Goal: Information Seeking & Learning: Learn about a topic

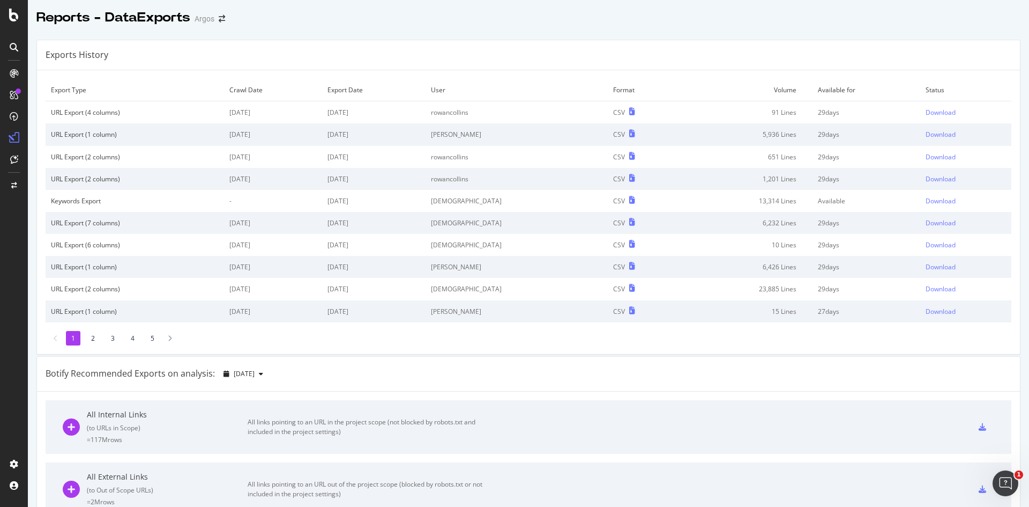
click at [361, 367] on div "Botify Recommended Exports on analysis: [DATE]" at bounding box center [528, 373] width 983 height 35
click at [17, 16] on icon at bounding box center [14, 15] width 10 height 13
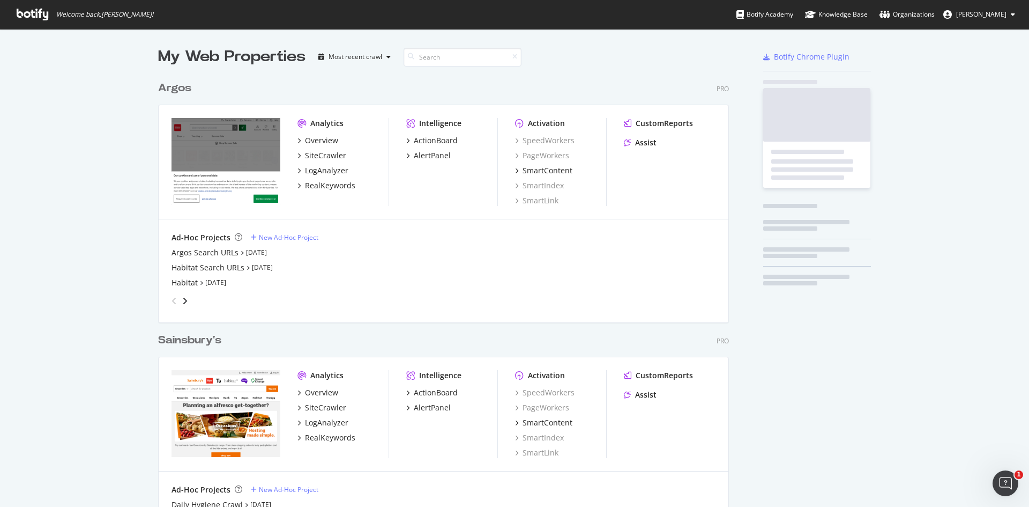
scroll to position [499, 1013]
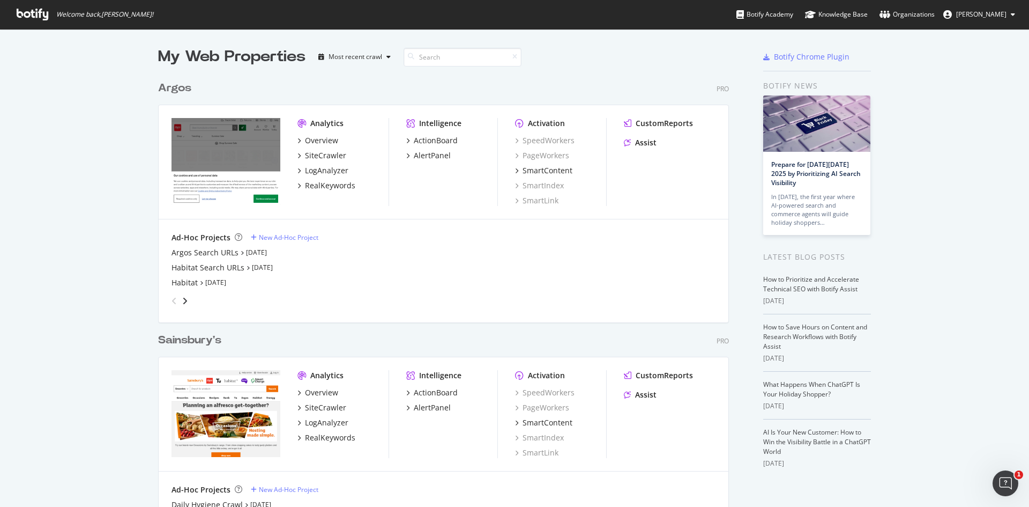
click at [203, 333] on div "Sainsbury's" at bounding box center [189, 340] width 63 height 16
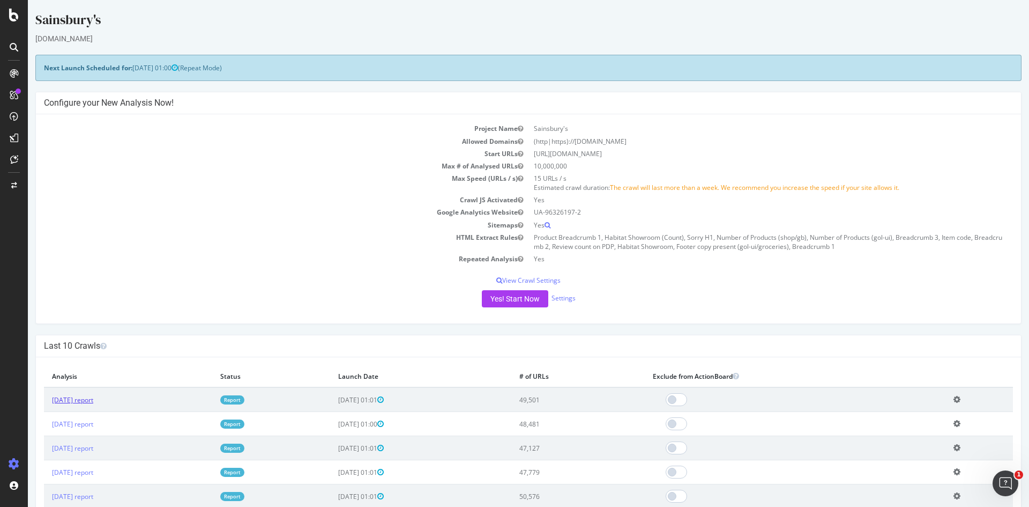
click at [93, 404] on link "2025 Sep. 29th report" at bounding box center [72, 399] width 41 height 9
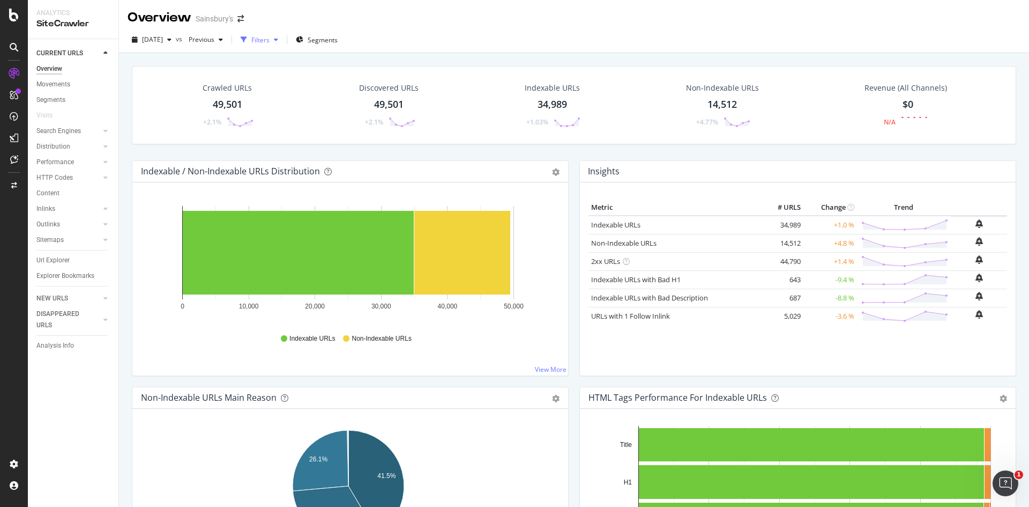
click at [282, 41] on div "button" at bounding box center [276, 39] width 13 height 6
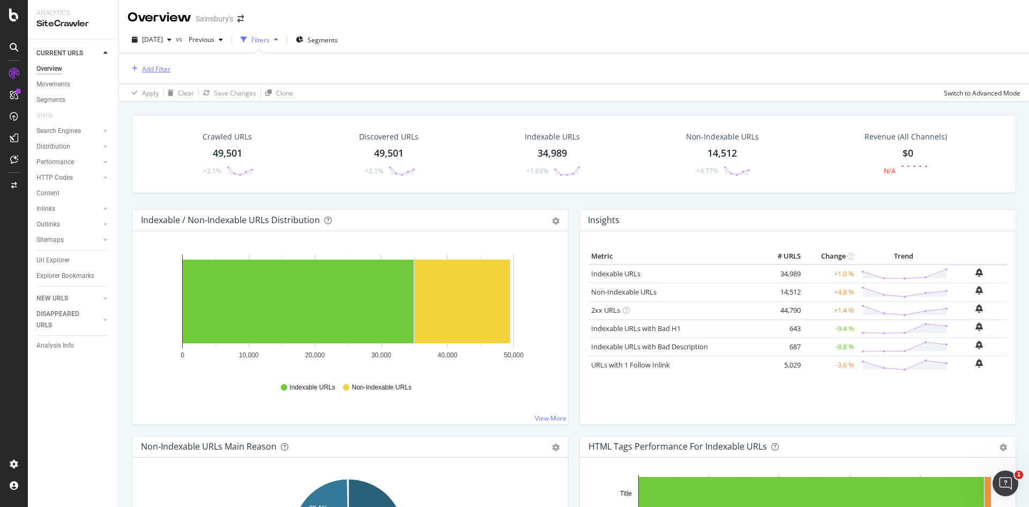
click at [161, 68] on div "Add Filter" at bounding box center [156, 68] width 28 height 9
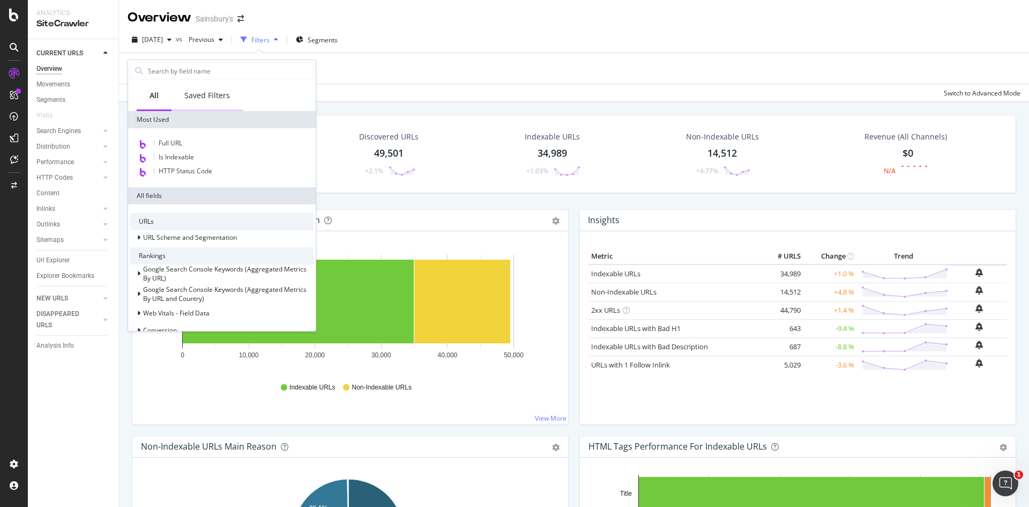
click at [214, 98] on div "Saved Filters" at bounding box center [207, 95] width 46 height 11
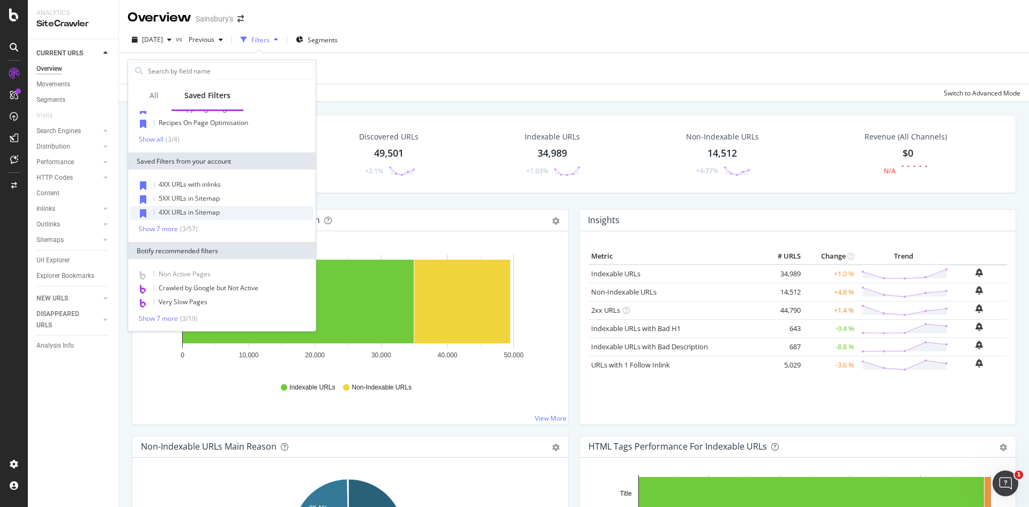
scroll to position [49, 0]
click at [168, 226] on div "Show 7 more" at bounding box center [158, 229] width 39 height 8
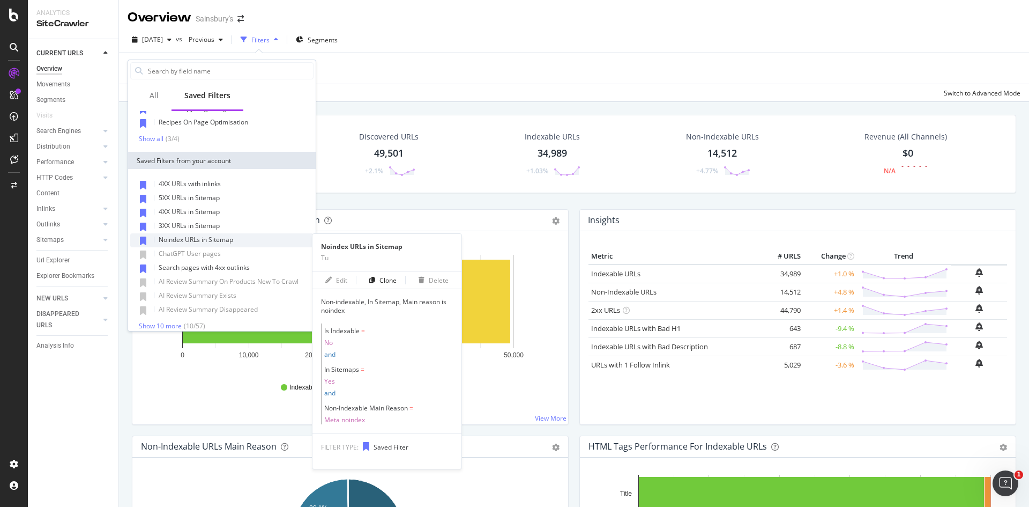
click at [233, 242] on span "Noindex URLs in Sitemap" at bounding box center [196, 239] width 75 height 9
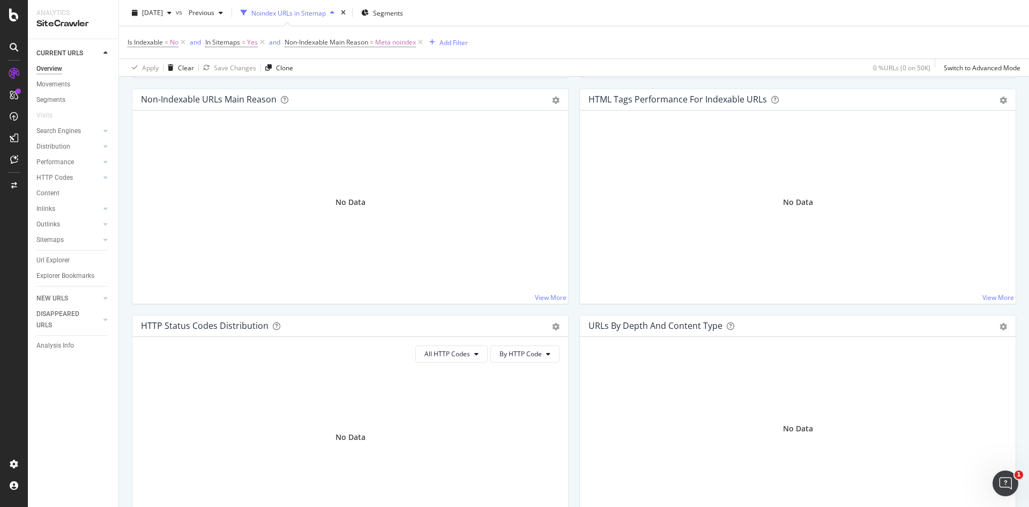
scroll to position [80, 0]
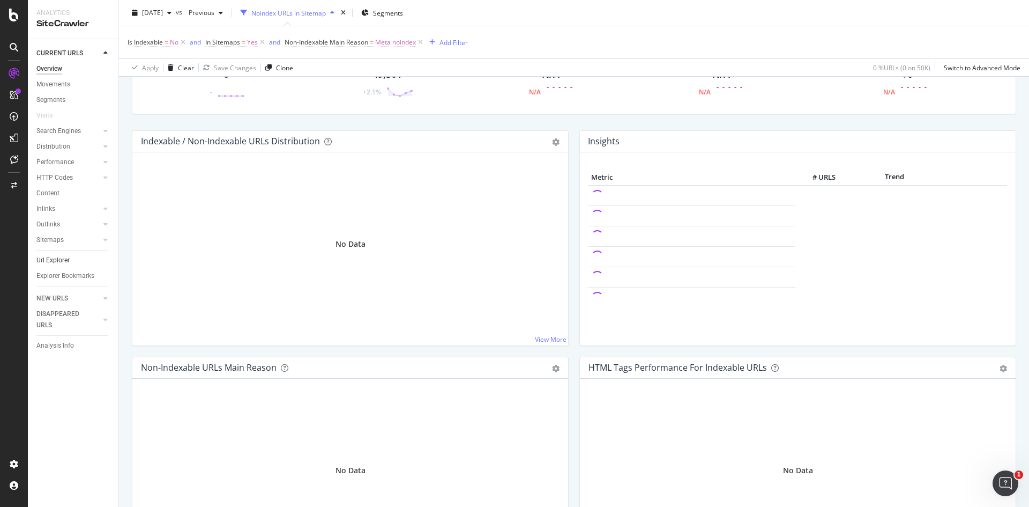
click at [71, 255] on link "Url Explorer" at bounding box center [73, 260] width 75 height 11
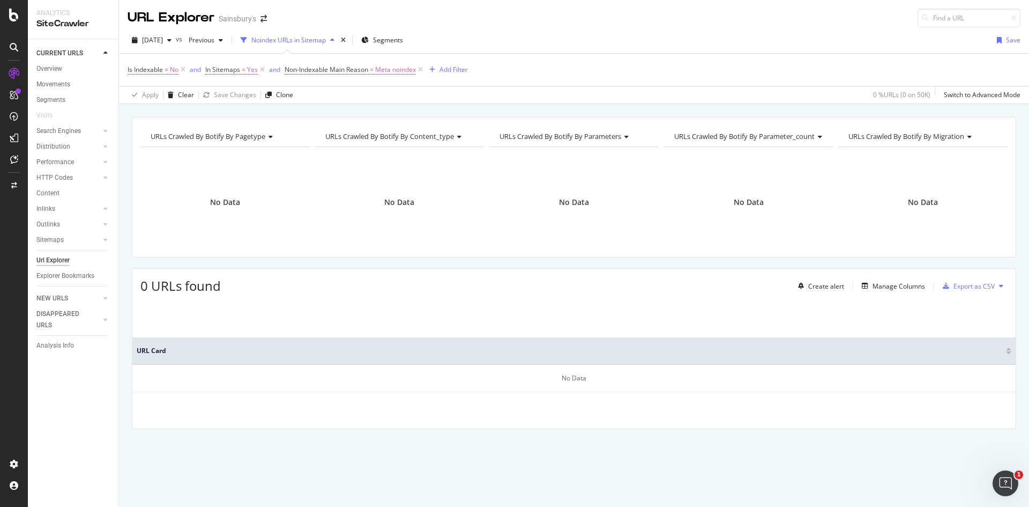
click at [339, 43] on div "button" at bounding box center [332, 40] width 13 height 6
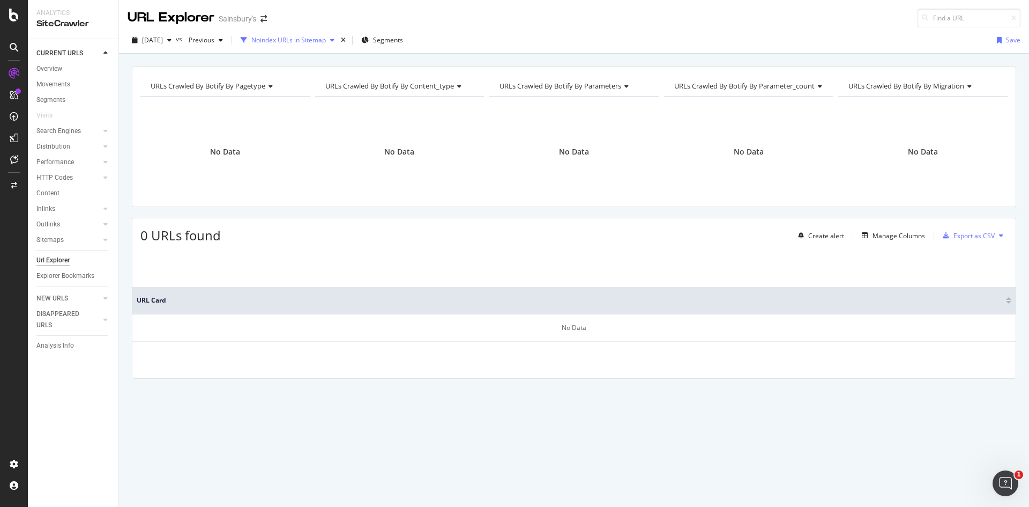
click at [339, 43] on div "button" at bounding box center [332, 40] width 13 height 6
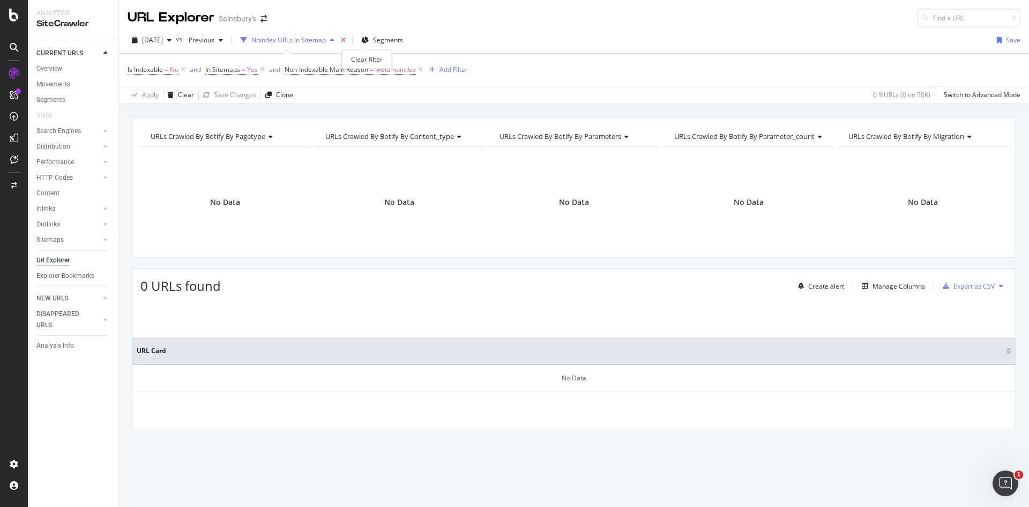
click at [346, 39] on icon "times" at bounding box center [343, 40] width 5 height 6
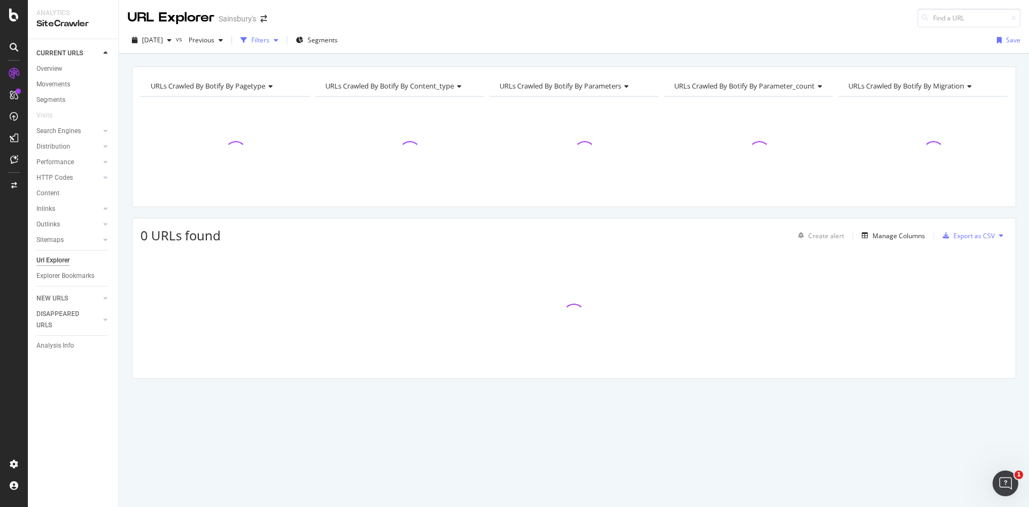
click at [282, 48] on div "Filters" at bounding box center [259, 40] width 46 height 16
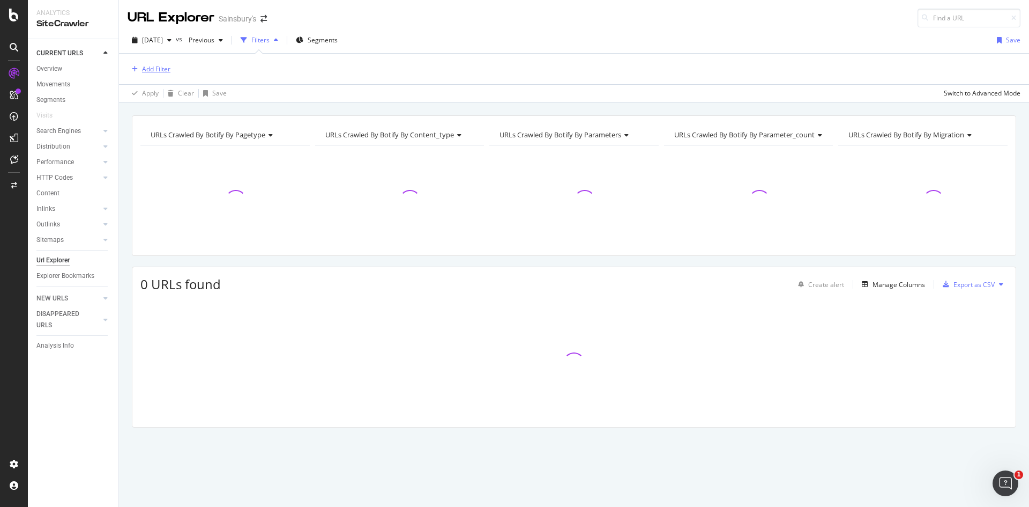
click at [158, 69] on div "Add Filter" at bounding box center [156, 68] width 28 height 9
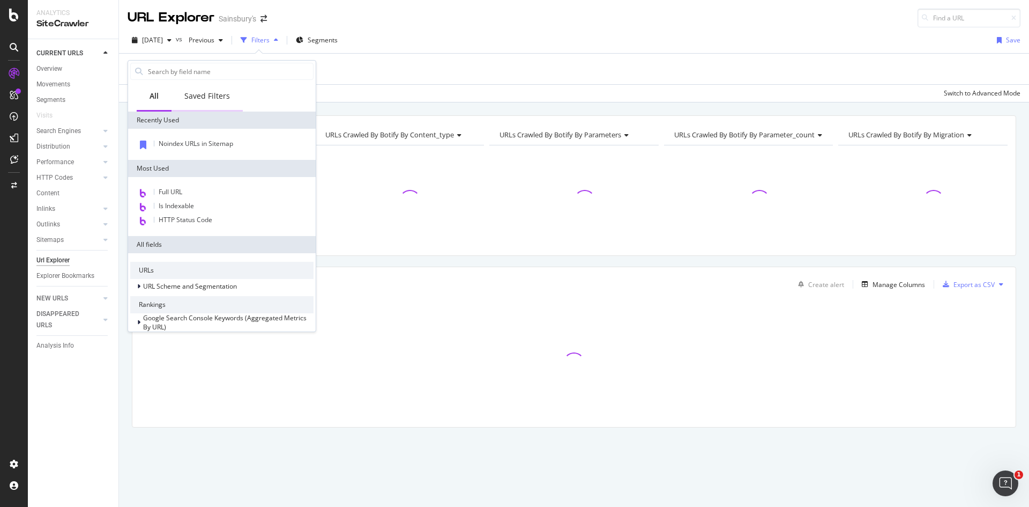
click at [217, 94] on div "Saved Filters" at bounding box center [207, 96] width 46 height 11
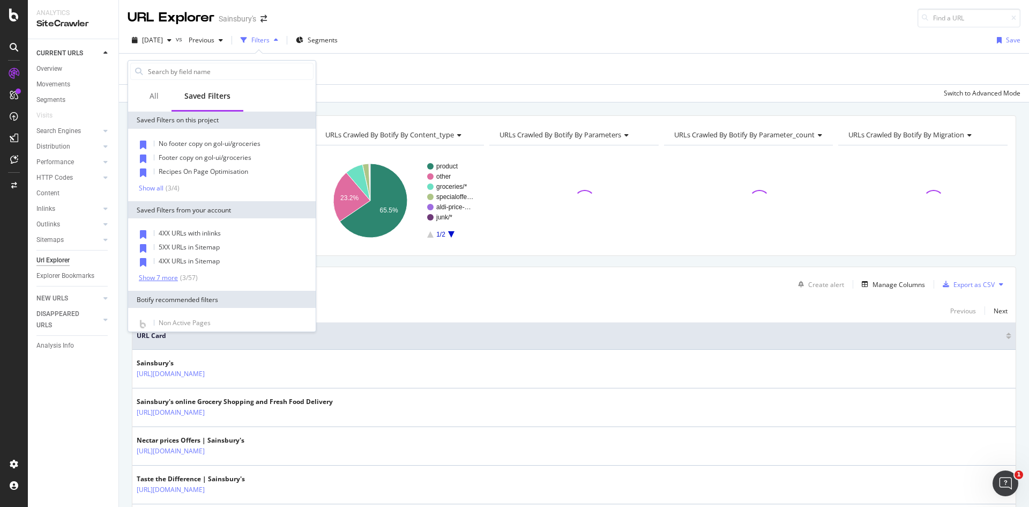
click at [173, 276] on div "Show 7 more" at bounding box center [158, 278] width 39 height 8
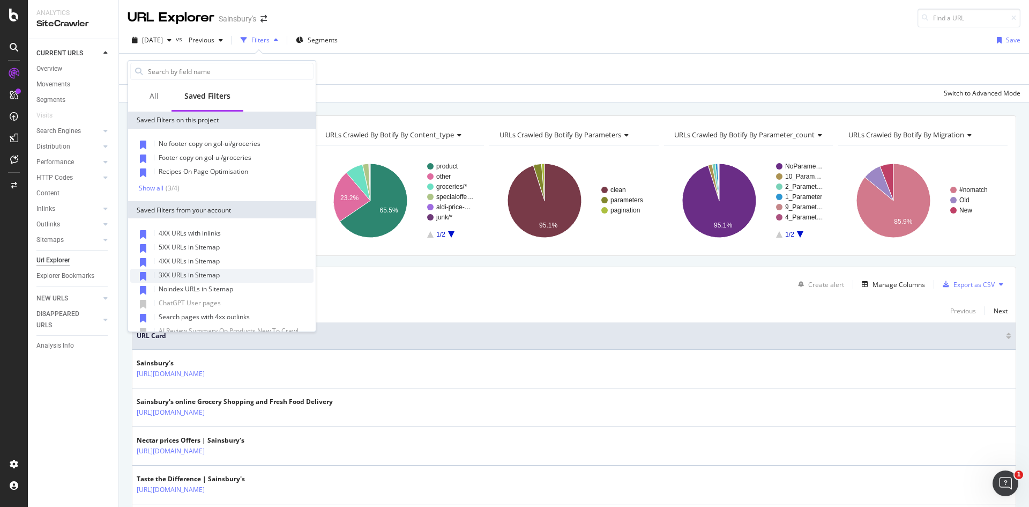
click at [188, 276] on span "3XX URLs in Sitemap" at bounding box center [189, 274] width 61 height 9
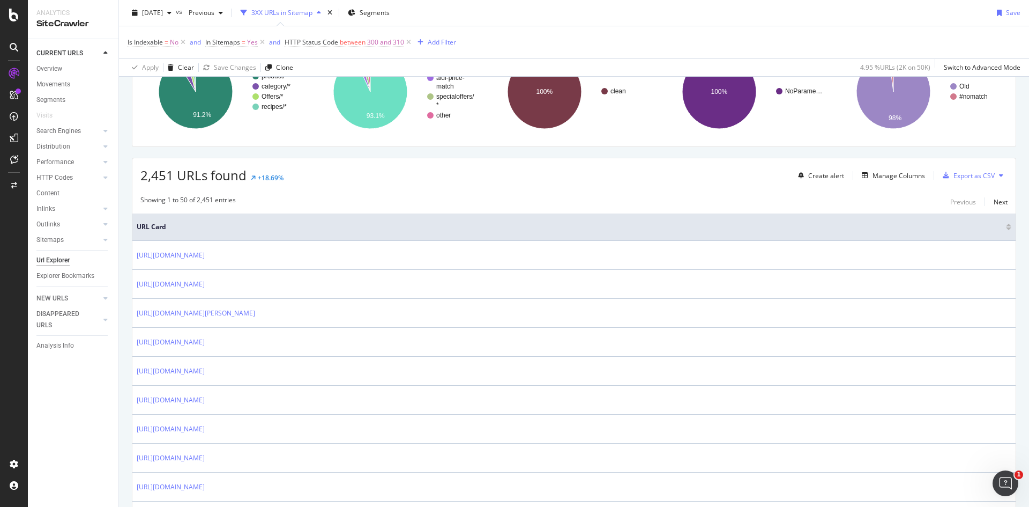
scroll to position [268, 0]
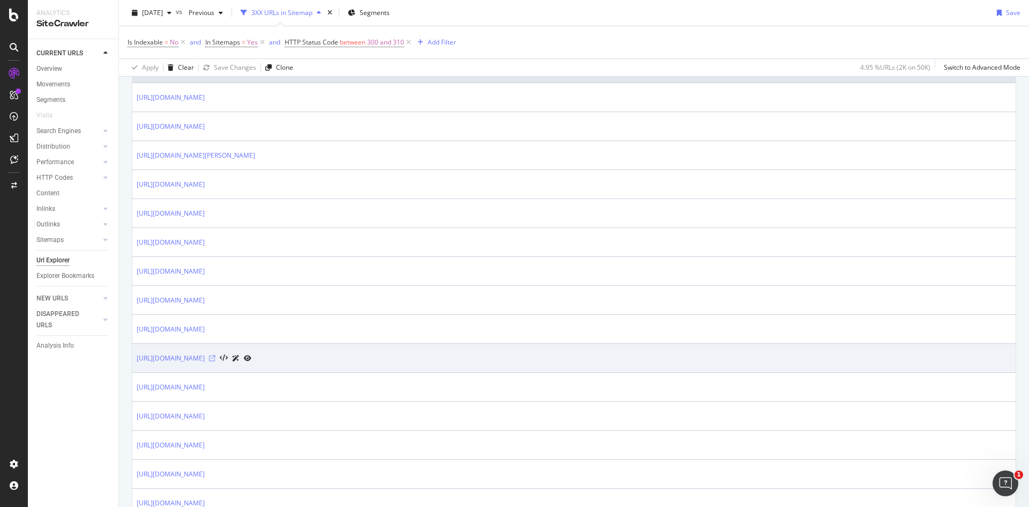
click at [215, 359] on icon at bounding box center [212, 358] width 6 height 6
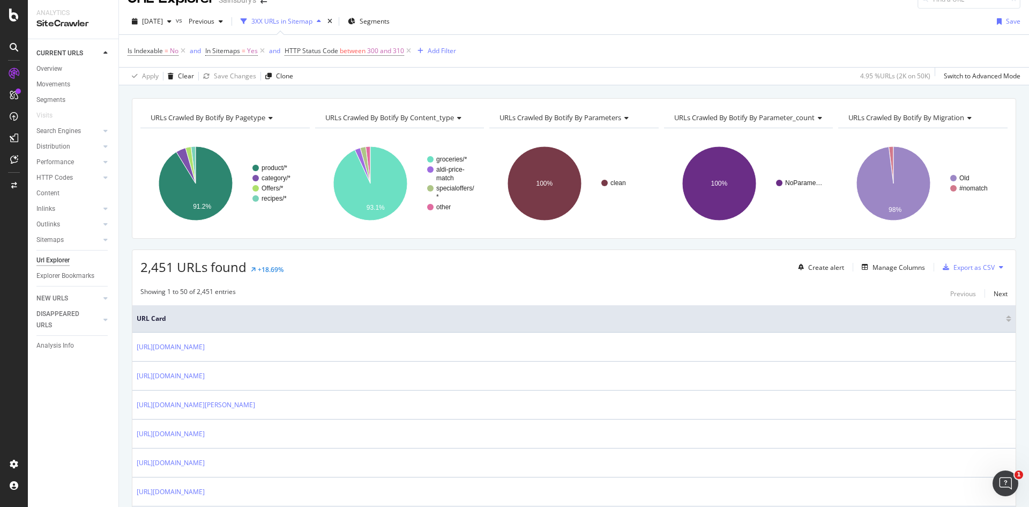
scroll to position [0, 0]
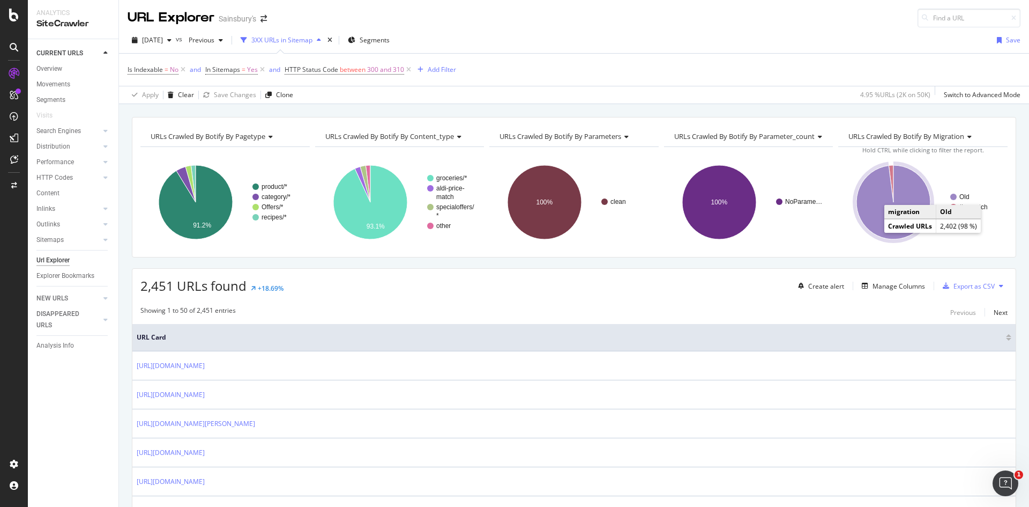
click at [959, 195] on text "Old" at bounding box center [964, 197] width 10 height 8
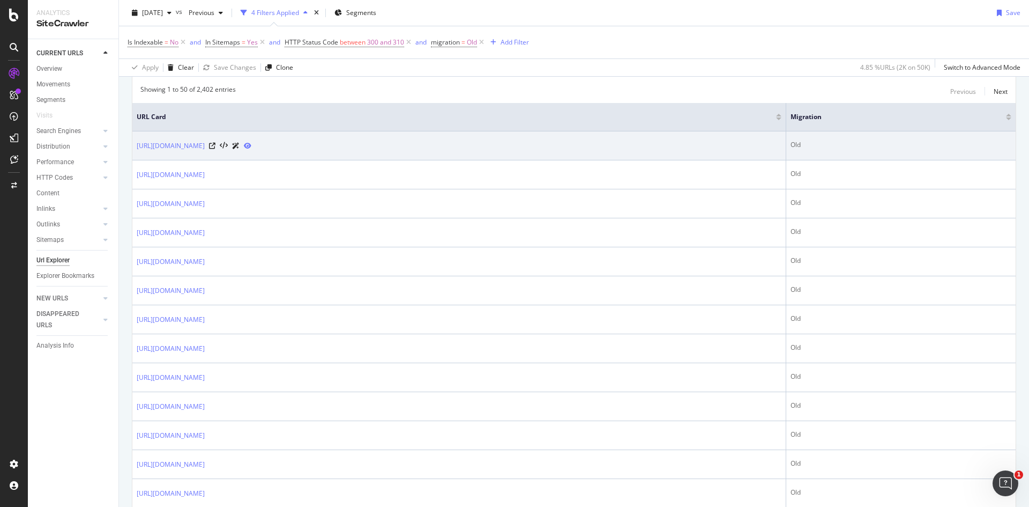
scroll to position [68, 0]
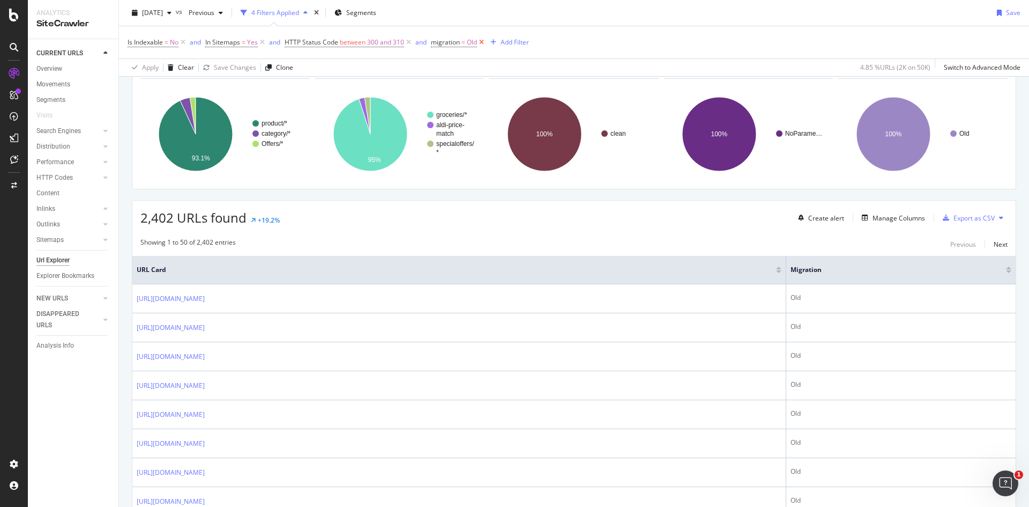
click at [482, 41] on icon at bounding box center [481, 42] width 9 height 11
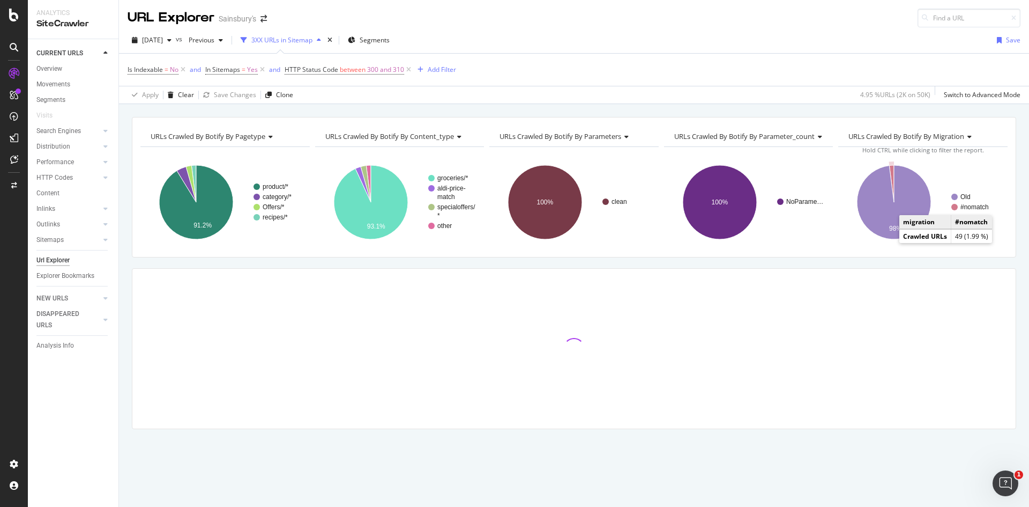
click at [971, 206] on text "#nomatch" at bounding box center [975, 207] width 28 height 8
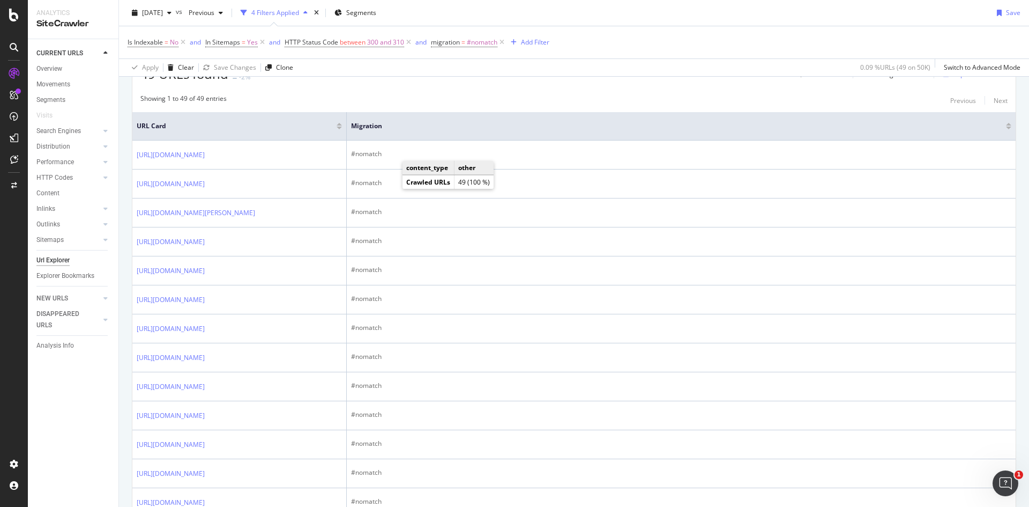
scroll to position [214, 0]
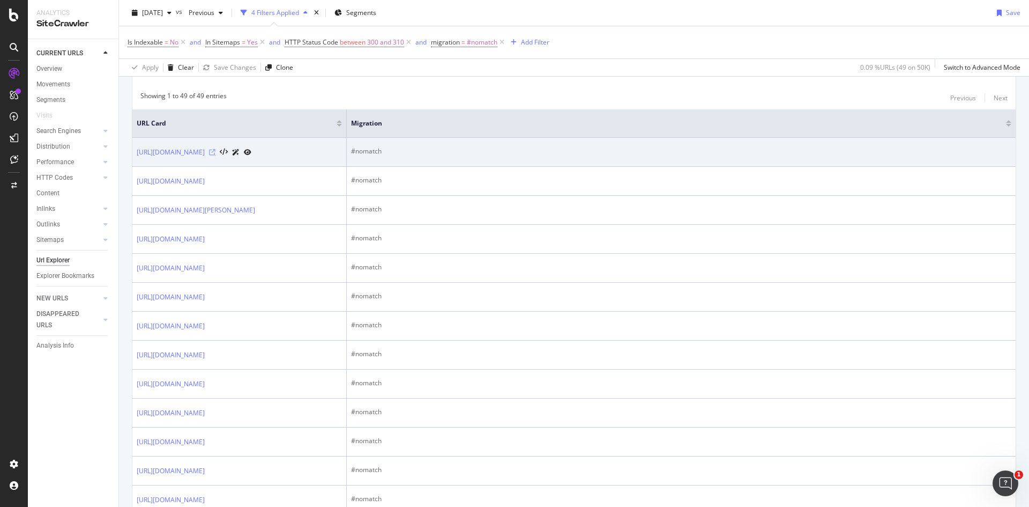
click at [215, 155] on icon at bounding box center [212, 152] width 6 height 6
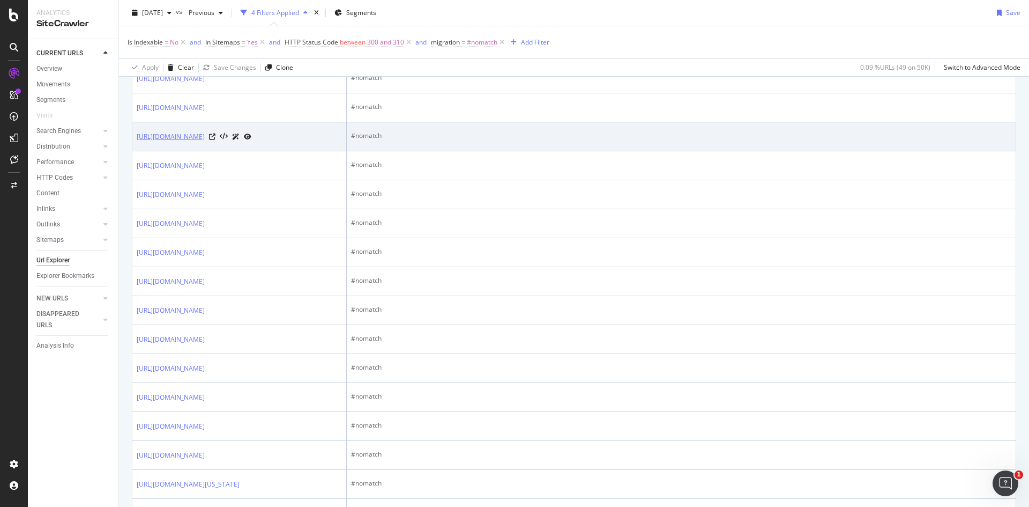
scroll to position [375, 0]
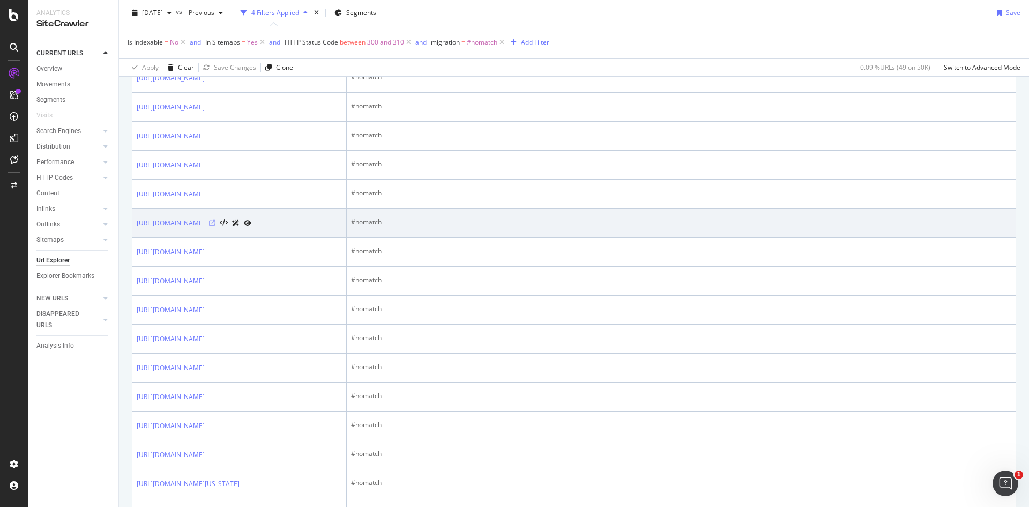
click at [215, 226] on icon at bounding box center [212, 223] width 6 height 6
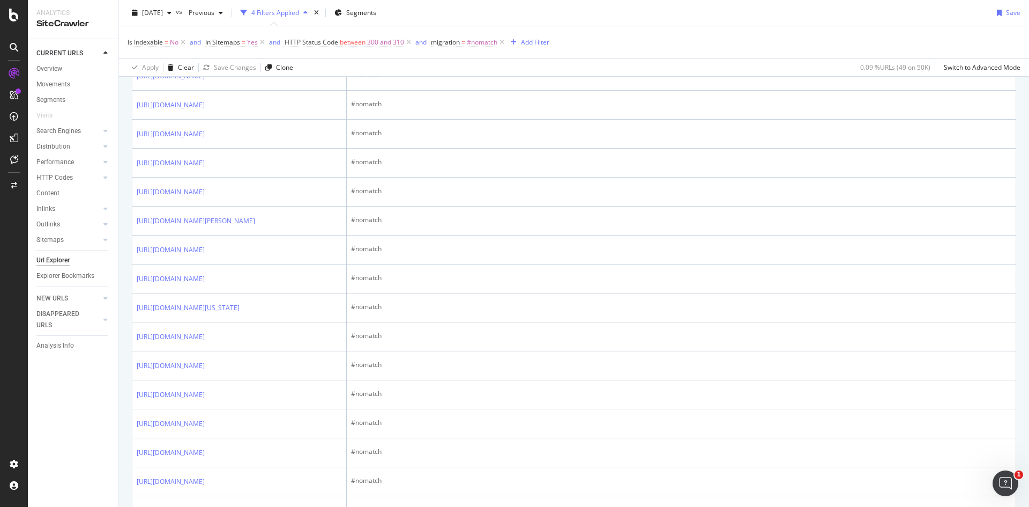
scroll to position [1126, 0]
click at [215, 26] on icon at bounding box center [212, 22] width 6 height 6
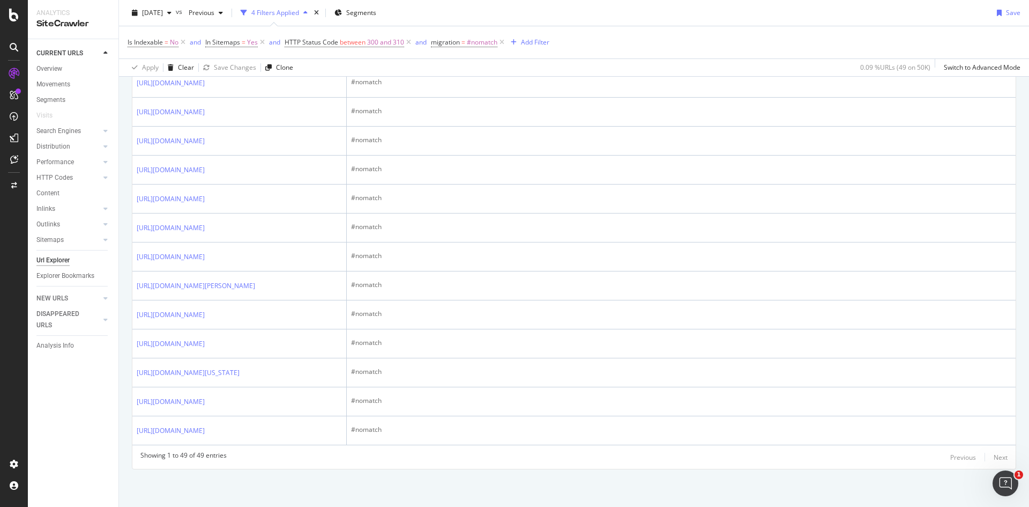
scroll to position [1825, 0]
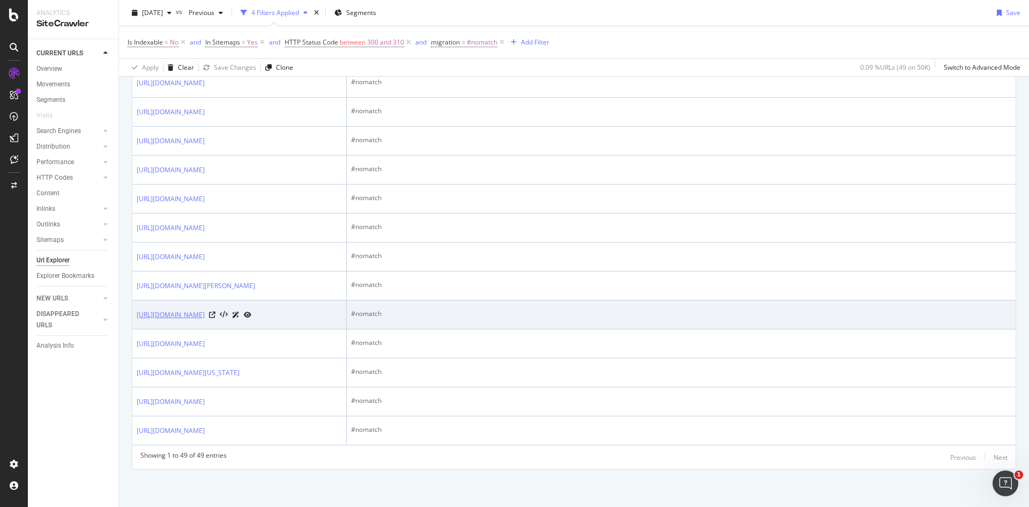
drag, startPoint x: 135, startPoint y: 264, endPoint x: 230, endPoint y: 274, distance: 96.0
click at [226, 300] on td "https://www.sainsburys.co.uk/gol-ui/recipes/strawberry-and-raspberry-cookies" at bounding box center [239, 314] width 214 height 29
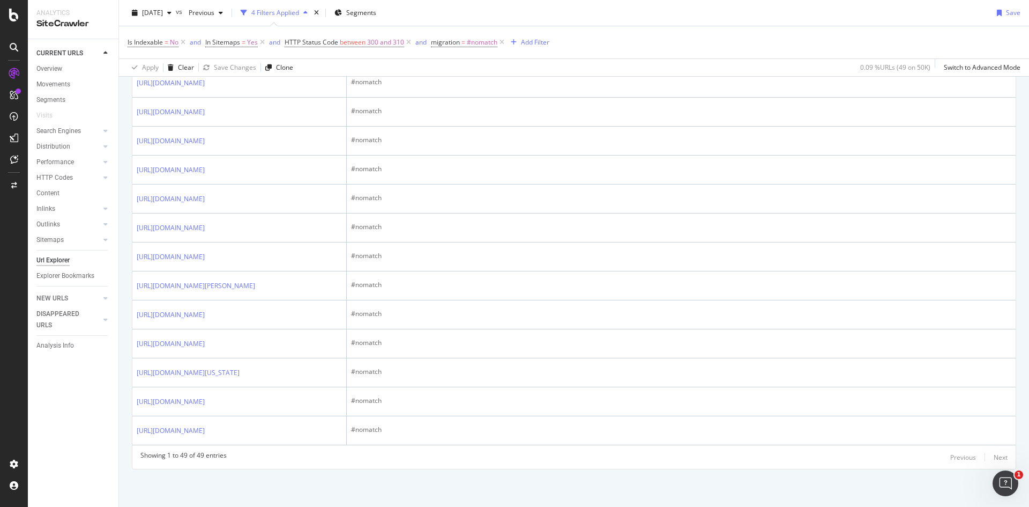
copy link "https://www.sainsburys.co.uk/gol-ui/recipes/strawberry-and-raspberry-cookies"
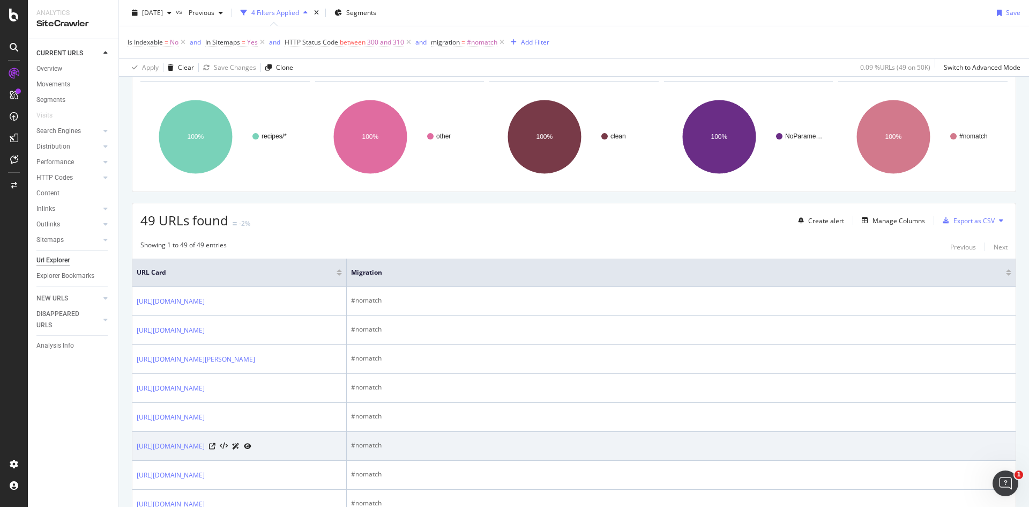
scroll to position [0, 0]
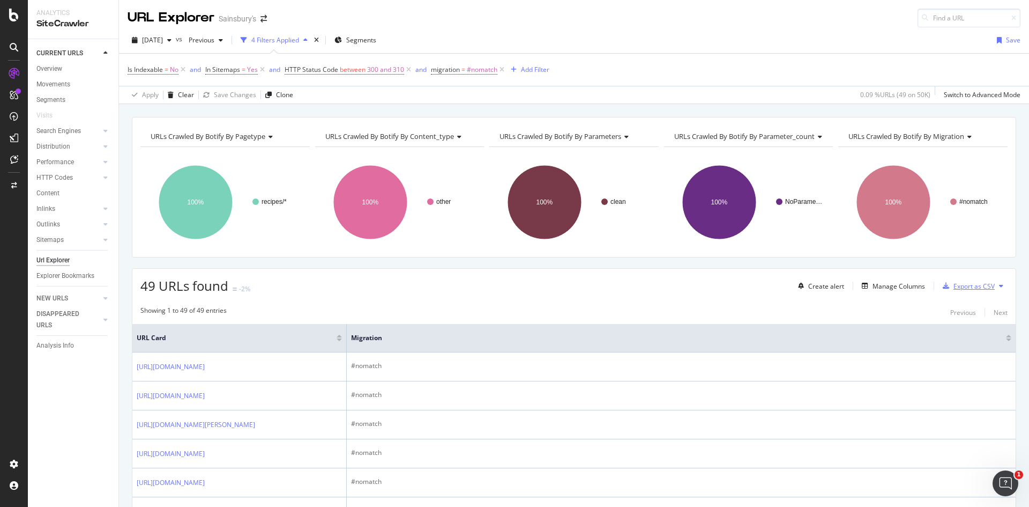
click at [954, 285] on div "Export as CSV" at bounding box center [974, 285] width 41 height 9
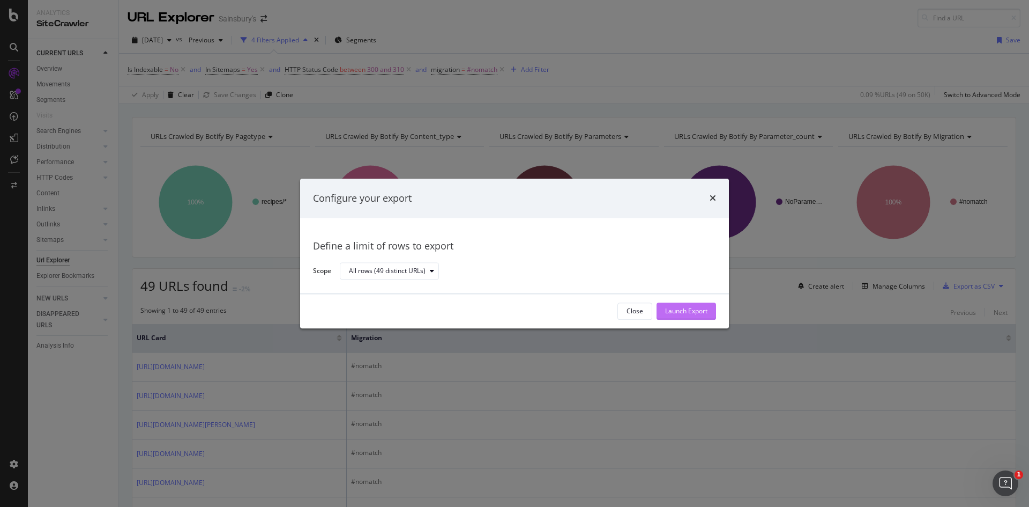
click at [670, 311] on div "Launch Export" at bounding box center [686, 311] width 42 height 9
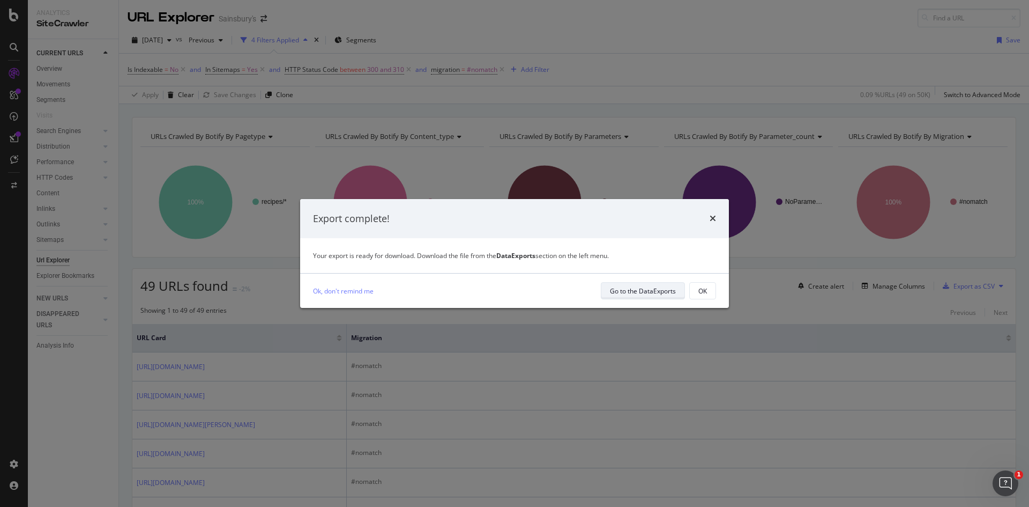
drag, startPoint x: 648, startPoint y: 293, endPoint x: 639, endPoint y: 288, distance: 9.6
click at [639, 288] on div "Go to the DataExports" at bounding box center [643, 290] width 66 height 9
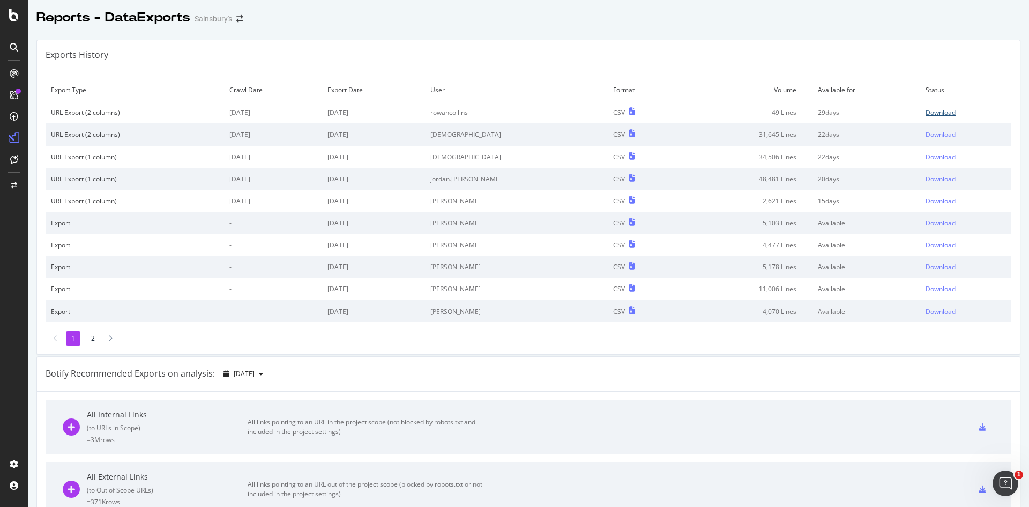
click at [938, 110] on div "Download" at bounding box center [941, 112] width 30 height 9
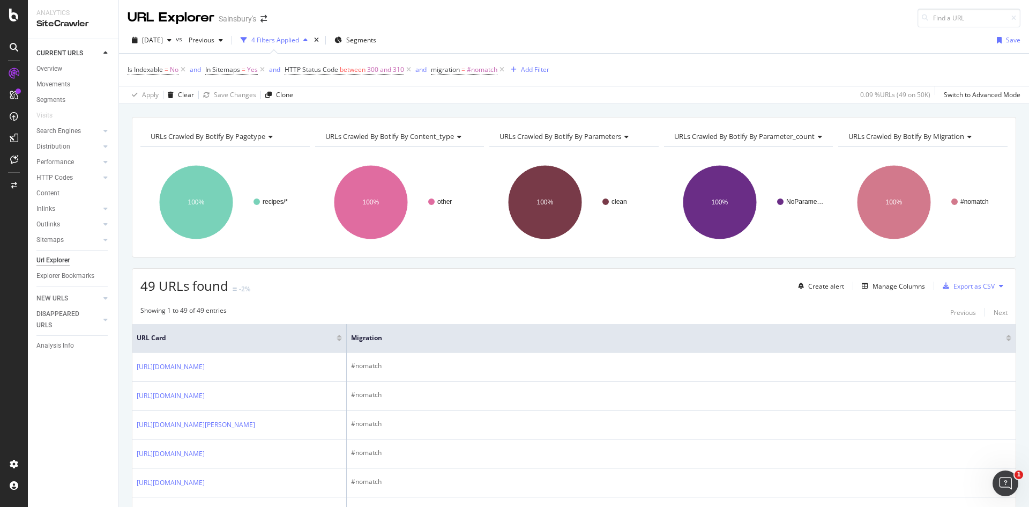
click at [299, 42] on div "4 Filters Applied" at bounding box center [275, 39] width 48 height 9
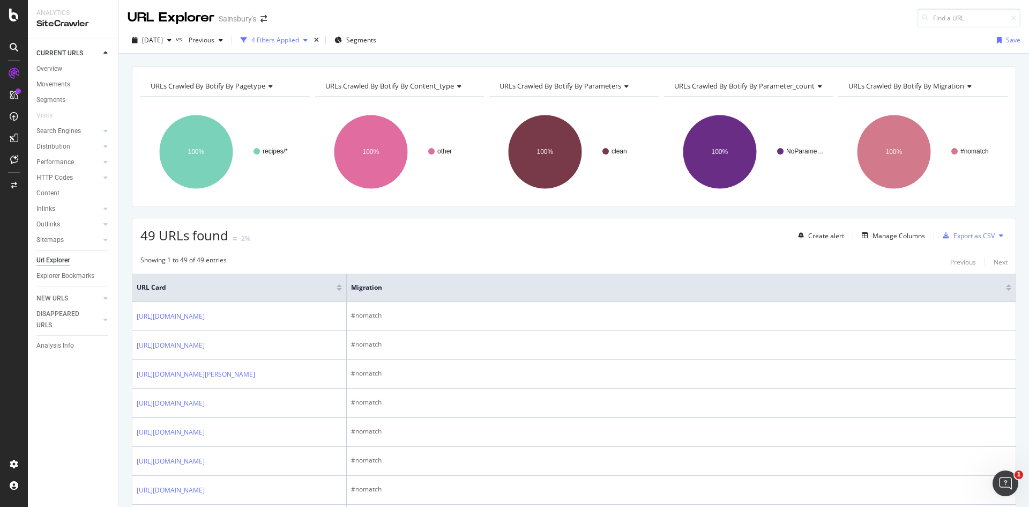
click at [299, 42] on div "4 Filters Applied" at bounding box center [275, 39] width 48 height 9
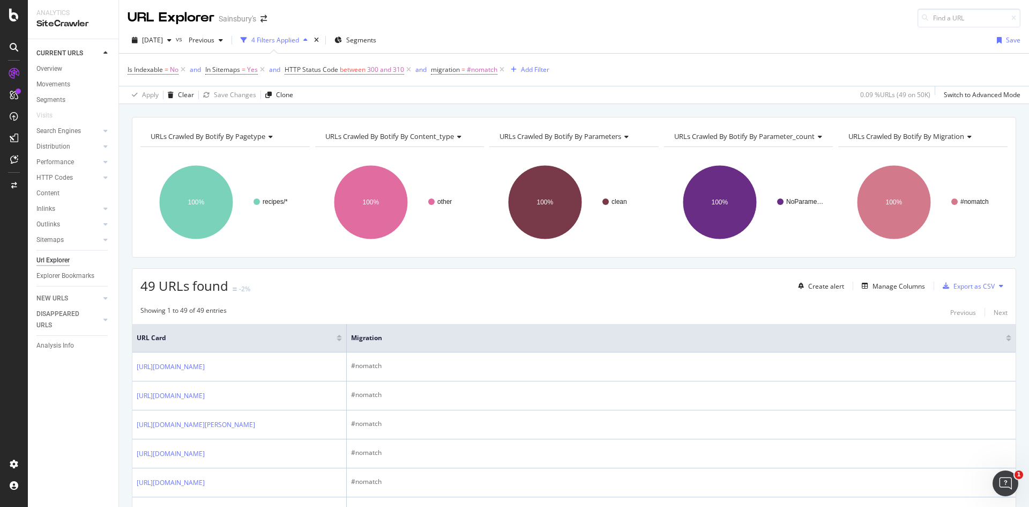
click at [251, 41] on div "button" at bounding box center [243, 40] width 15 height 15
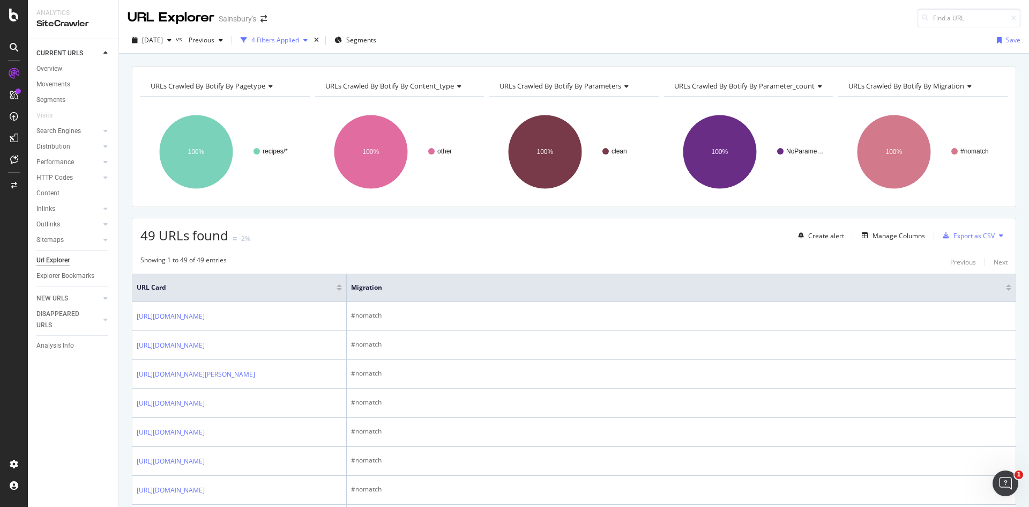
click at [247, 40] on icon "button" at bounding box center [244, 40] width 6 height 6
click at [299, 39] on div "4 Filters Applied" at bounding box center [275, 39] width 48 height 9
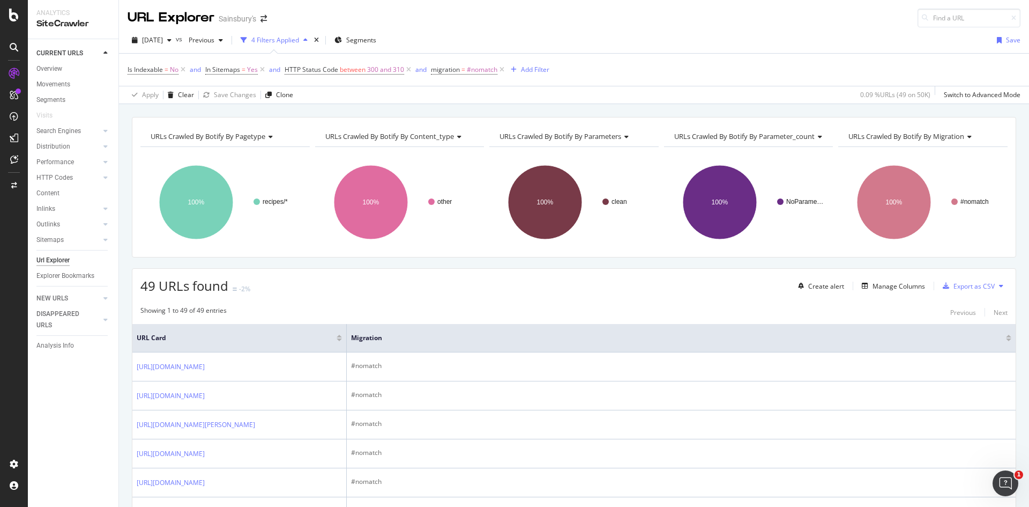
click at [321, 39] on div "times" at bounding box center [316, 40] width 9 height 11
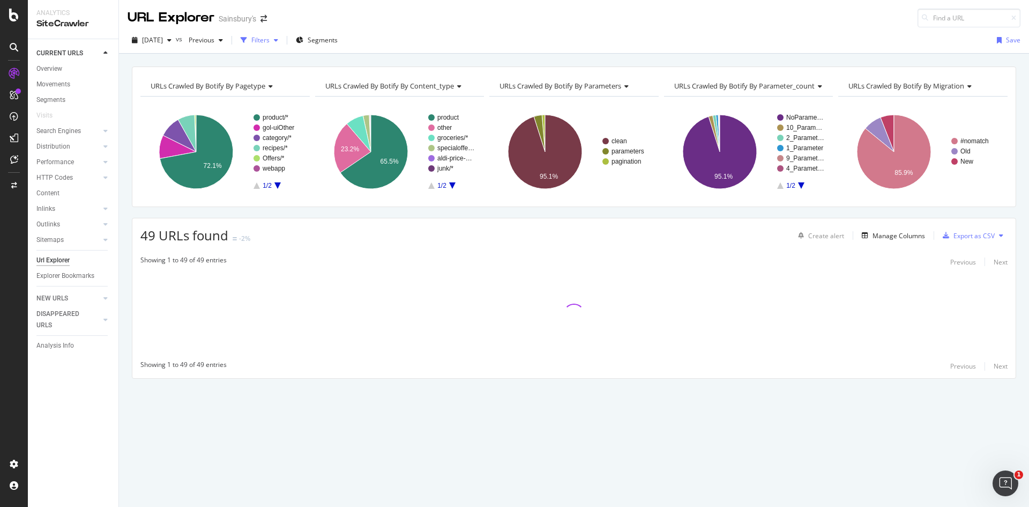
click at [278, 39] on icon "button" at bounding box center [276, 40] width 4 height 6
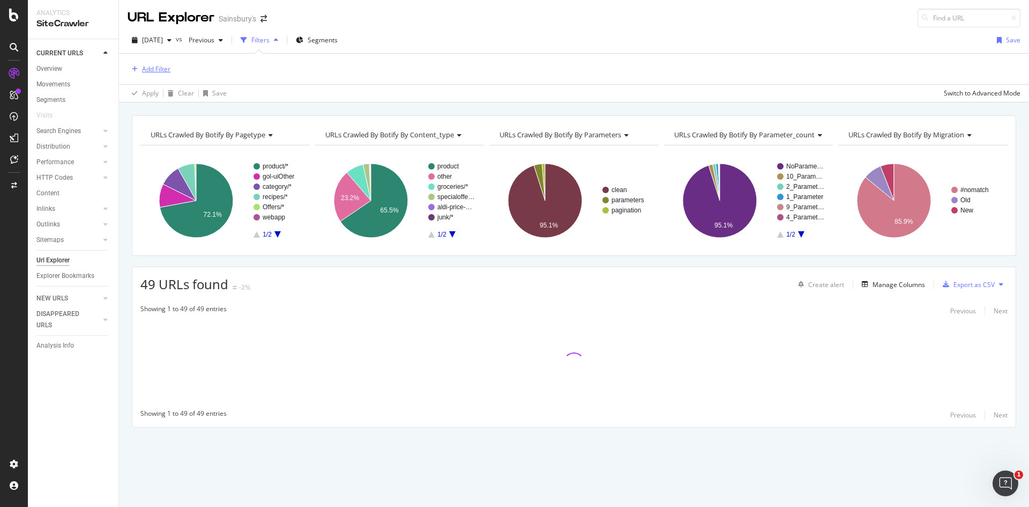
click at [144, 69] on div "Add Filter" at bounding box center [156, 68] width 28 height 9
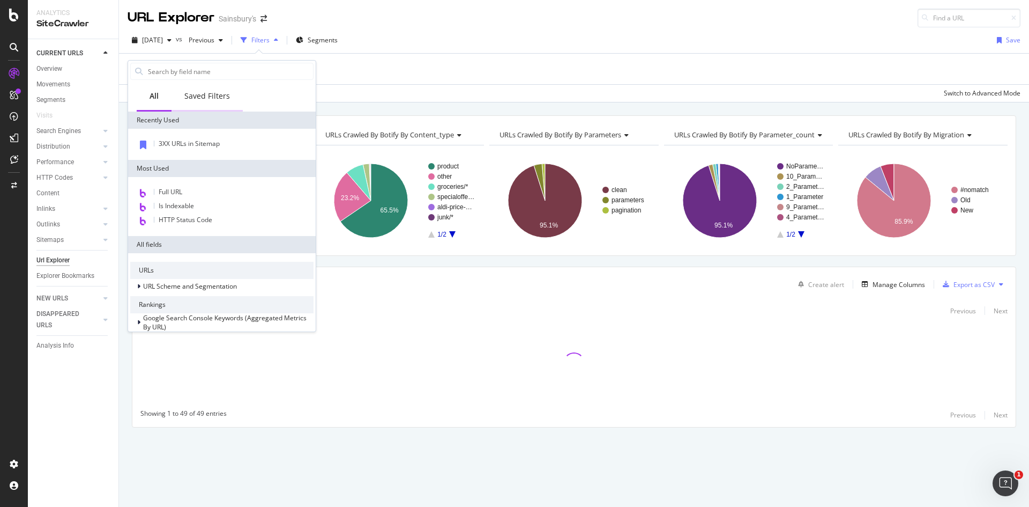
click at [206, 90] on div "Saved Filters" at bounding box center [207, 96] width 71 height 29
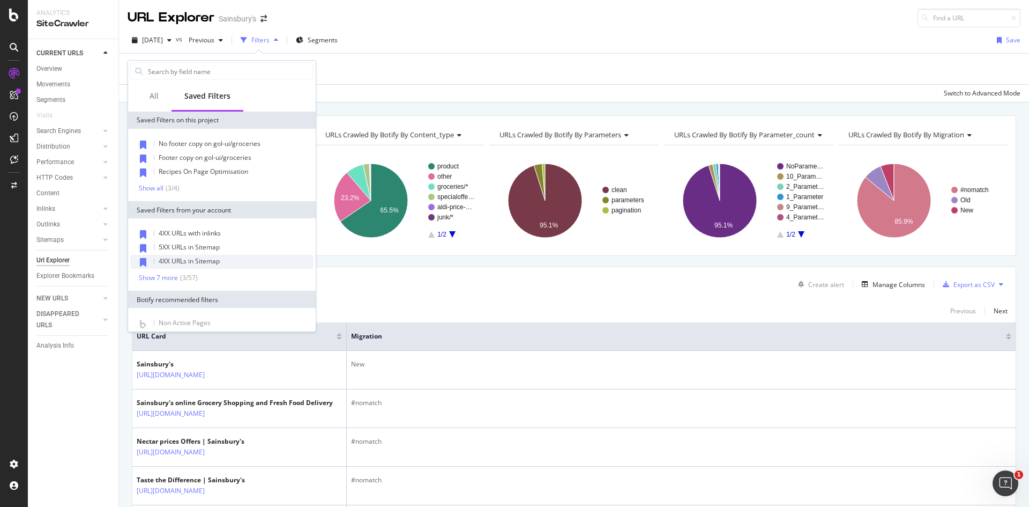
click at [203, 262] on span "4XX URLs in Sitemap" at bounding box center [189, 260] width 61 height 9
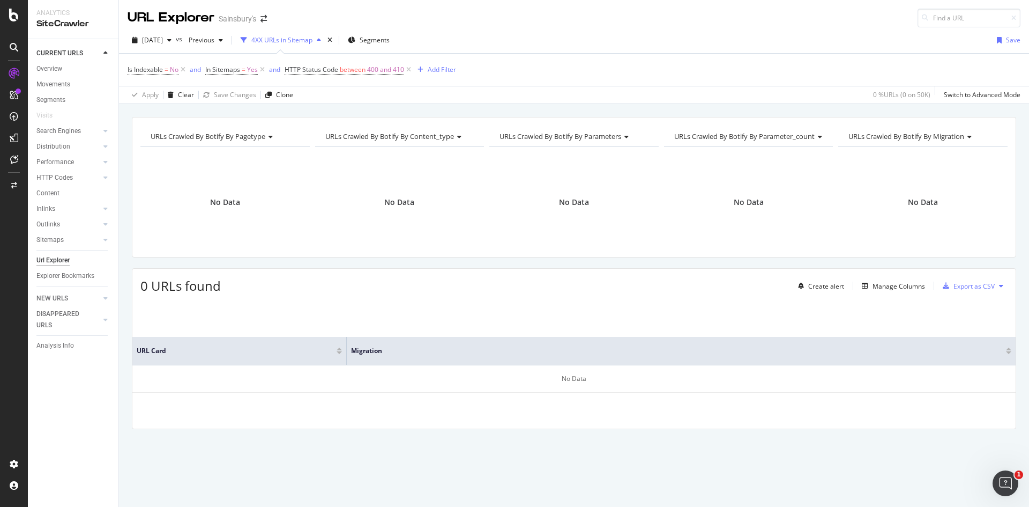
click at [300, 39] on div "4XX URLs in Sitemap" at bounding box center [281, 39] width 61 height 9
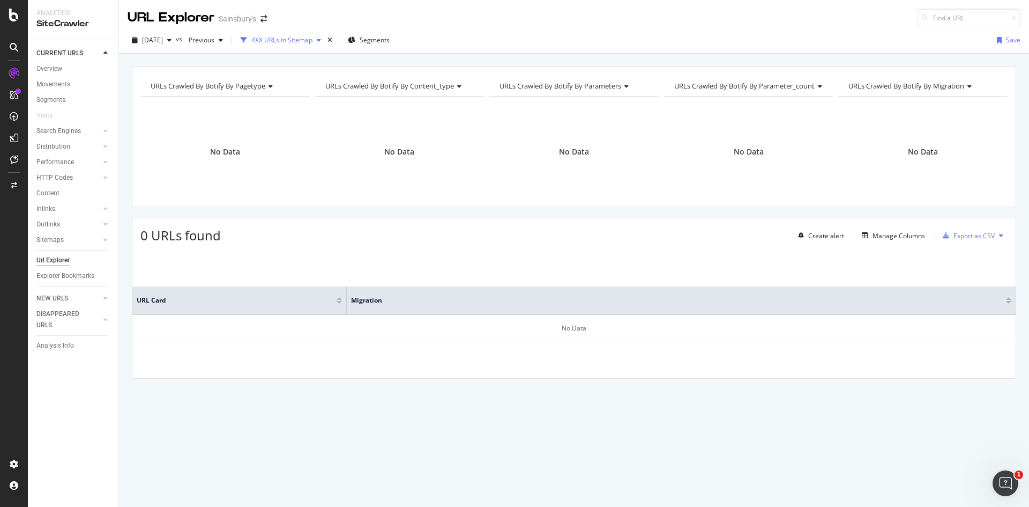
click at [300, 39] on div "4XX URLs in Sitemap" at bounding box center [281, 39] width 61 height 9
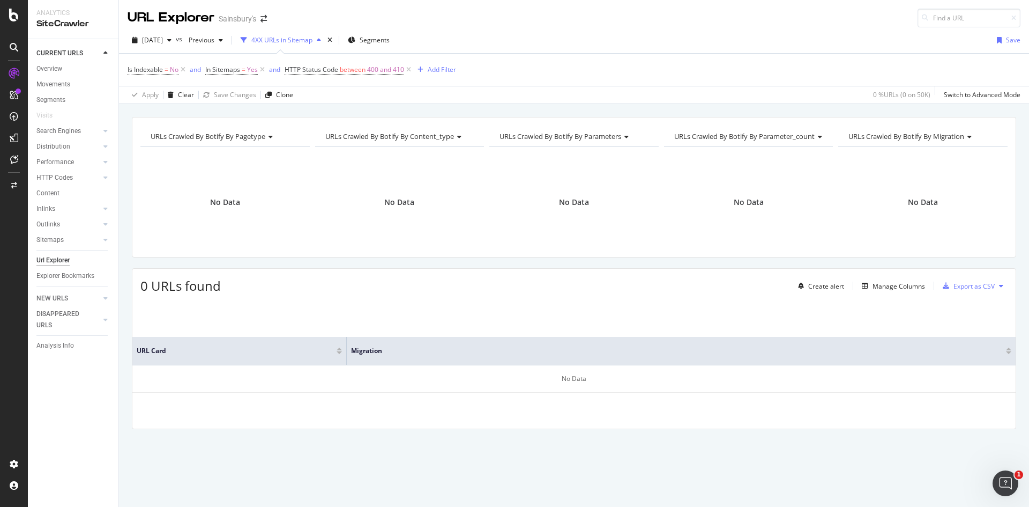
click at [321, 39] on icon "button" at bounding box center [319, 40] width 4 height 6
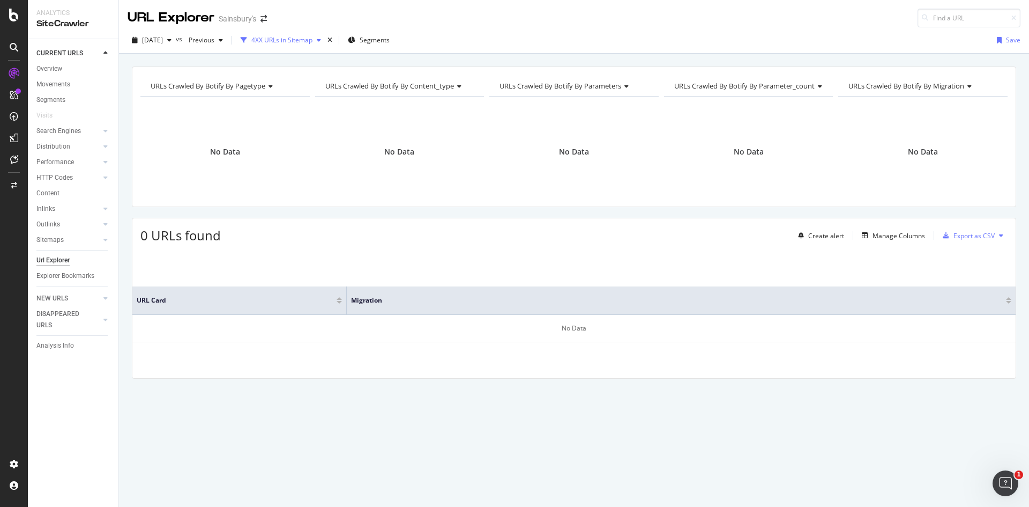
click at [321, 39] on icon "button" at bounding box center [319, 40] width 4 height 6
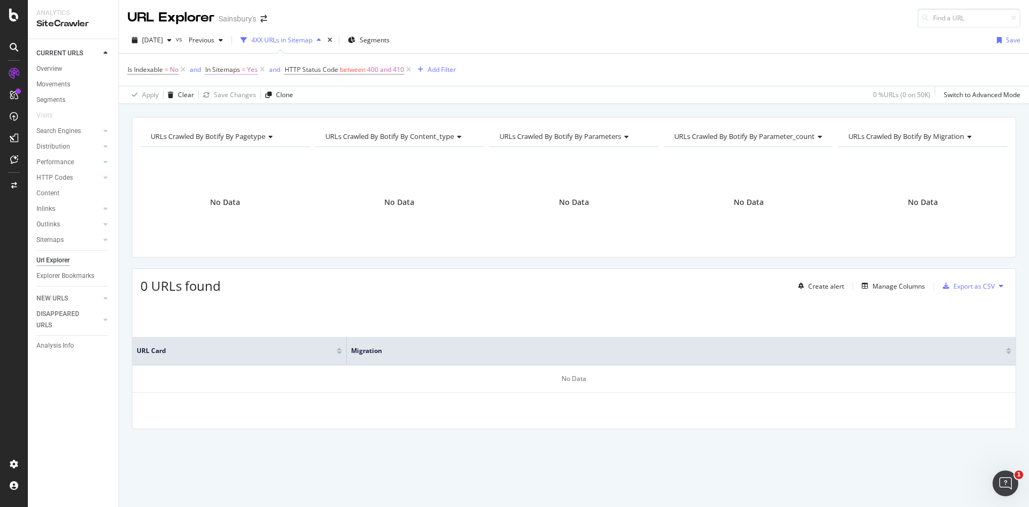
click at [231, 72] on span "In Sitemaps" at bounding box center [222, 69] width 35 height 9
click at [224, 113] on span "Yes" at bounding box center [221, 112] width 11 height 10
click at [232, 146] on div "No" at bounding box center [275, 148] width 115 height 14
click at [325, 136] on div "Apply" at bounding box center [325, 134] width 17 height 9
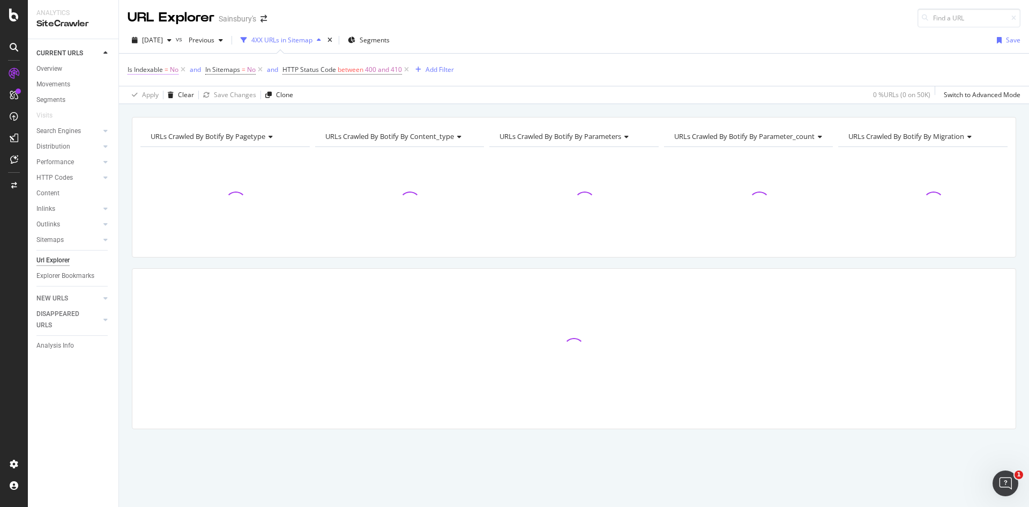
click at [153, 70] on span "Is Indexable" at bounding box center [145, 69] width 35 height 9
click at [157, 109] on div "No" at bounding box center [196, 111] width 118 height 17
click at [154, 131] on div "Yes" at bounding box center [196, 134] width 115 height 14
click at [249, 133] on div "Apply" at bounding box center [246, 134] width 17 height 9
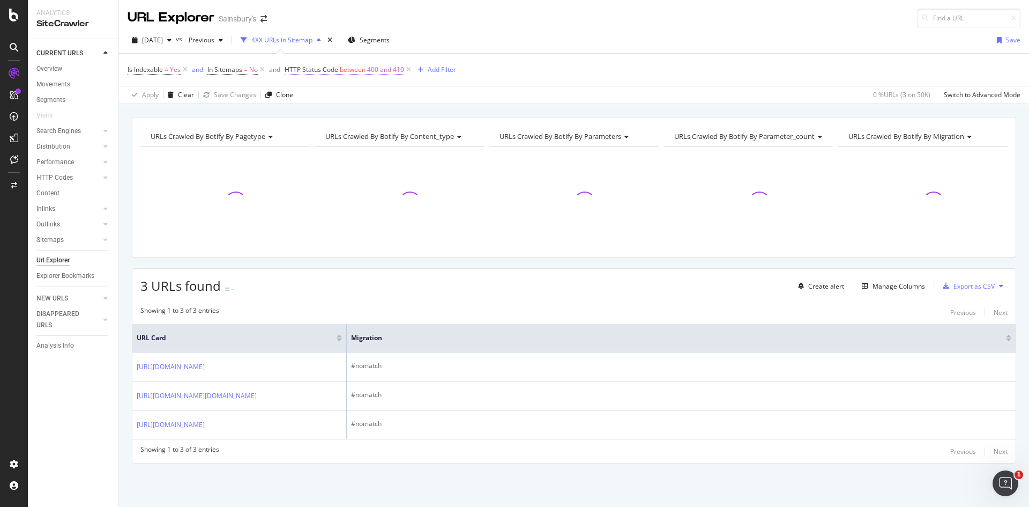
click at [337, 69] on span "HTTP Status Code" at bounding box center [312, 69] width 54 height 9
click at [388, 53] on div "Is Indexable = Yes and In Sitemaps = No and HTTP Status Code between 400 and 41…" at bounding box center [574, 78] width 910 height 50
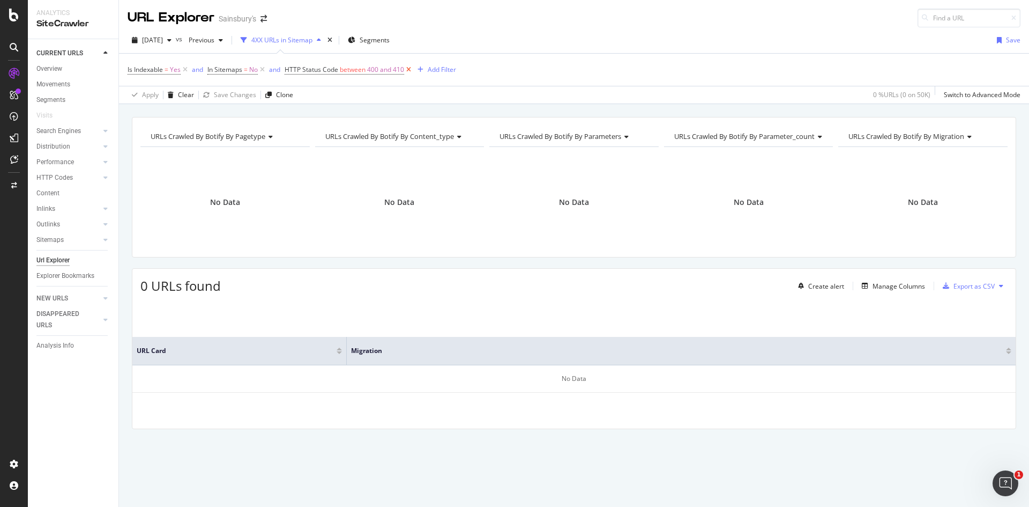
click at [408, 71] on icon at bounding box center [408, 69] width 9 height 11
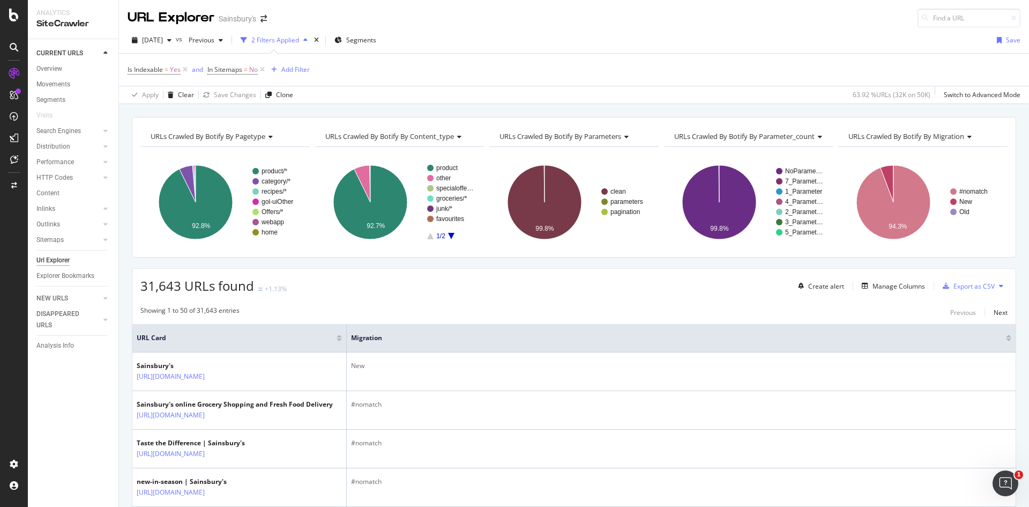
click at [299, 41] on div "2 Filters Applied" at bounding box center [275, 39] width 48 height 9
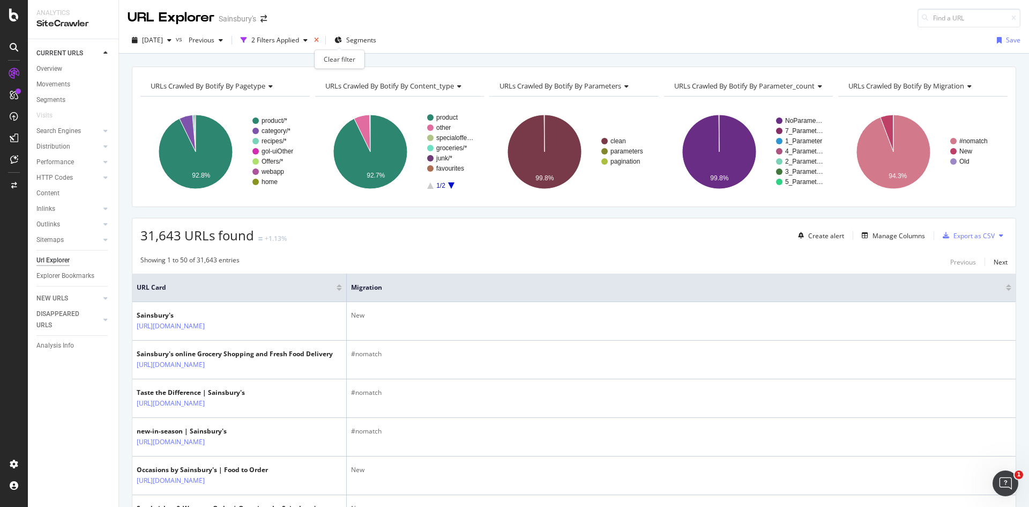
click at [319, 41] on icon "times" at bounding box center [316, 40] width 5 height 6
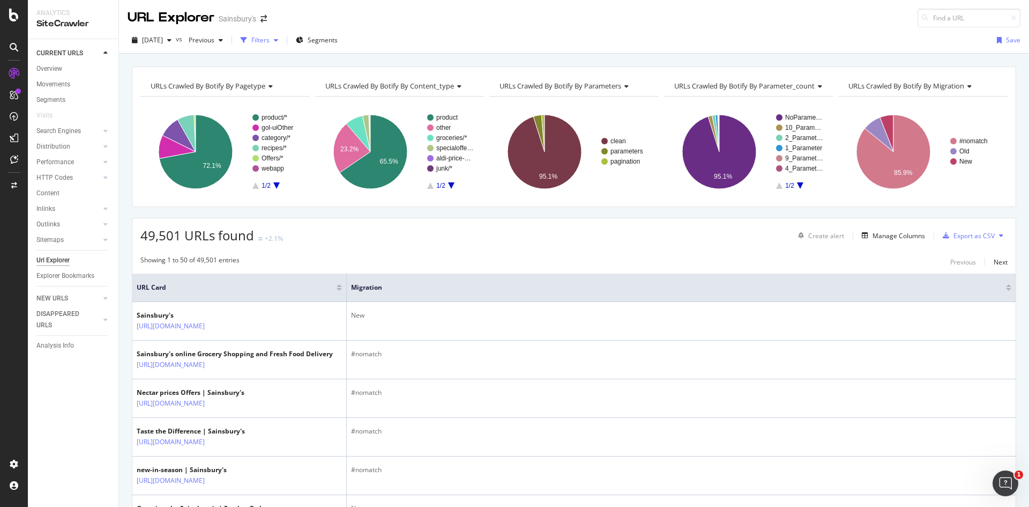
click at [270, 38] on div "Filters" at bounding box center [260, 39] width 18 height 9
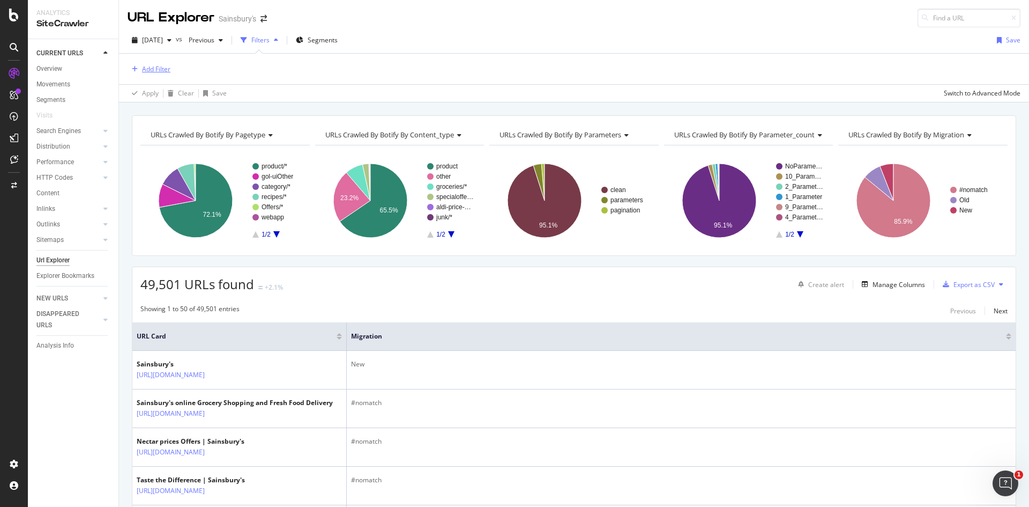
click at [154, 75] on button "Add Filter" at bounding box center [149, 69] width 43 height 13
click at [528, 70] on div "Add Filter" at bounding box center [574, 69] width 893 height 31
click at [165, 72] on div "Add Filter" at bounding box center [156, 68] width 28 height 9
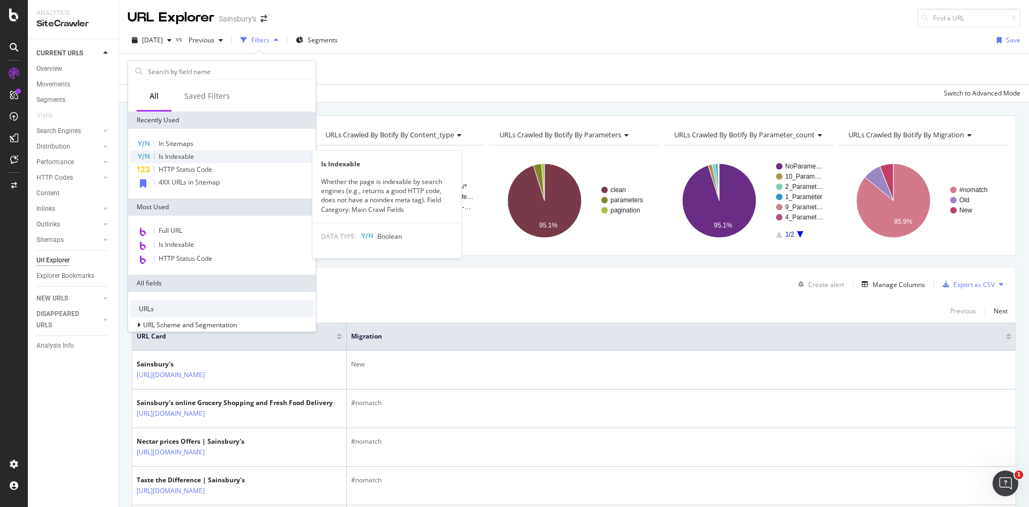
click at [184, 158] on span "Is Indexable" at bounding box center [176, 156] width 35 height 9
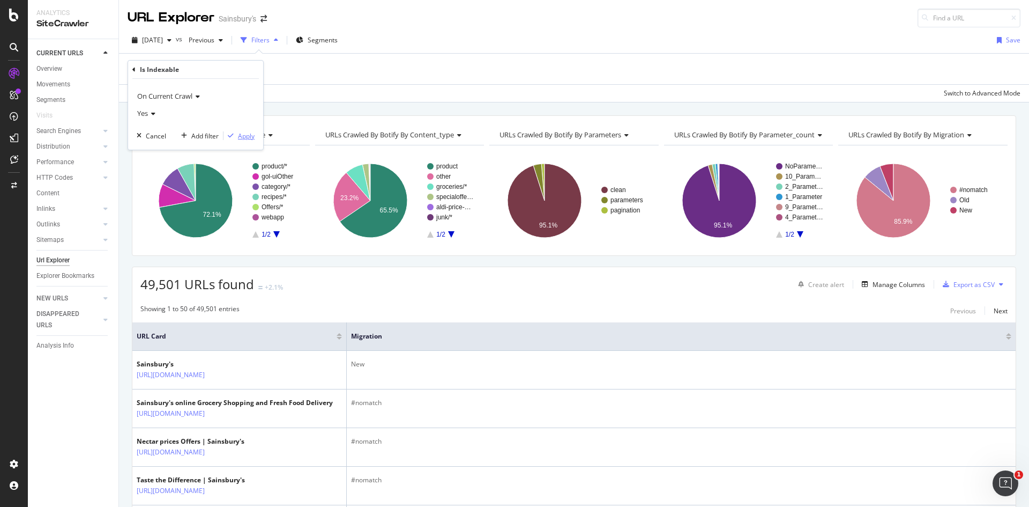
click at [246, 138] on div "Apply" at bounding box center [246, 135] width 17 height 9
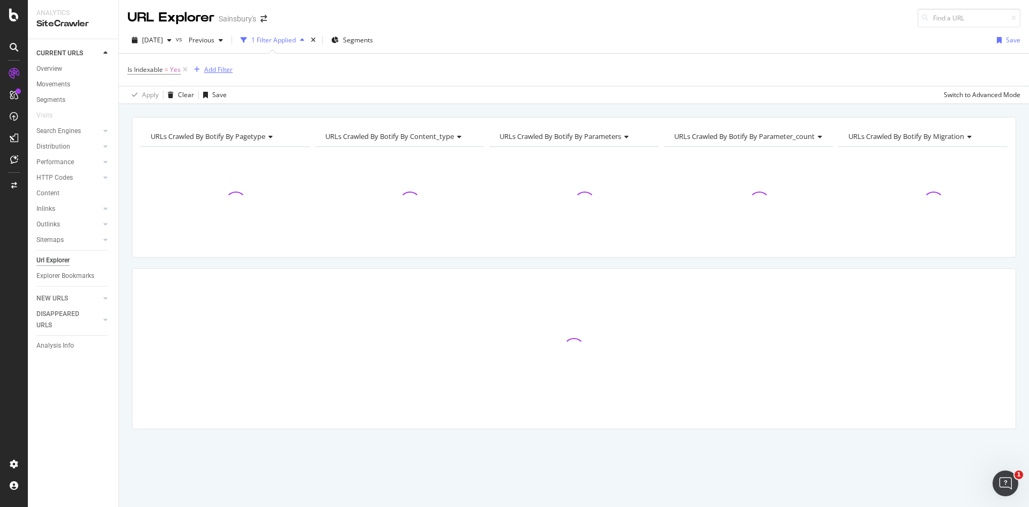
click at [221, 68] on div "Add Filter" at bounding box center [218, 69] width 28 height 9
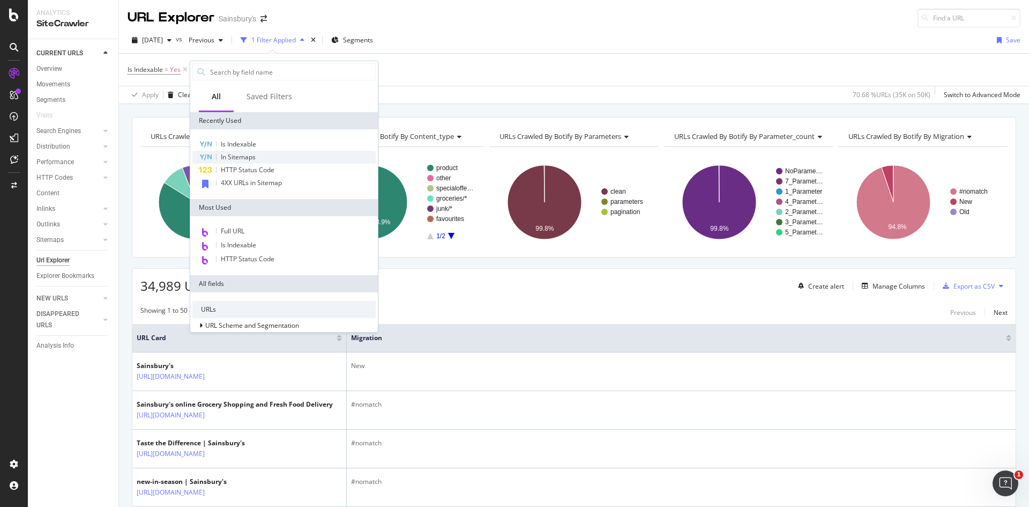
click at [242, 161] on div "In Sitemaps" at bounding box center [283, 157] width 183 height 13
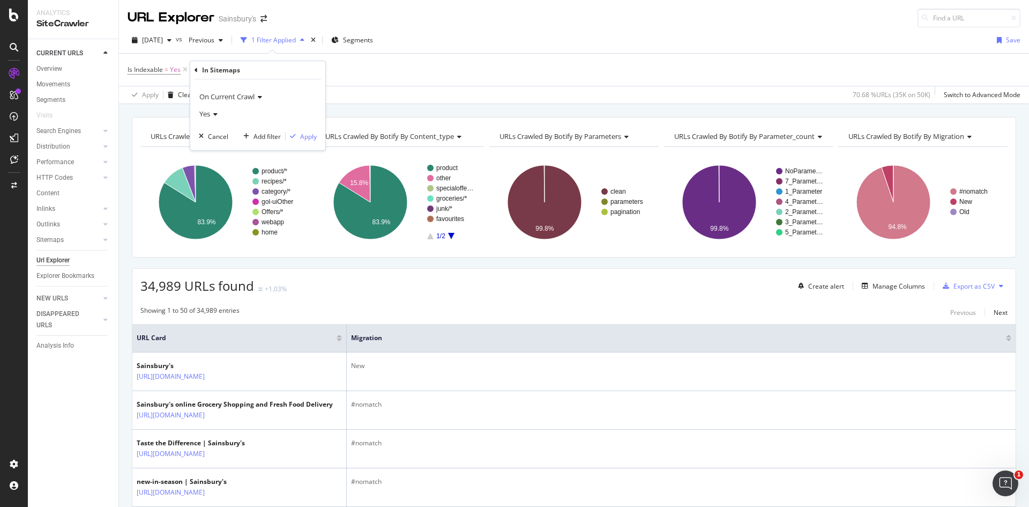
click at [211, 118] on div "Yes" at bounding box center [258, 113] width 118 height 17
click at [222, 145] on div "No" at bounding box center [259, 150] width 115 height 14
click at [307, 137] on div "Apply" at bounding box center [308, 136] width 17 height 9
click at [382, 71] on div "Is Indexable = Yes and In Sitemaps = No Add Filter" at bounding box center [574, 70] width 893 height 32
click at [234, 69] on span "In Sitemaps" at bounding box center [224, 69] width 35 height 9
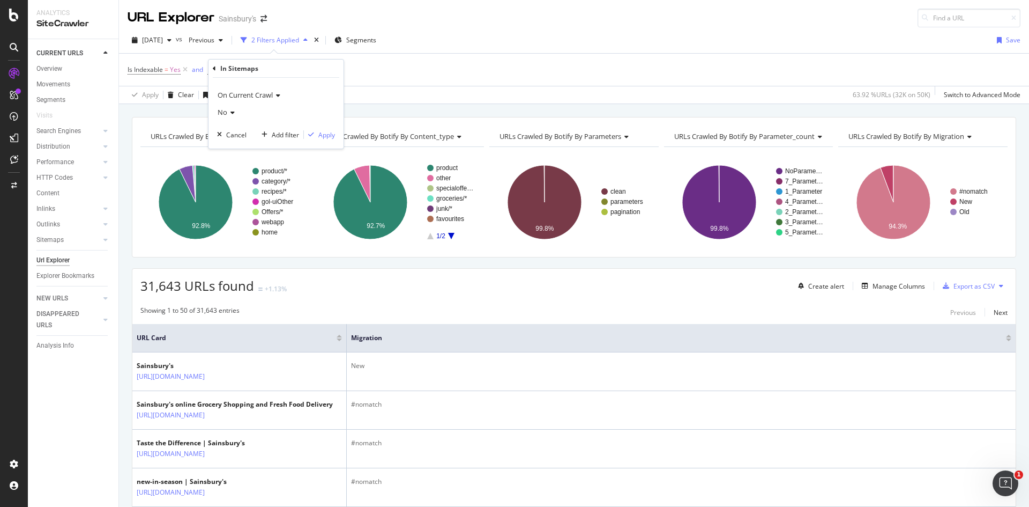
click at [230, 111] on icon at bounding box center [231, 112] width 8 height 6
click at [237, 147] on div "No" at bounding box center [277, 148] width 115 height 14
click at [267, 96] on span "On Current Crawl" at bounding box center [245, 95] width 55 height 10
click at [255, 115] on span "On Current Crawl" at bounding box center [250, 117] width 56 height 9
click at [321, 137] on div "Apply" at bounding box center [326, 134] width 17 height 9
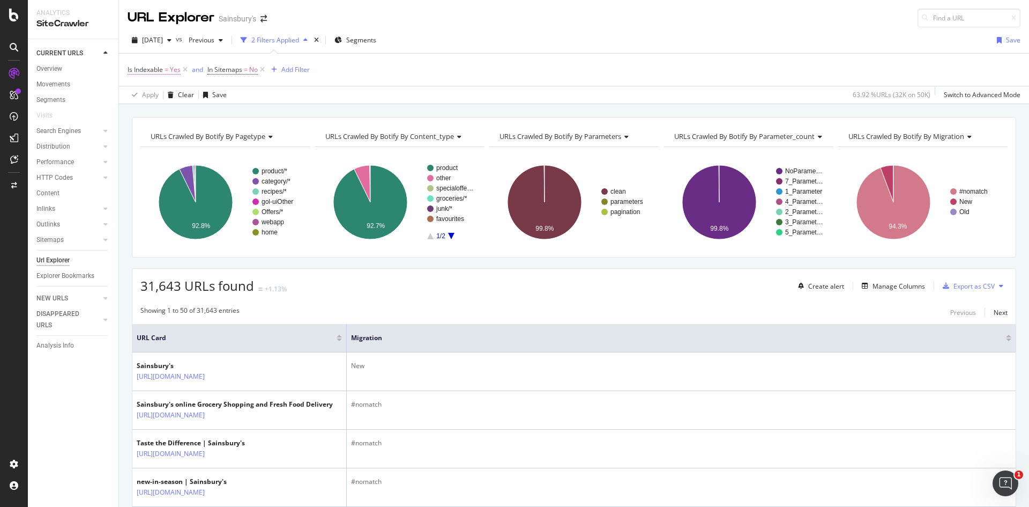
click at [159, 71] on span "Is Indexable" at bounding box center [145, 69] width 35 height 9
click at [242, 132] on div "Apply" at bounding box center [246, 134] width 17 height 9
click at [264, 71] on icon at bounding box center [262, 69] width 9 height 11
click at [226, 69] on div "Add Filter" at bounding box center [218, 69] width 28 height 9
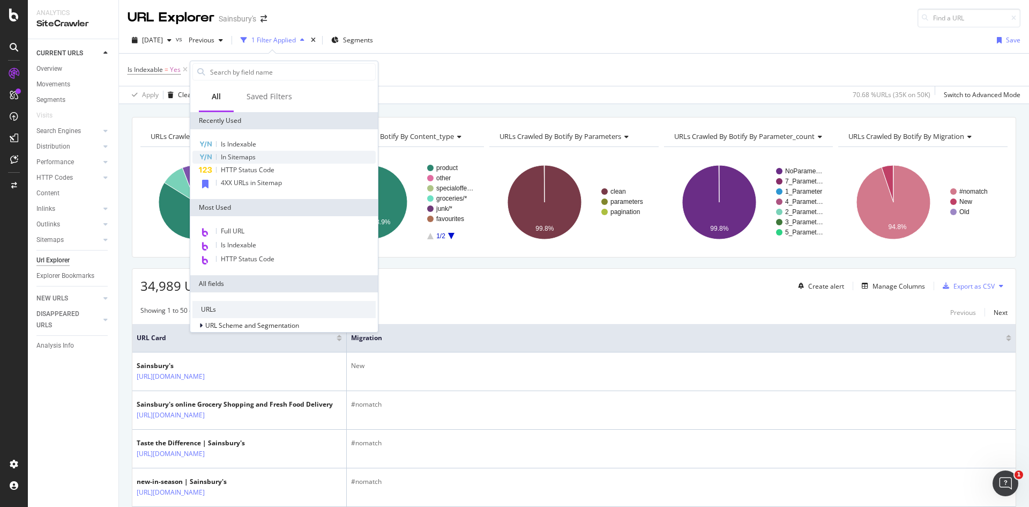
click at [253, 158] on span "In Sitemaps" at bounding box center [238, 156] width 35 height 9
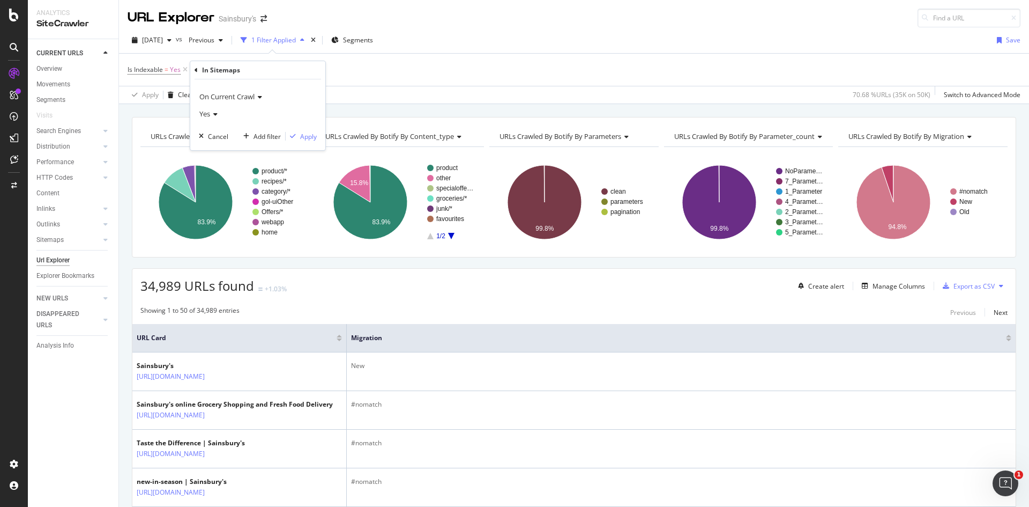
click at [218, 113] on div "Yes" at bounding box center [258, 113] width 118 height 17
click at [218, 147] on div "No" at bounding box center [259, 150] width 115 height 14
click at [310, 133] on div "Apply" at bounding box center [308, 136] width 17 height 9
click at [993, 338] on icon at bounding box center [997, 337] width 8 height 8
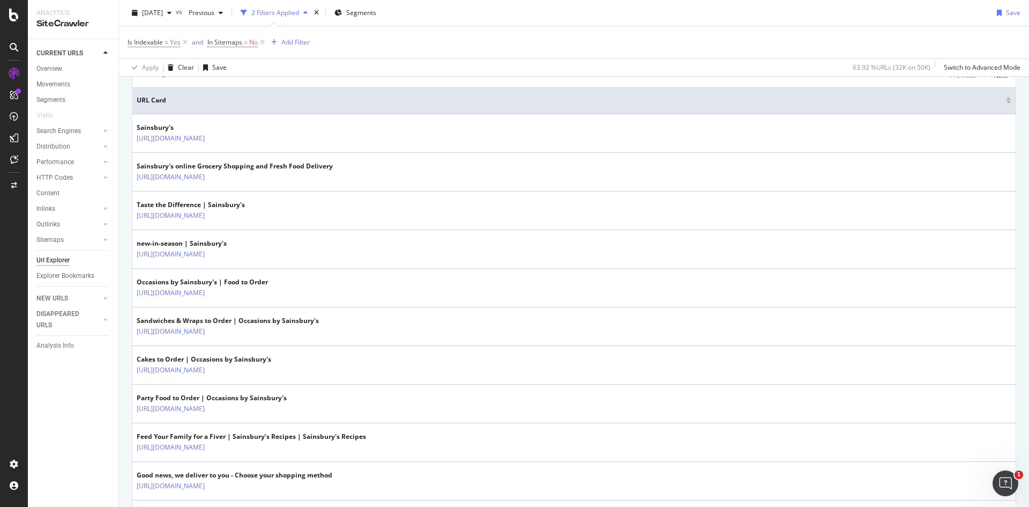
scroll to position [322, 0]
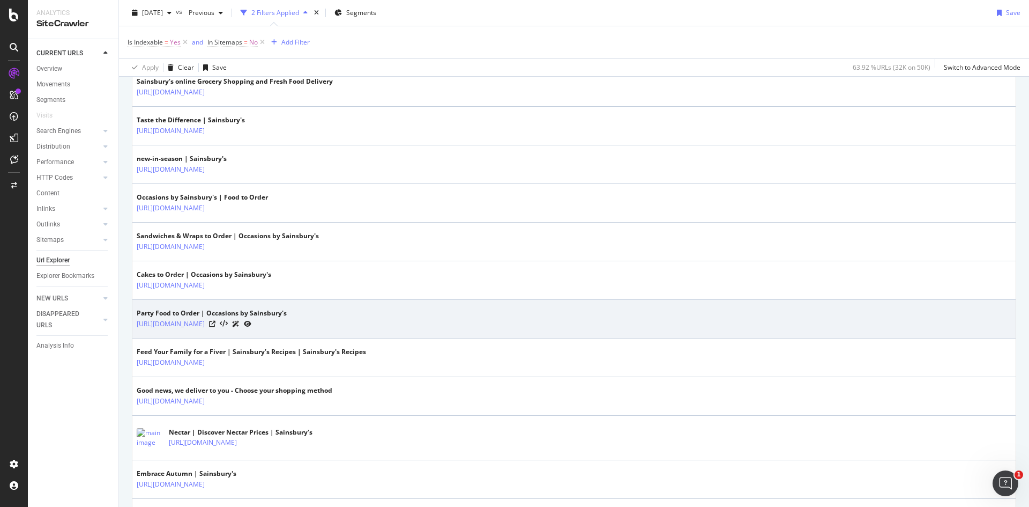
click at [251, 324] on icon at bounding box center [248, 324] width 8 height 6
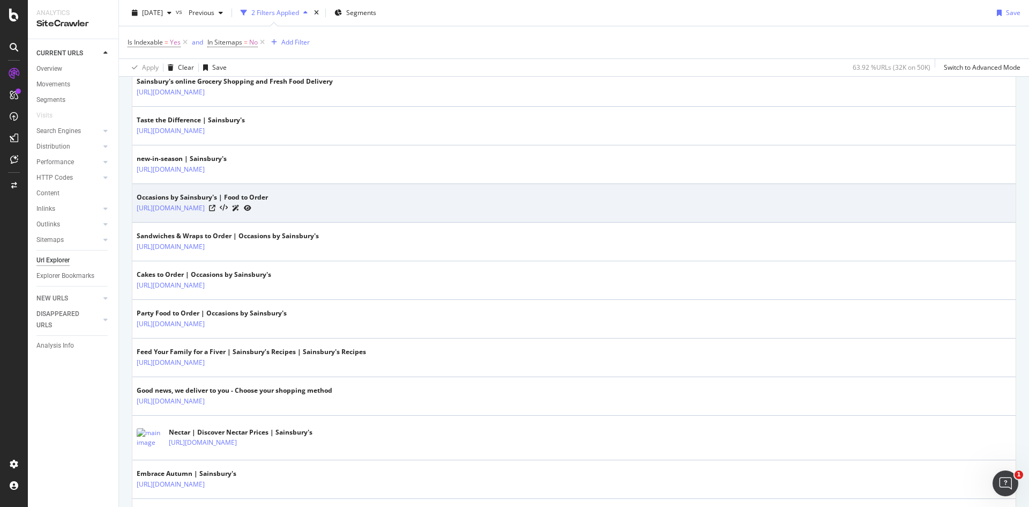
scroll to position [0, 0]
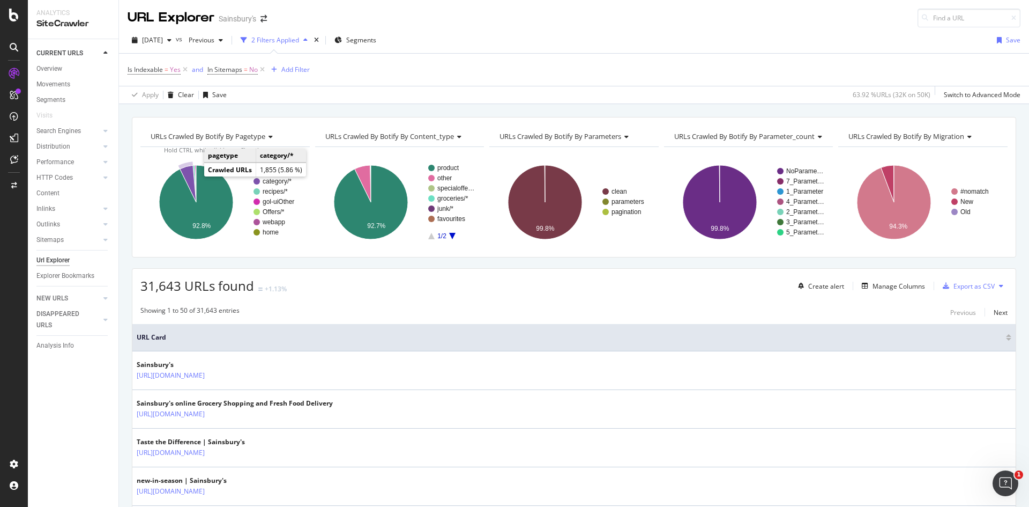
click at [187, 173] on icon "A chart." at bounding box center [188, 183] width 16 height 37
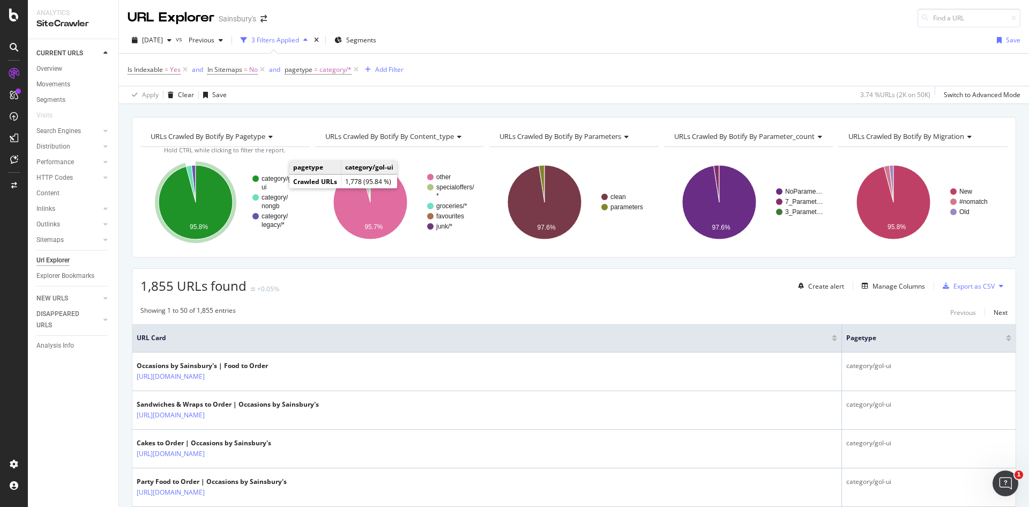
click at [274, 181] on text "category/gol-" at bounding box center [280, 179] width 37 height 8
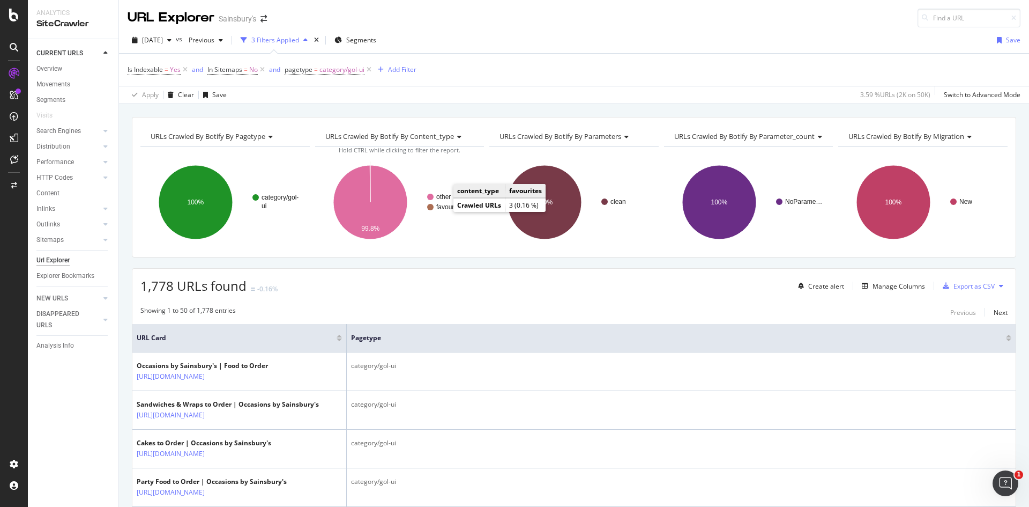
click at [443, 211] on text "favourites" at bounding box center [450, 207] width 28 height 8
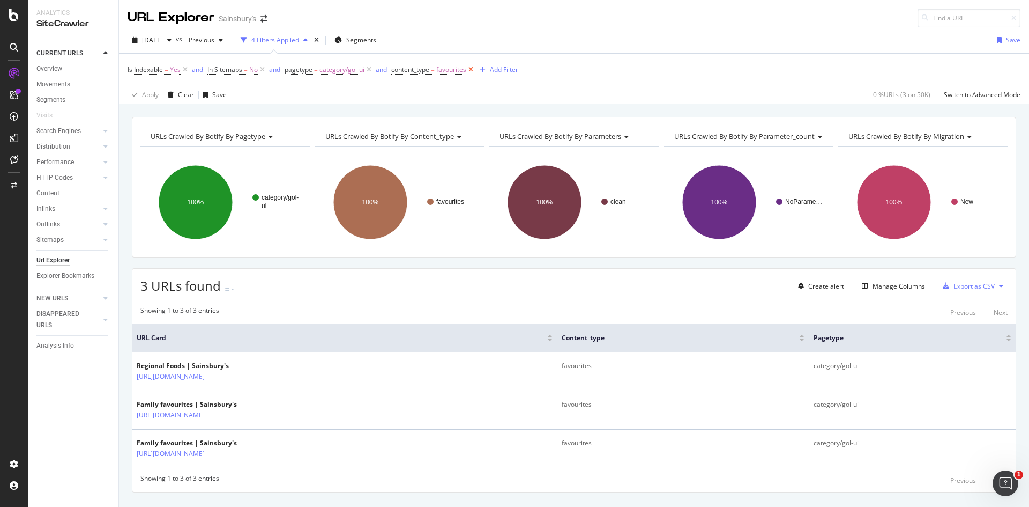
click at [474, 69] on icon at bounding box center [470, 69] width 9 height 11
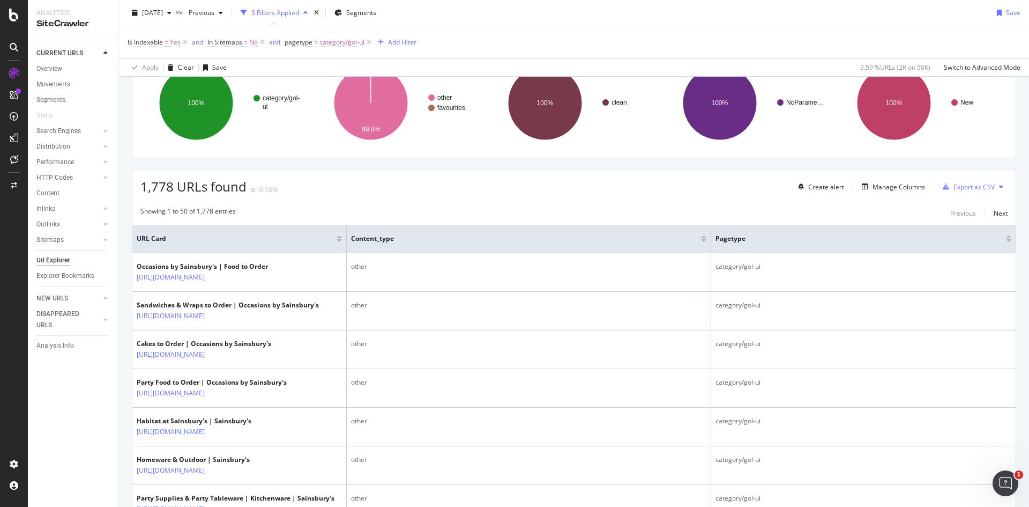
scroll to position [161, 0]
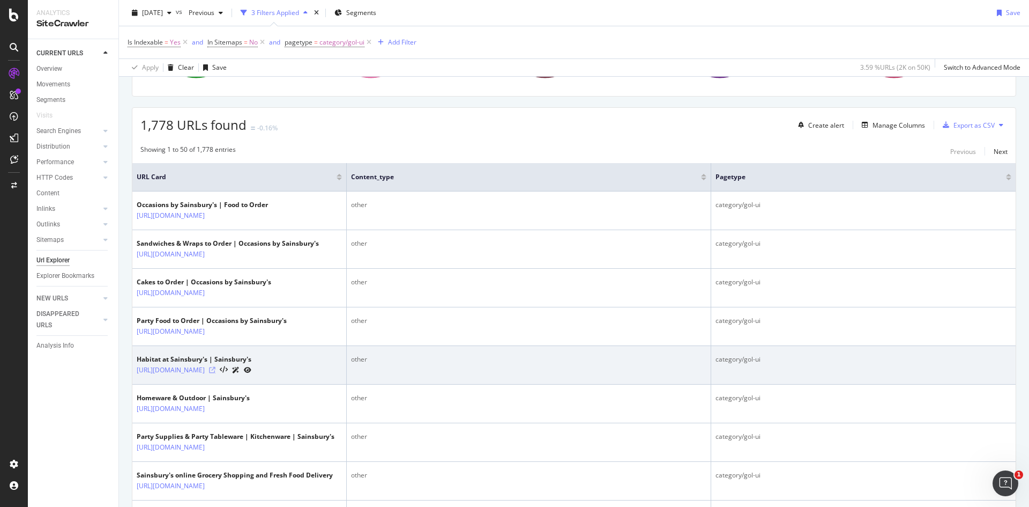
click at [215, 373] on icon at bounding box center [212, 370] width 6 height 6
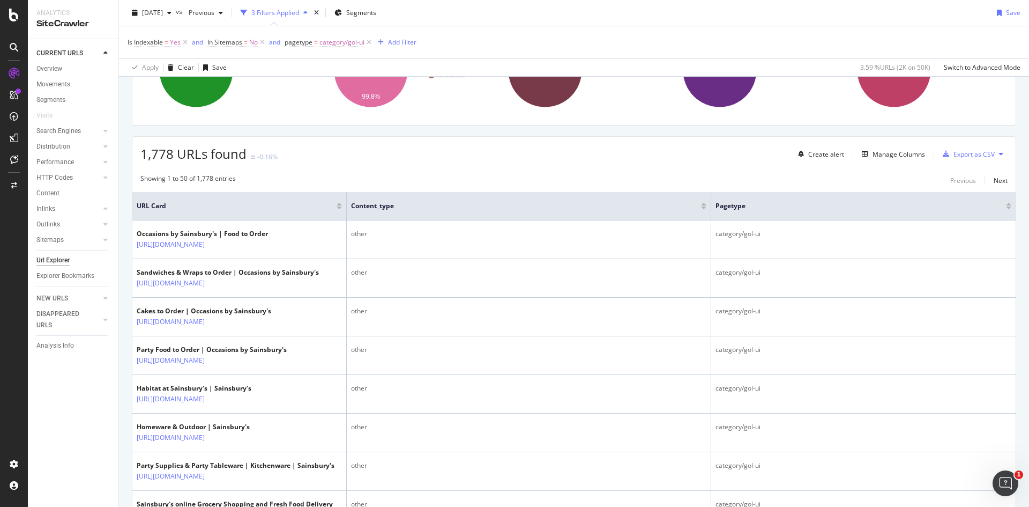
scroll to position [0, 0]
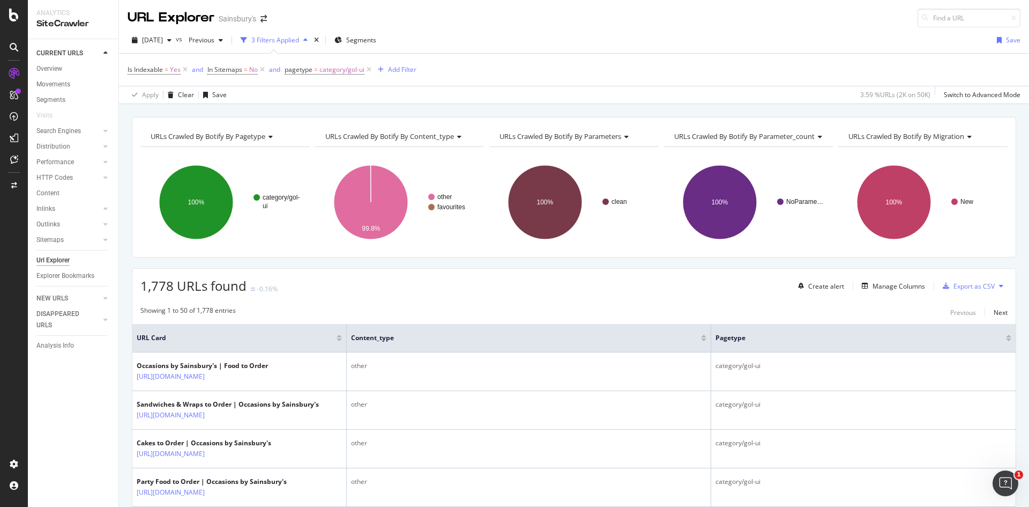
click at [243, 136] on span "URLs Crawled By Botify By pagetype" at bounding box center [208, 136] width 115 height 10
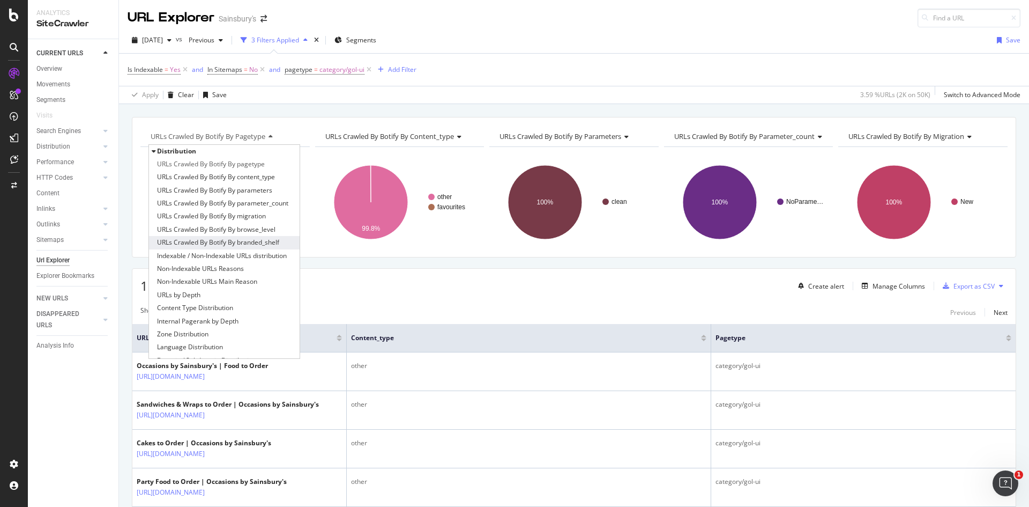
click at [242, 242] on span "URLs Crawled By Botify By branded_shelf" at bounding box center [218, 242] width 122 height 11
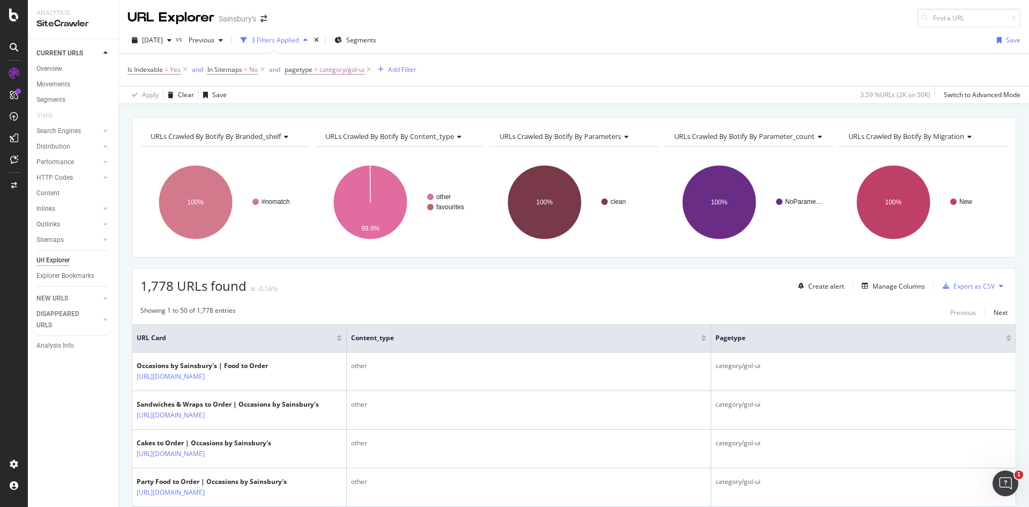
click at [279, 140] on span "URLs Crawled By Botify By branded_shelf" at bounding box center [216, 136] width 130 height 10
click at [296, 113] on div "URLs Crawled By Botify By branded_shelf Chart (by Value) Table Expand Export as…" at bounding box center [574, 117] width 910 height 26
click at [403, 70] on div "Add Filter" at bounding box center [402, 69] width 28 height 9
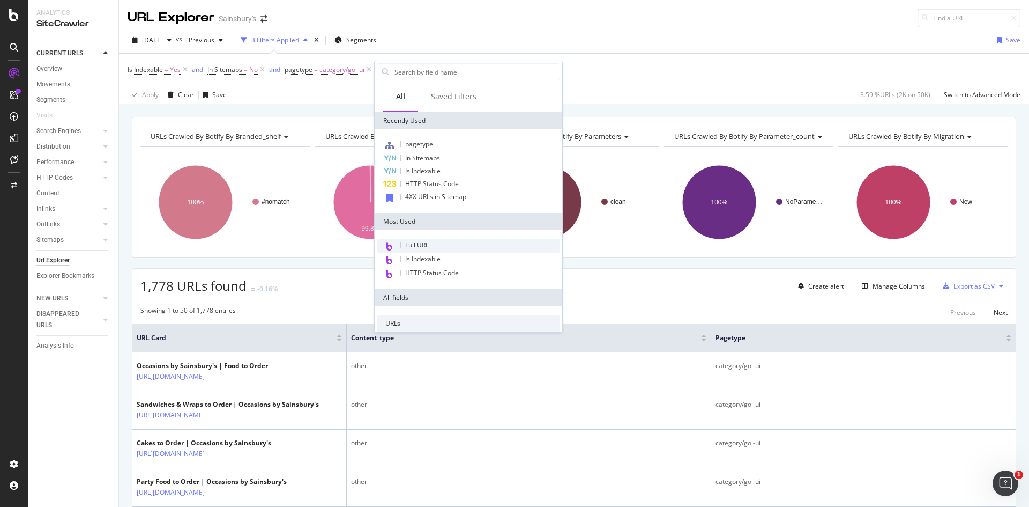
click at [439, 241] on div "Full URL" at bounding box center [468, 246] width 183 height 14
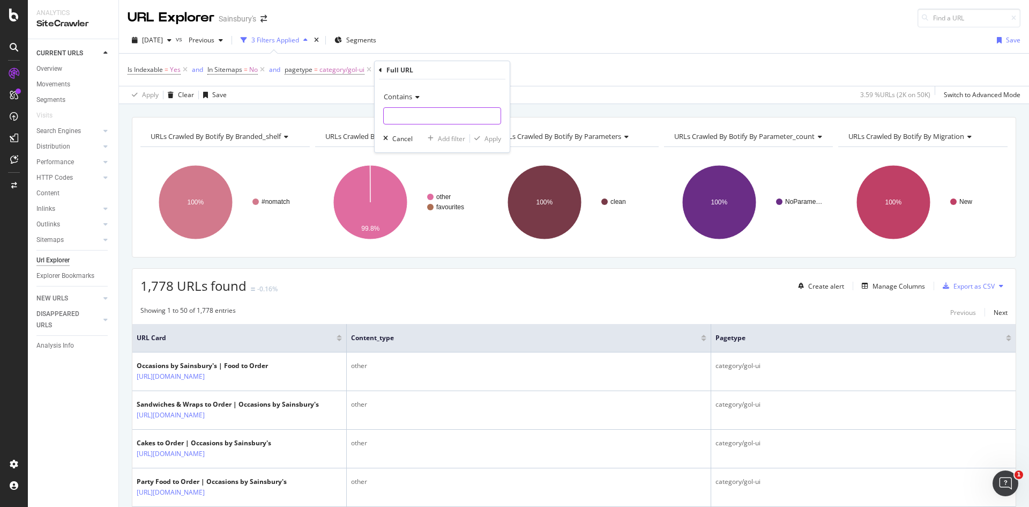
click at [421, 121] on input "text" at bounding box center [442, 115] width 117 height 17
type input "occasions-by-sainsburys"
click at [495, 137] on div "Apply" at bounding box center [493, 138] width 17 height 9
click at [955, 281] on div "Export as CSV" at bounding box center [974, 285] width 41 height 9
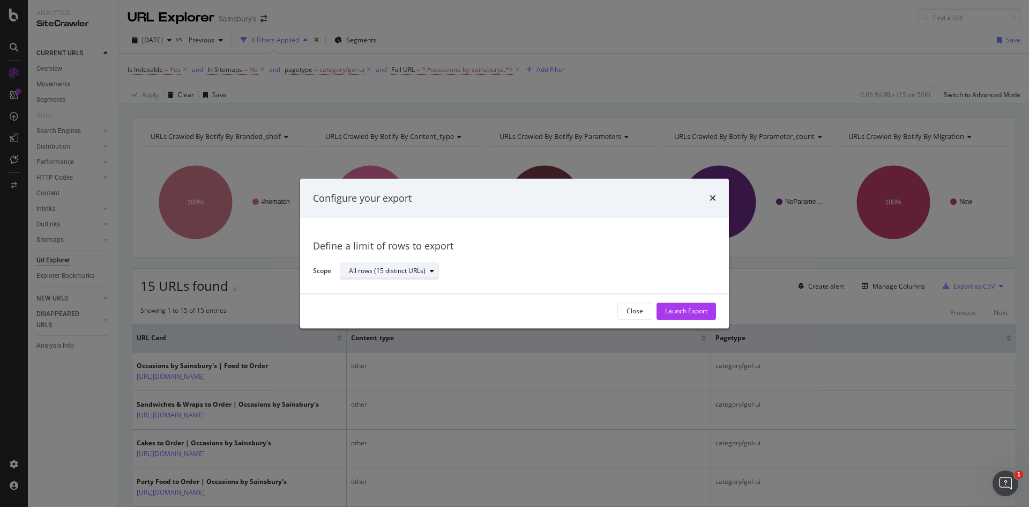
click at [427, 276] on div "All rows (15 distinct URLs)" at bounding box center [394, 271] width 90 height 15
click at [505, 252] on div "Define a limit of rows to export" at bounding box center [514, 247] width 403 height 14
click at [694, 307] on div "Launch Export" at bounding box center [686, 311] width 42 height 9
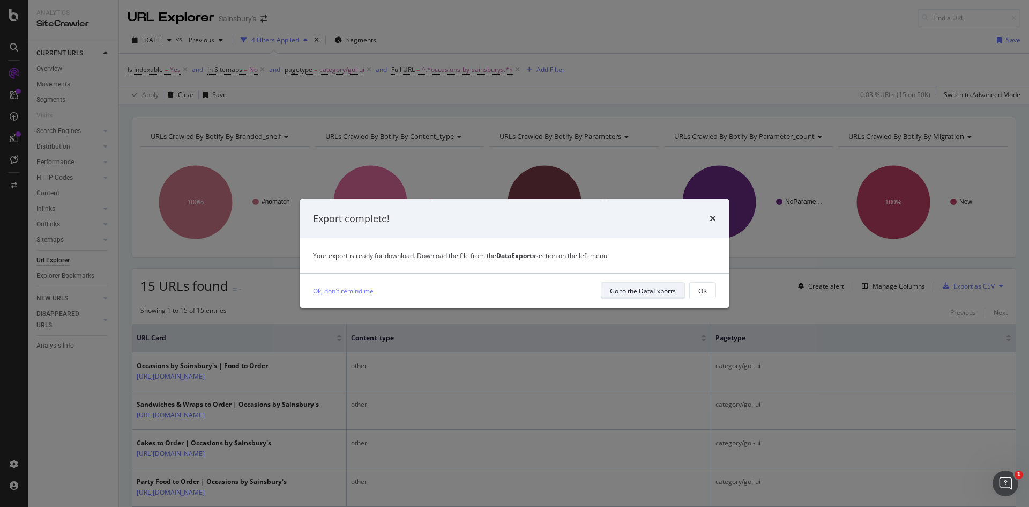
click at [671, 286] on div "Go to the DataExports" at bounding box center [643, 290] width 66 height 9
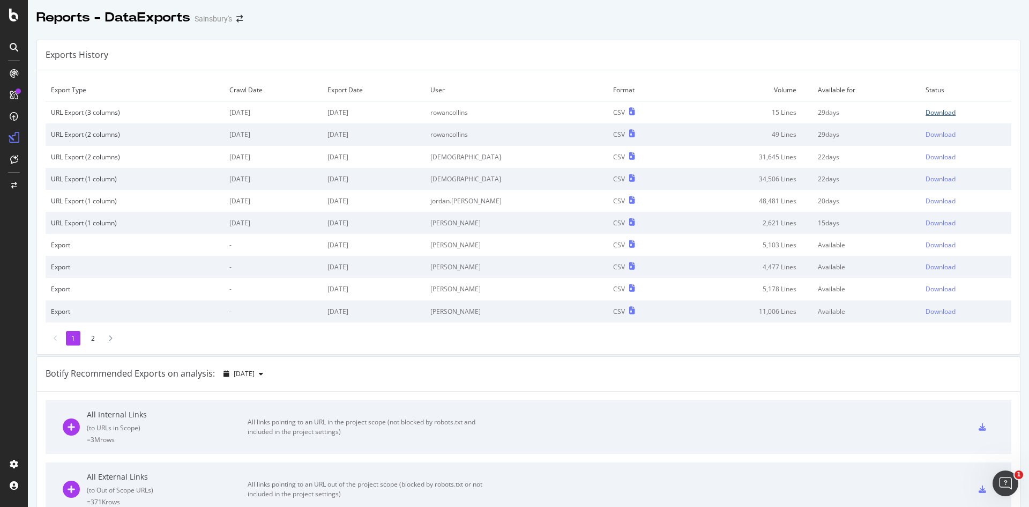
click at [939, 111] on div "Download" at bounding box center [941, 112] width 30 height 9
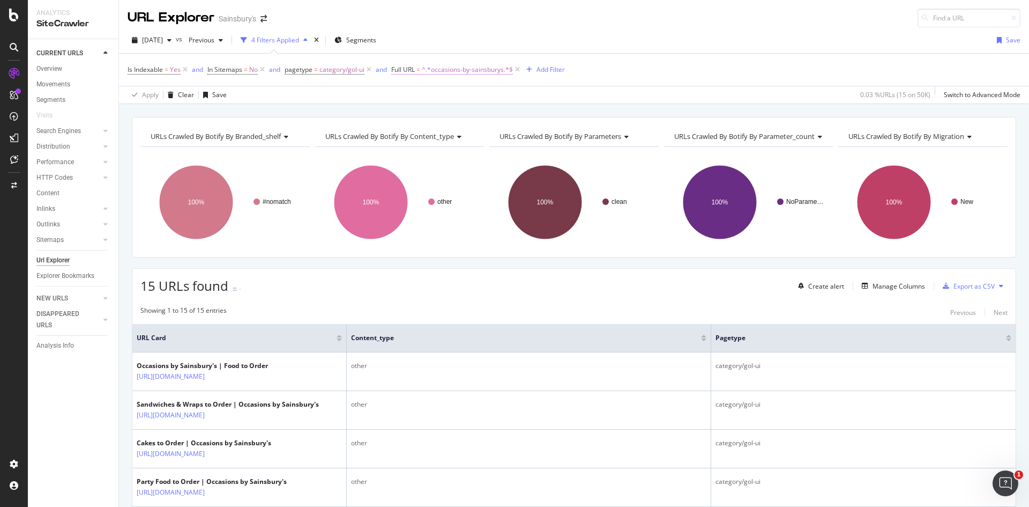
click at [470, 69] on span "^.*occasions-by-sainsburys.*$" at bounding box center [467, 69] width 91 height 15
click at [504, 116] on div at bounding box center [511, 114] width 16 height 17
click at [541, 69] on div "Add Filter" at bounding box center [551, 69] width 28 height 9
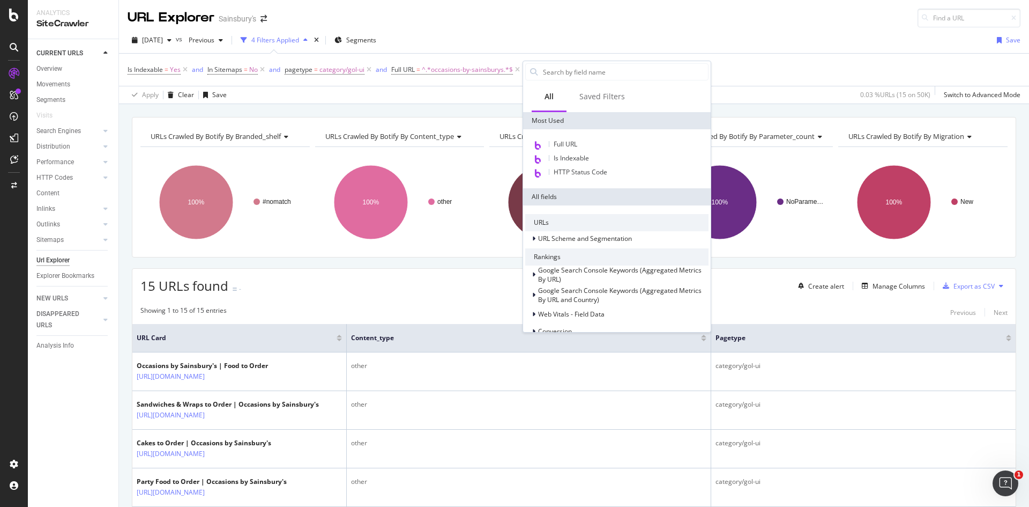
click at [529, 54] on div "Is Indexable = Yes and In Sitemaps = No and pagetype = category/gol-ui and Full…" at bounding box center [574, 70] width 893 height 32
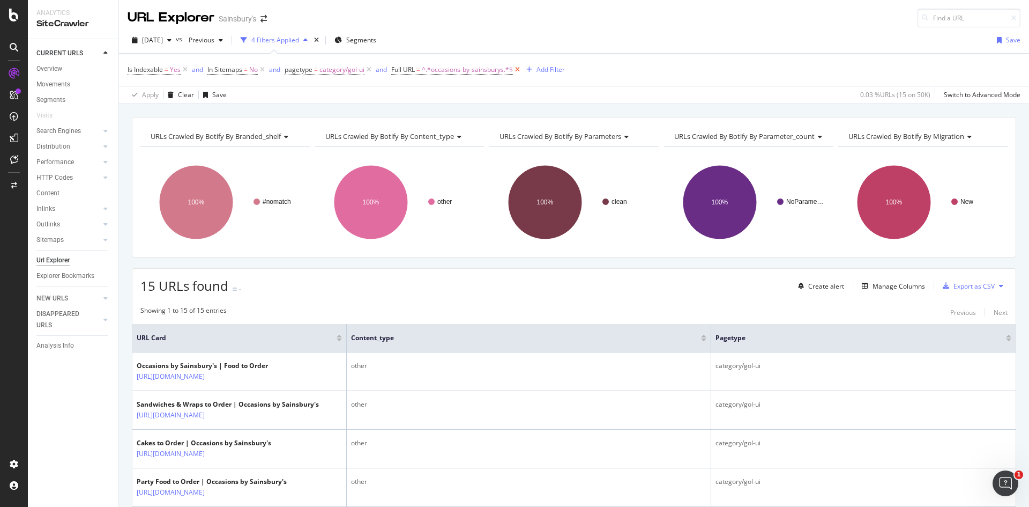
click at [516, 72] on icon at bounding box center [517, 69] width 9 height 11
click at [400, 70] on div "Add Filter" at bounding box center [402, 69] width 28 height 9
click at [575, 75] on div "Is Indexable = Yes and In Sitemaps = No and pagetype = category/gol-ui Add Filt…" at bounding box center [574, 70] width 893 height 32
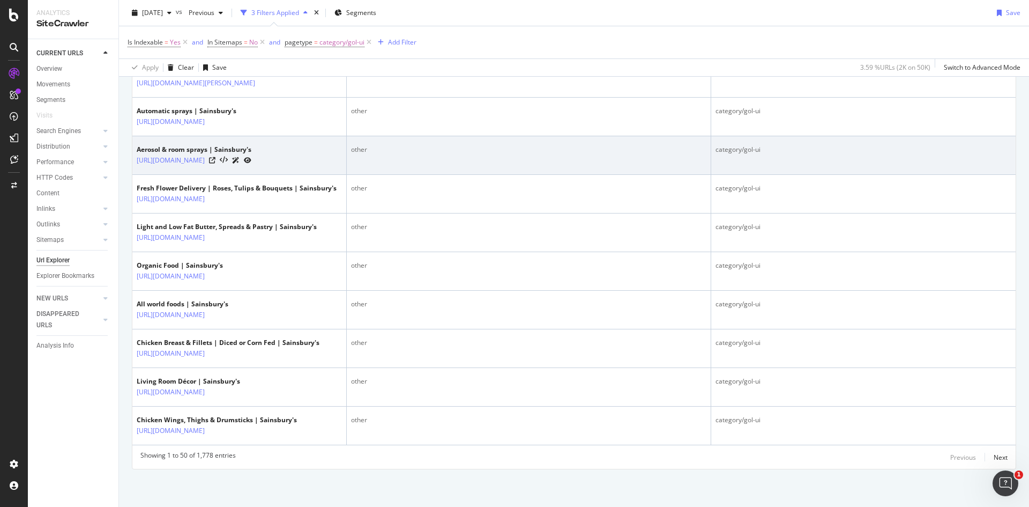
scroll to position [2600, 0]
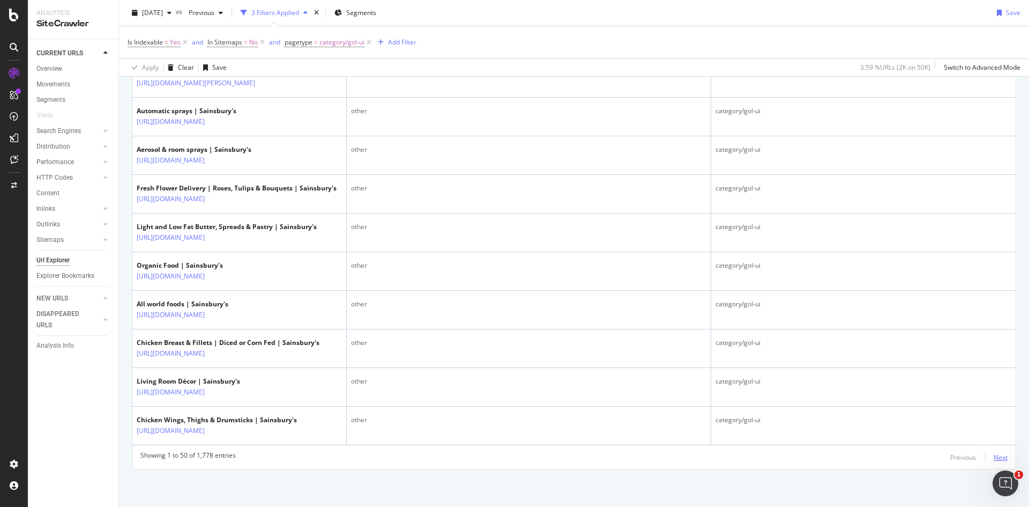
click at [994, 457] on div "Next" at bounding box center [1001, 456] width 14 height 9
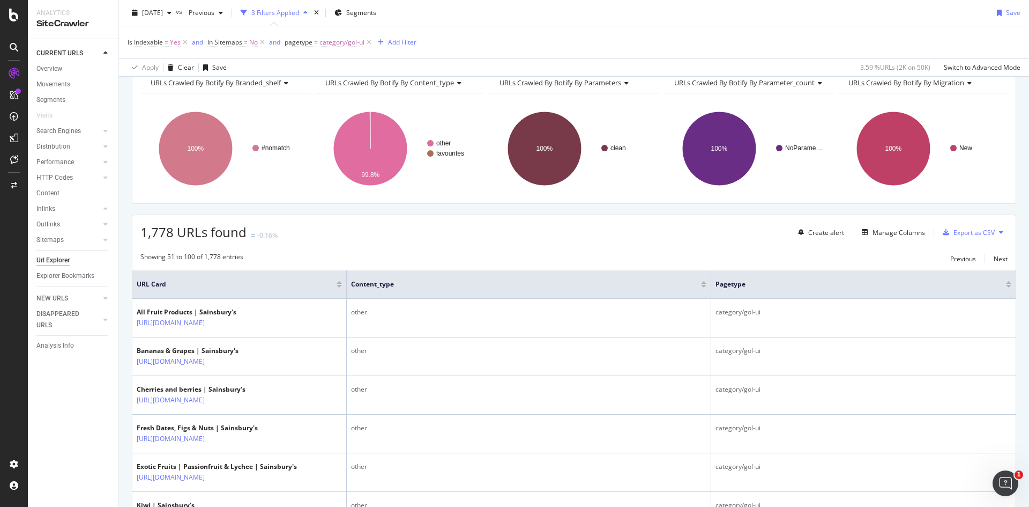
scroll to position [0, 0]
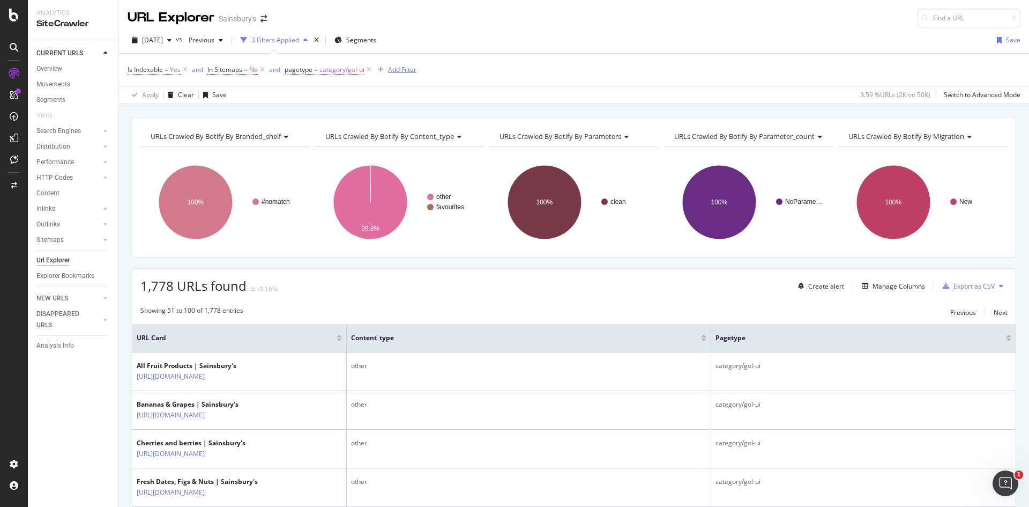
click at [409, 66] on div "Add Filter" at bounding box center [402, 69] width 28 height 9
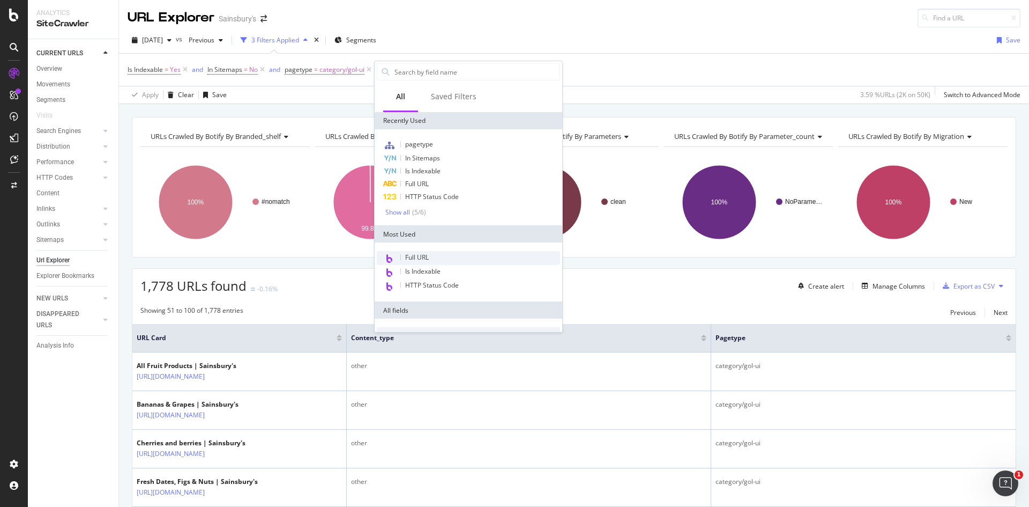
click at [436, 254] on div "Full URL" at bounding box center [468, 258] width 183 height 14
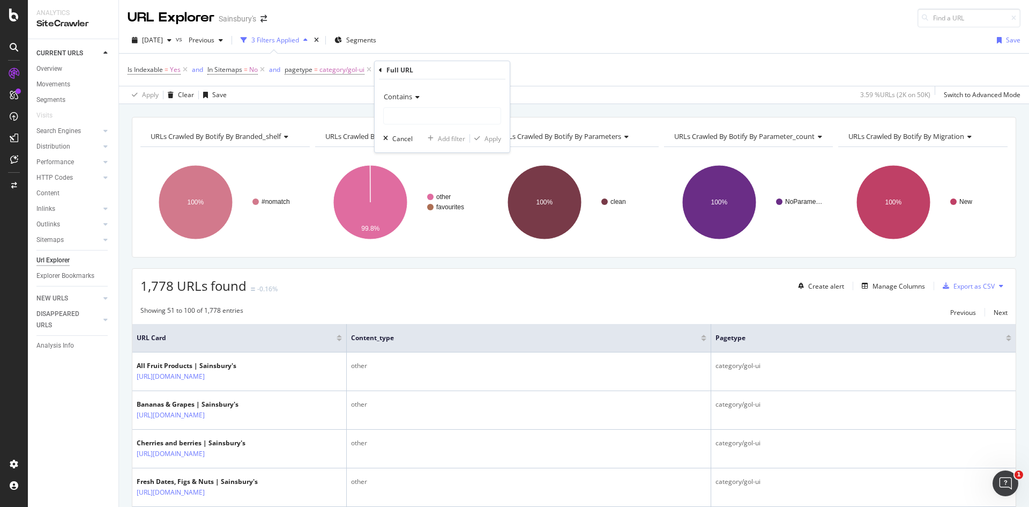
click at [408, 102] on div "Contains" at bounding box center [442, 96] width 118 height 17
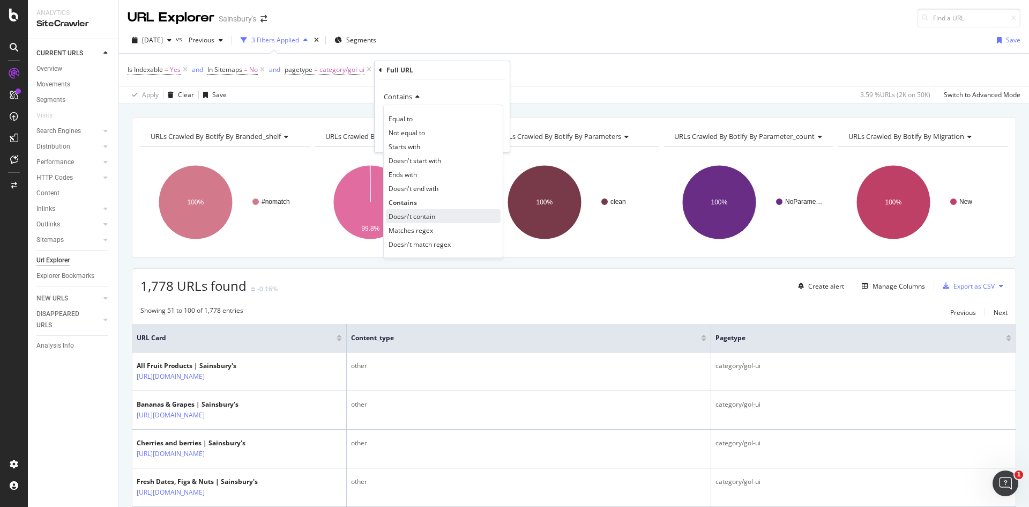
click at [434, 217] on span "Doesn't contain" at bounding box center [412, 216] width 47 height 9
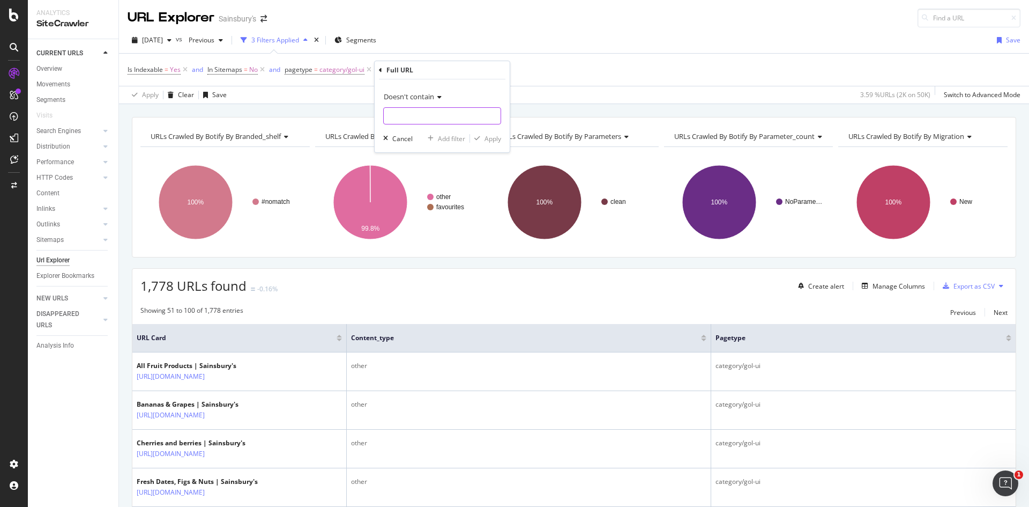
click at [417, 110] on input "text" at bounding box center [442, 115] width 117 height 17
type input "occassions-by-sainsburys"
click at [494, 139] on div "Apply" at bounding box center [493, 138] width 17 height 9
click at [483, 68] on span "^.*occassions-by-sainsburys.*$" at bounding box center [469, 69] width 94 height 15
click at [424, 113] on input "occassions-by-sainsburys" at bounding box center [451, 114] width 101 height 17
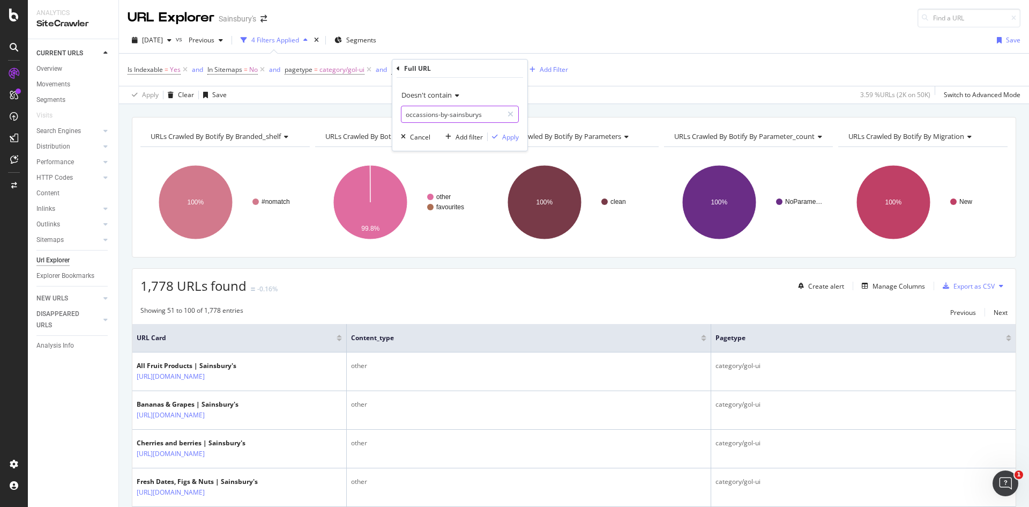
click at [425, 115] on input "occassions-by-sainsburys" at bounding box center [451, 114] width 101 height 17
type input "occasions-by-sainsburys"
click at [502, 142] on button "Apply" at bounding box center [503, 136] width 31 height 11
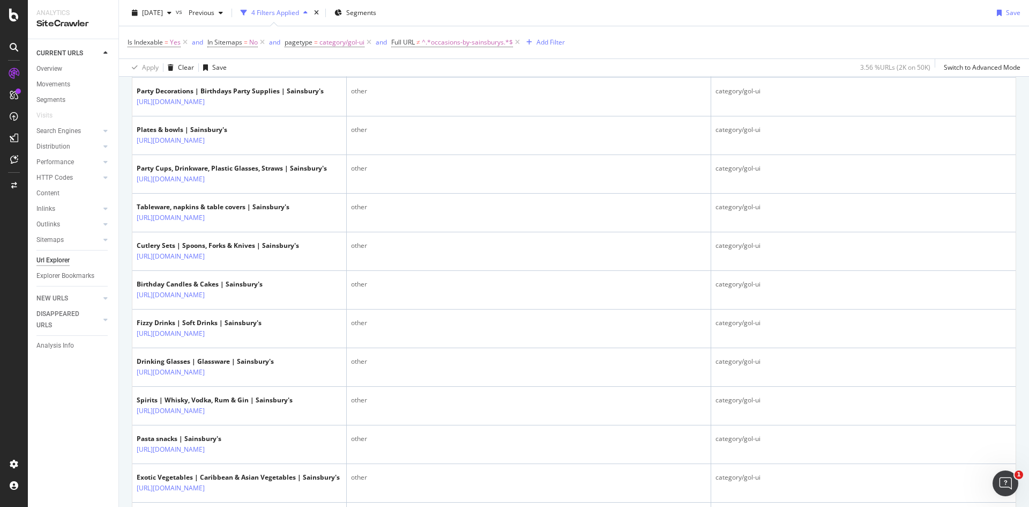
scroll to position [2721, 0]
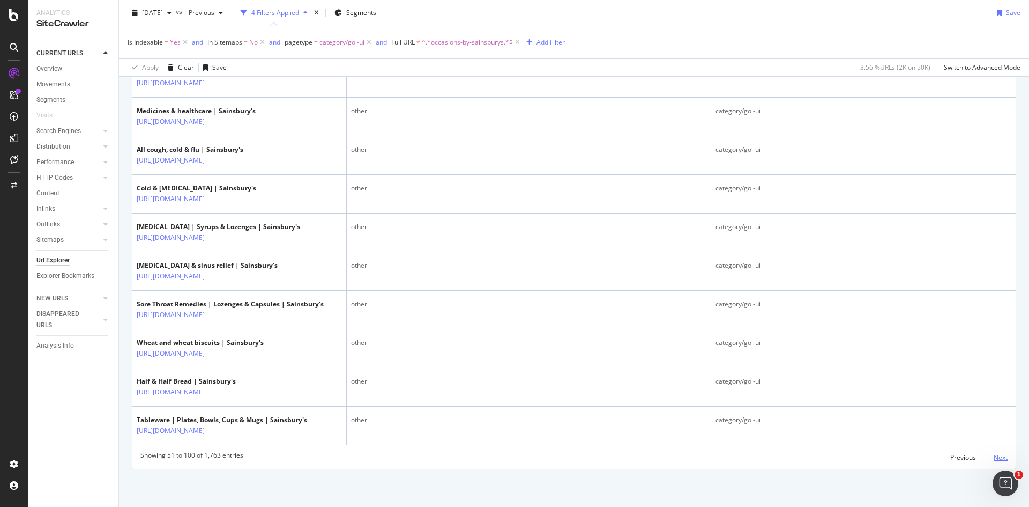
click at [998, 457] on div "Next" at bounding box center [1001, 456] width 14 height 9
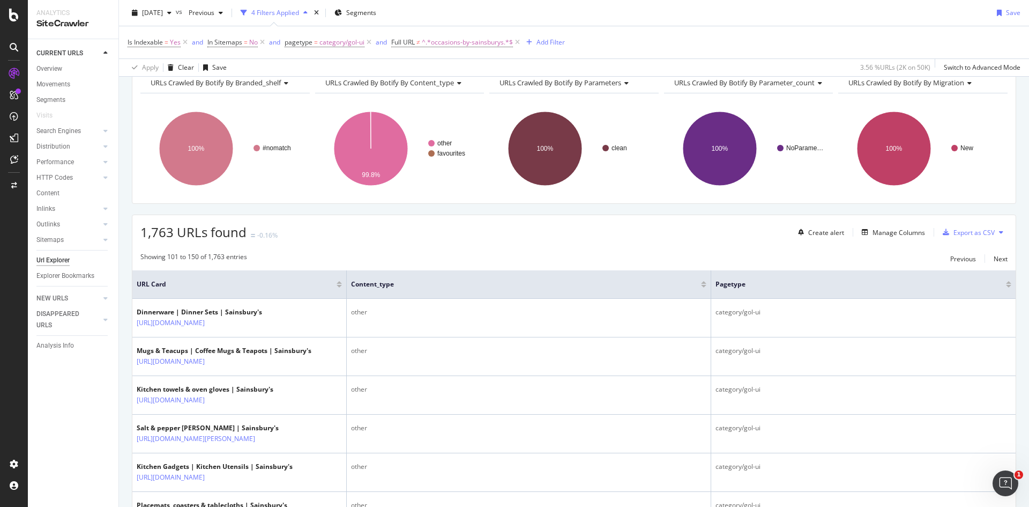
scroll to position [0, 0]
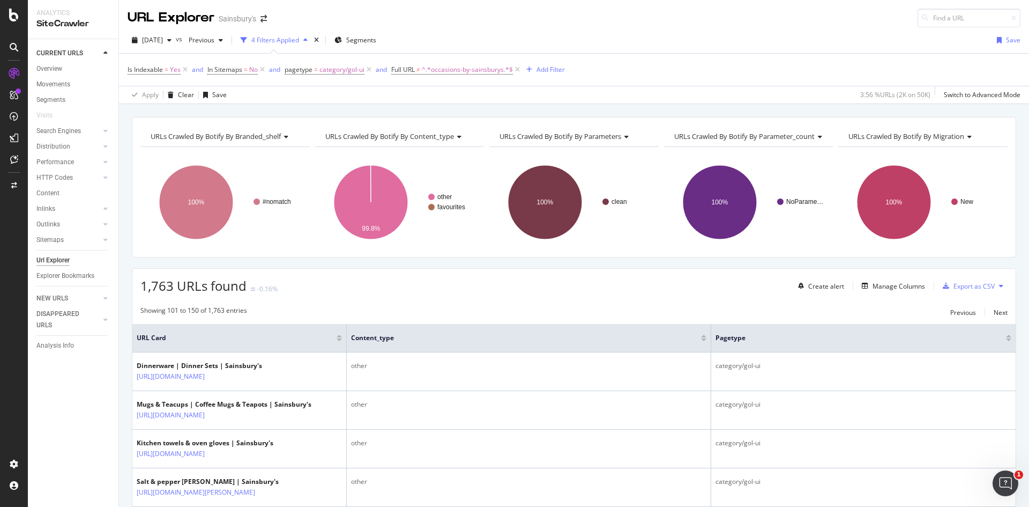
click at [544, 63] on div "Is Indexable = Yes and In Sitemaps = No and pagetype = category/gol-ui and Full…" at bounding box center [346, 69] width 437 height 15
click at [546, 64] on button "Add Filter" at bounding box center [543, 69] width 43 height 13
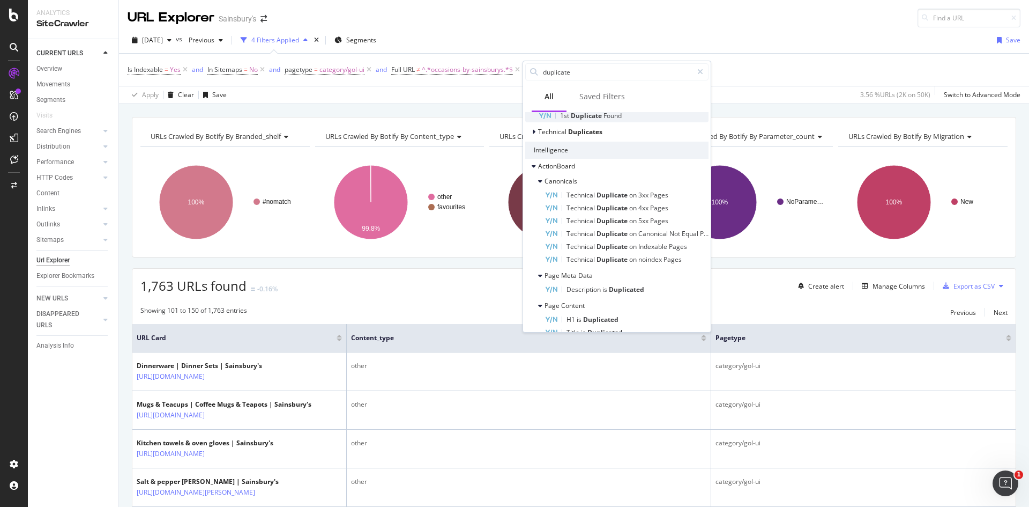
scroll to position [89, 0]
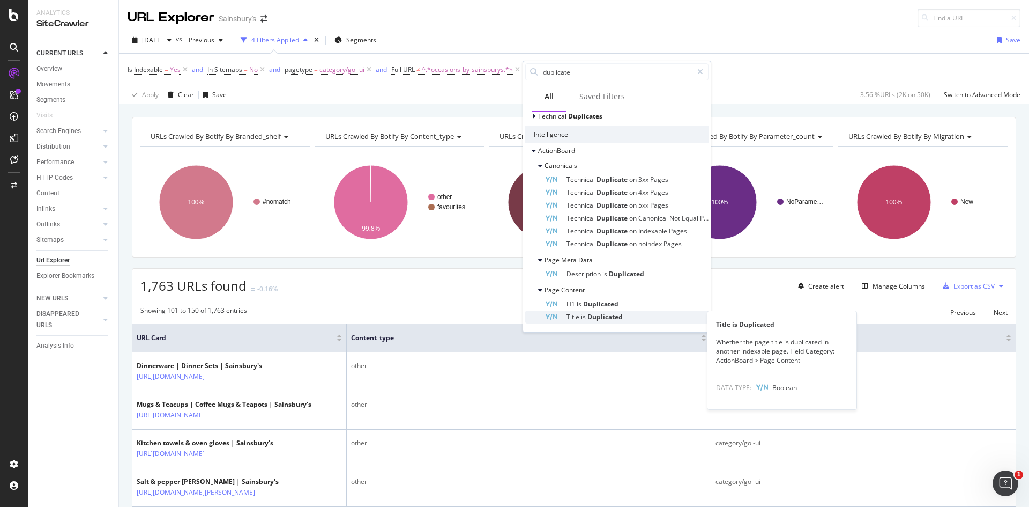
type input "duplicate"
click at [618, 316] on span "Duplicated" at bounding box center [604, 316] width 35 height 9
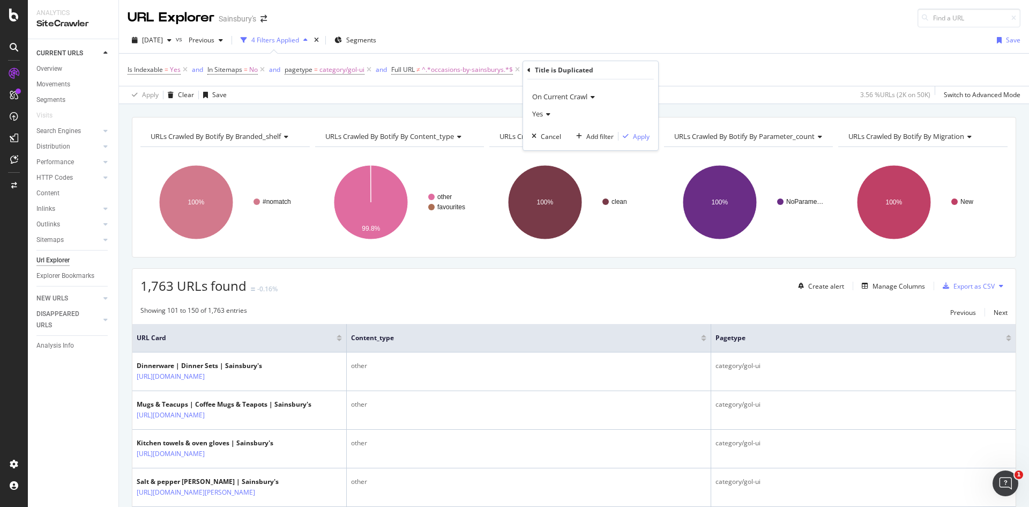
click at [549, 115] on icon at bounding box center [547, 114] width 8 height 6
click at [550, 151] on div "No" at bounding box center [591, 150] width 115 height 14
click at [640, 136] on div "Apply" at bounding box center [641, 136] width 17 height 9
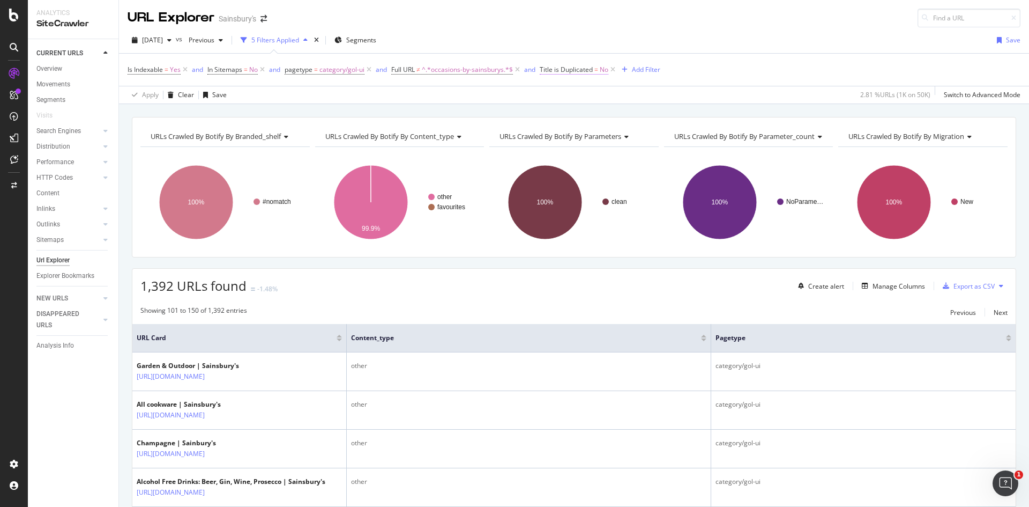
click at [598, 66] on span "=" at bounding box center [596, 69] width 4 height 9
click at [562, 111] on icon at bounding box center [564, 112] width 8 height 6
click at [567, 131] on div "Yes" at bounding box center [610, 134] width 115 height 14
click at [656, 136] on div "Apply" at bounding box center [659, 134] width 17 height 9
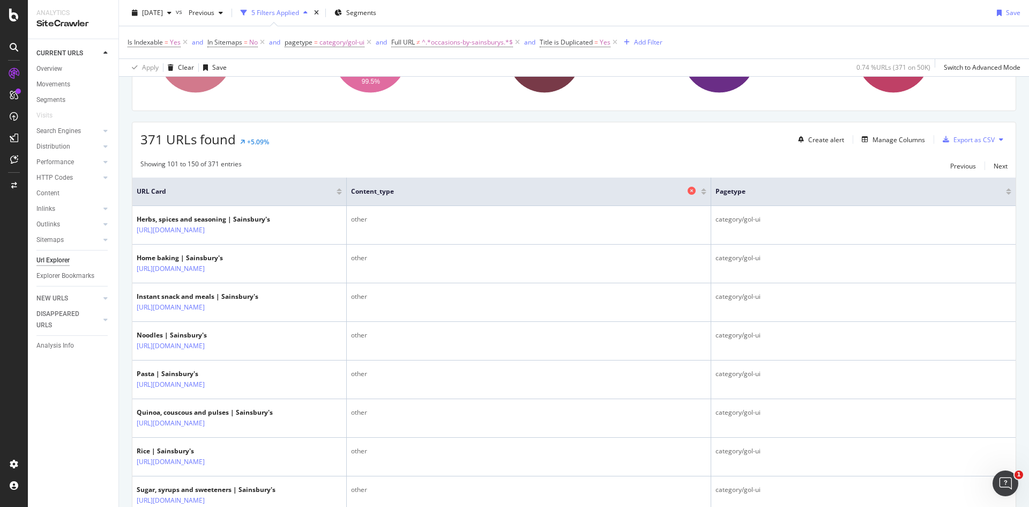
scroll to position [161, 0]
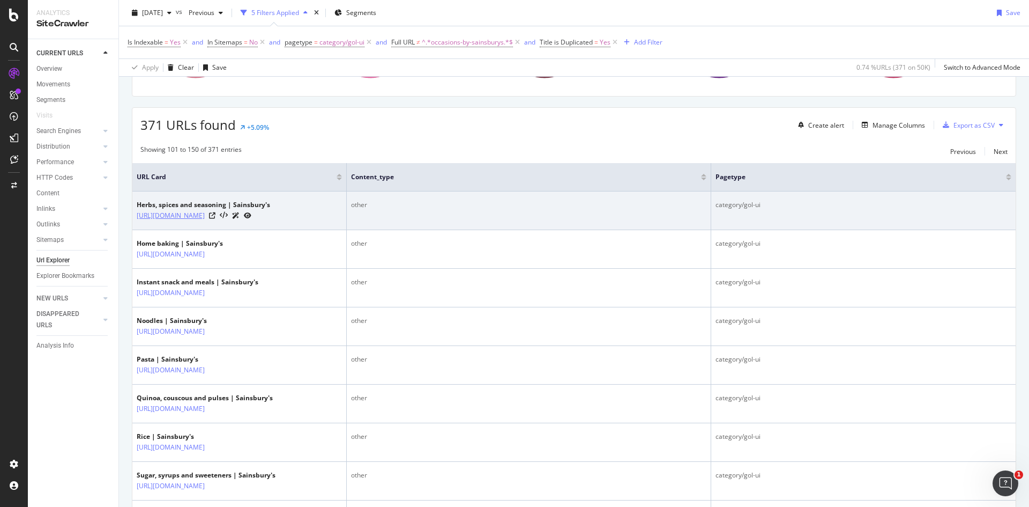
click at [205, 217] on link "https://www.sainsburys.co.uk/gol-ui/groceries/food-cupboard/herbs-spices-and-se…" at bounding box center [171, 215] width 68 height 11
click at [215, 219] on icon at bounding box center [212, 215] width 6 height 6
click at [205, 216] on link "https://www.sainsburys.co.uk/gol-ui/groceries/food-cupboard/herbs-spices-and-se…" at bounding box center [171, 215] width 68 height 11
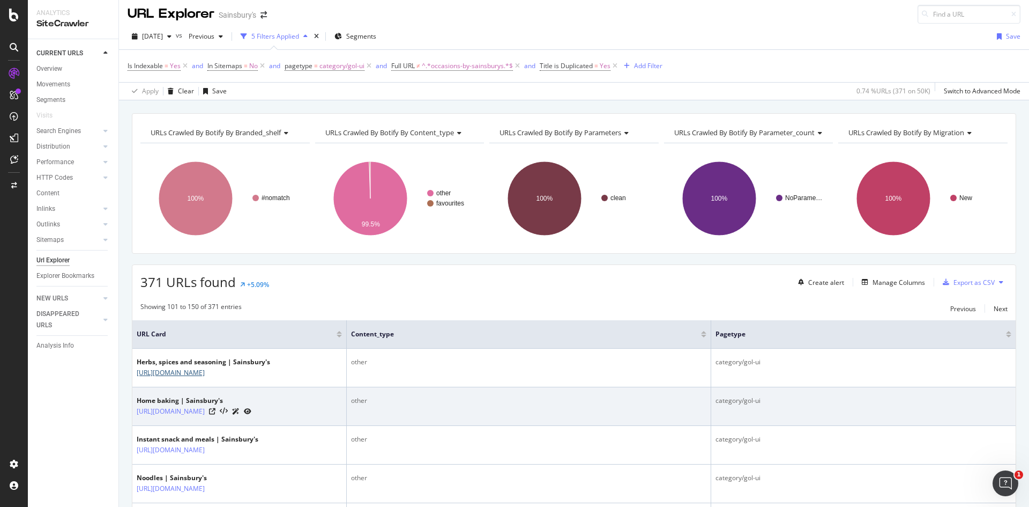
scroll to position [0, 0]
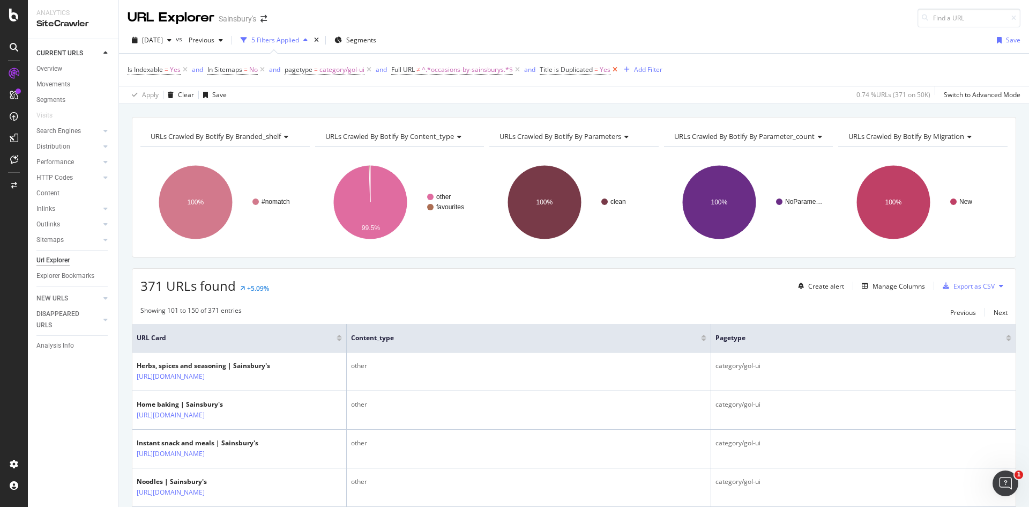
click at [616, 68] on icon at bounding box center [615, 69] width 9 height 11
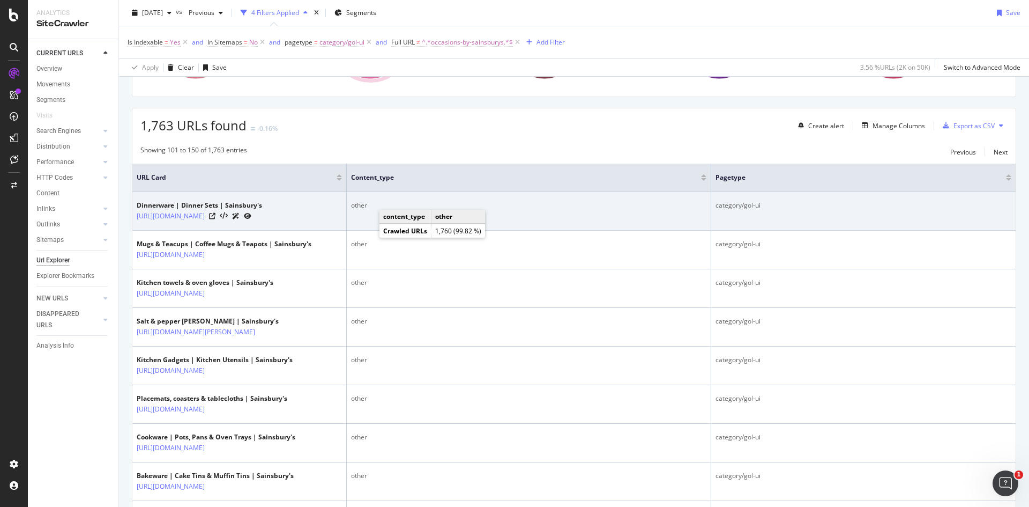
scroll to position [161, 0]
click at [205, 215] on link "https://www.sainsburys.co.uk/gol-ui/groceries/homeware-and-outdoor/kitchen-and-…" at bounding box center [171, 215] width 68 height 11
click at [215, 219] on icon at bounding box center [212, 215] width 6 height 6
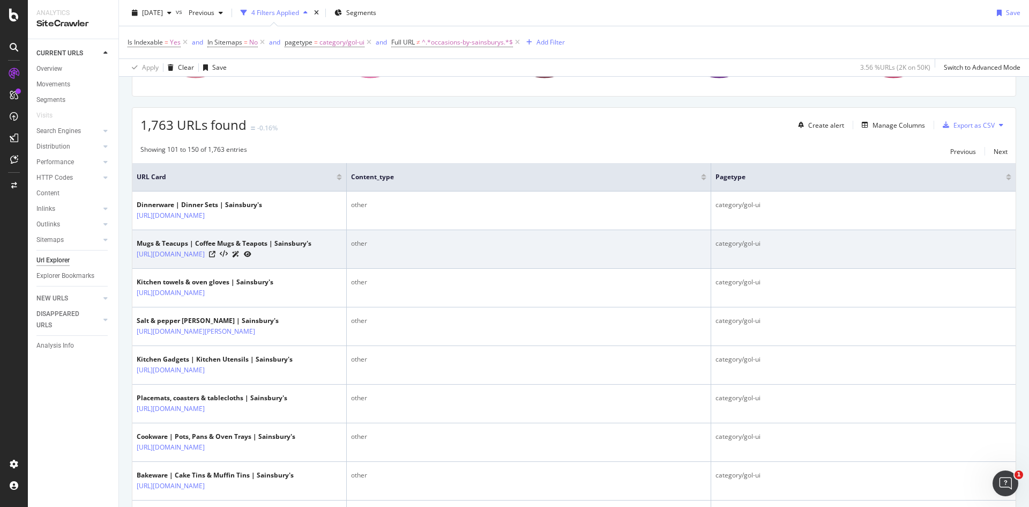
scroll to position [1941, 0]
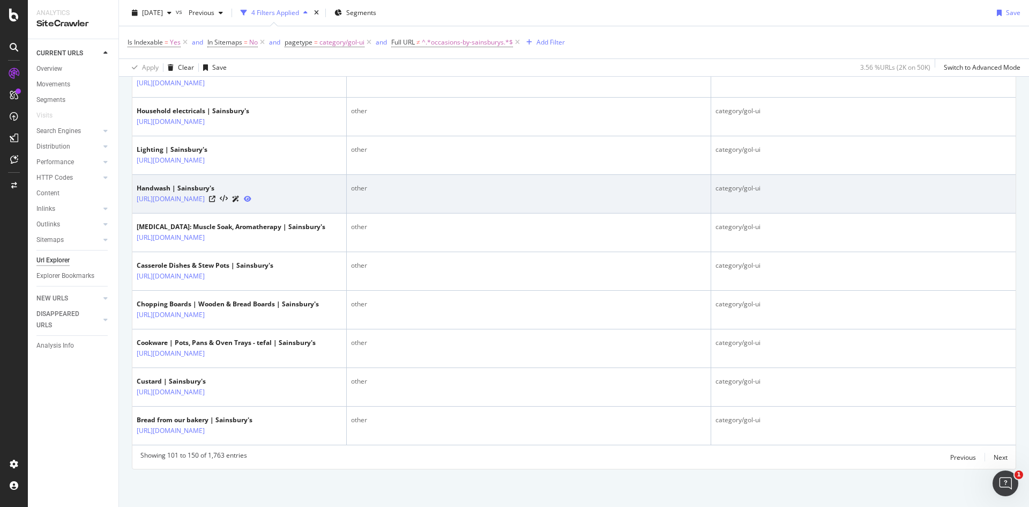
scroll to position [2731, 0]
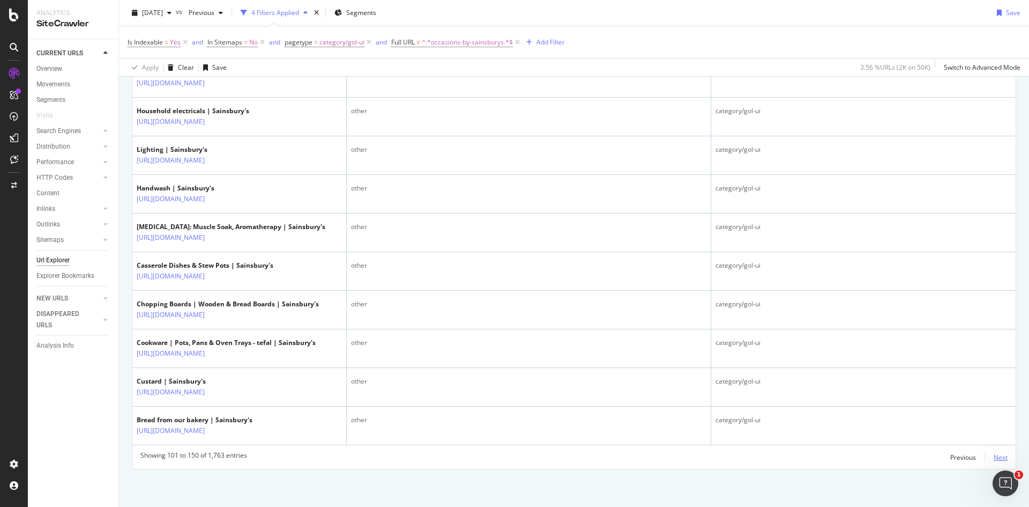
click at [995, 456] on div "Next" at bounding box center [1001, 456] width 14 height 9
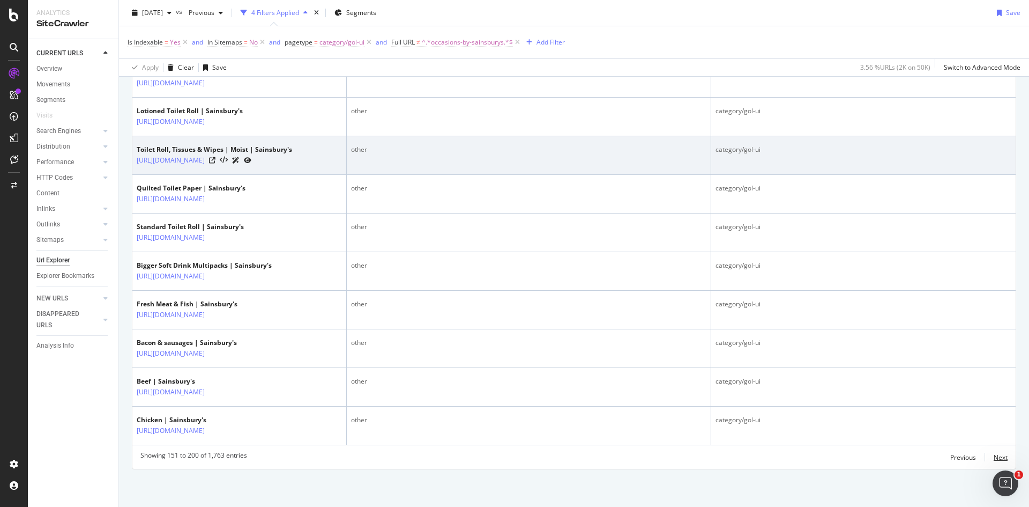
scroll to position [2561, 0]
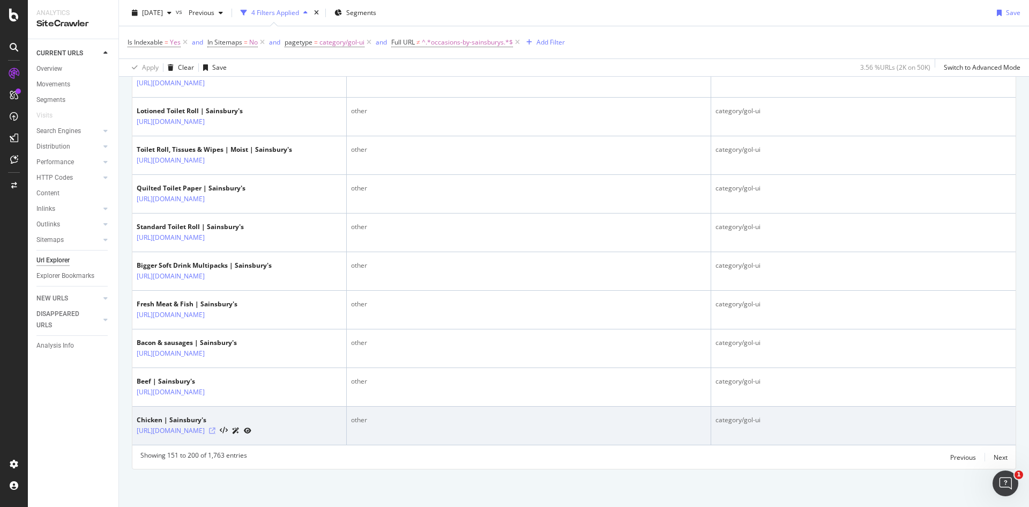
click at [215, 427] on icon at bounding box center [212, 430] width 6 height 6
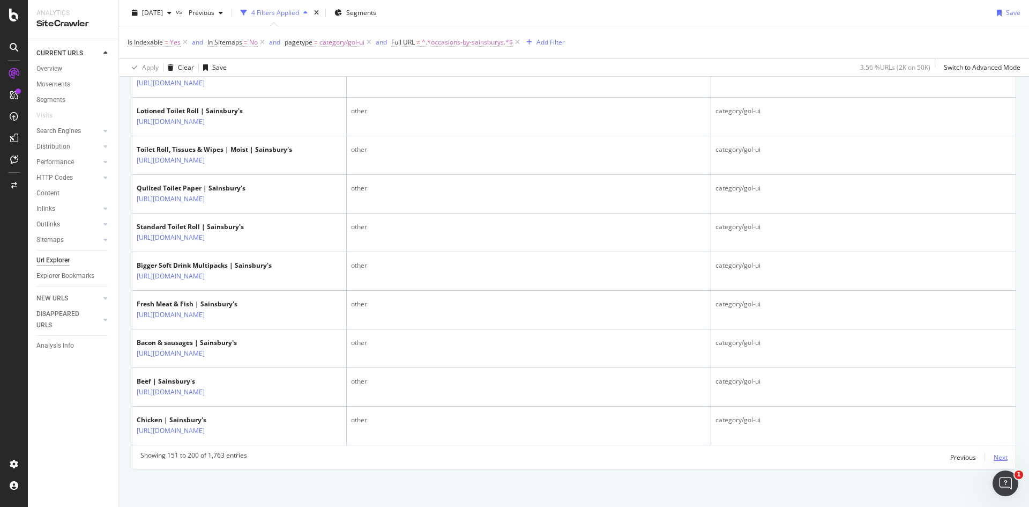
click at [994, 456] on div "Next" at bounding box center [1001, 456] width 14 height 9
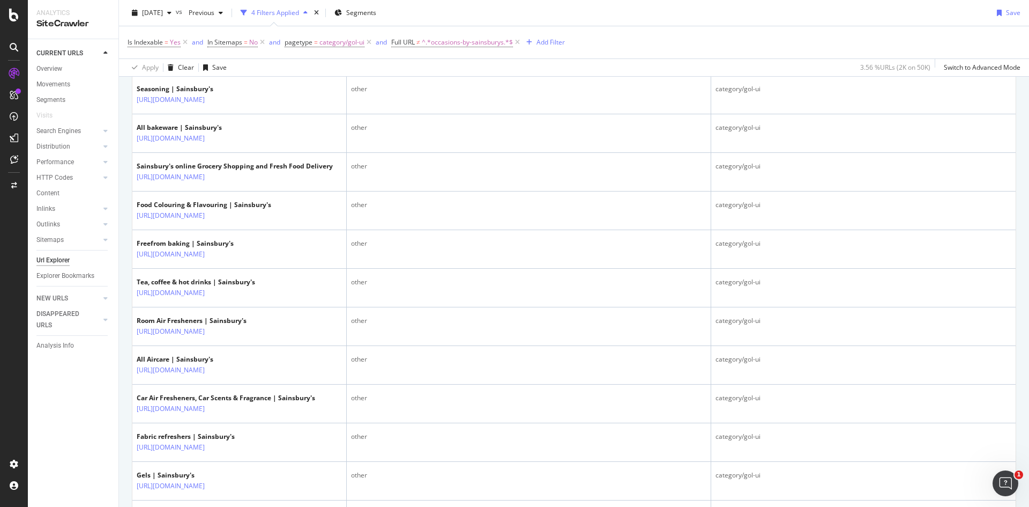
scroll to position [123, 0]
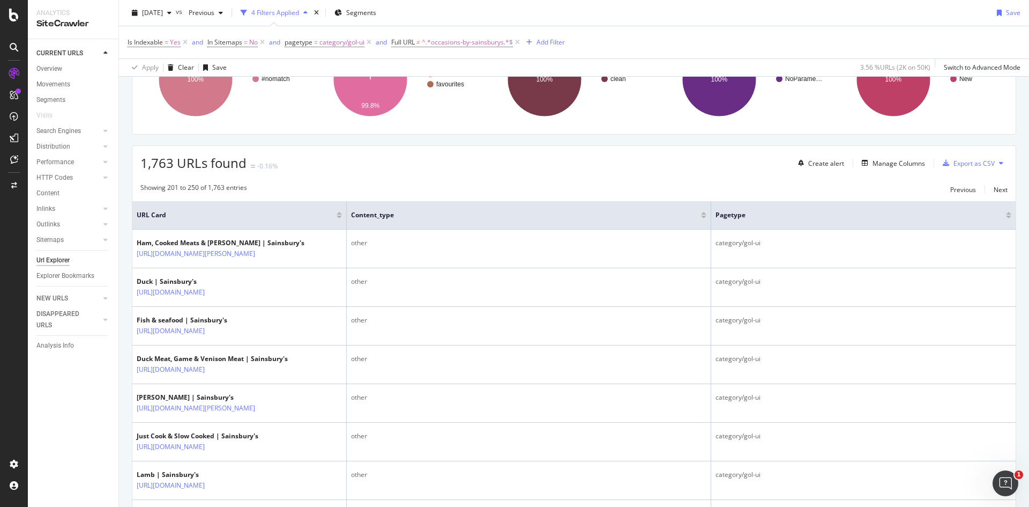
click at [1003, 191] on div "Showing 201 to 250 of 1,763 entries Previous Next" at bounding box center [573, 189] width 883 height 13
click at [1000, 189] on div "Showing 201 to 250 of 1,763 entries Previous Next" at bounding box center [573, 189] width 883 height 13
click at [994, 190] on div "Next" at bounding box center [1001, 189] width 14 height 9
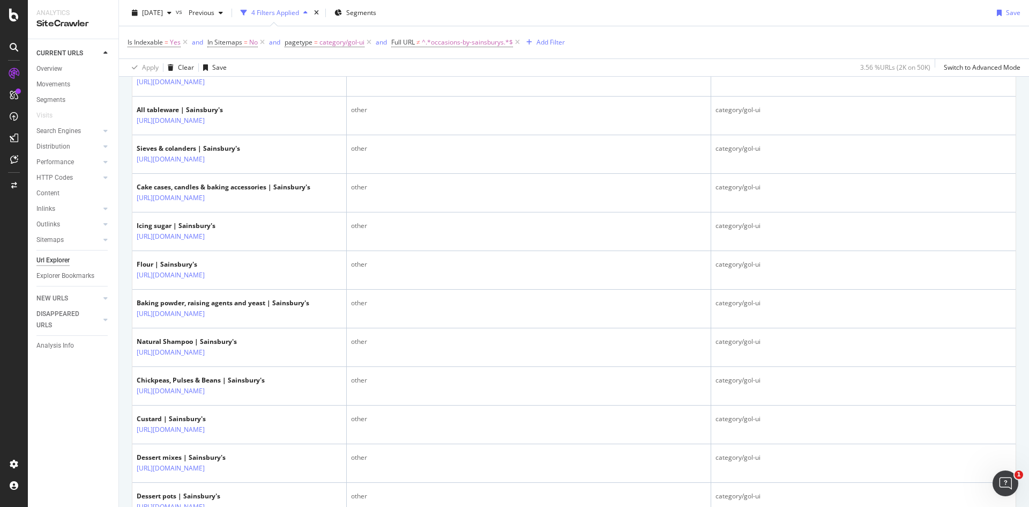
scroll to position [2561, 0]
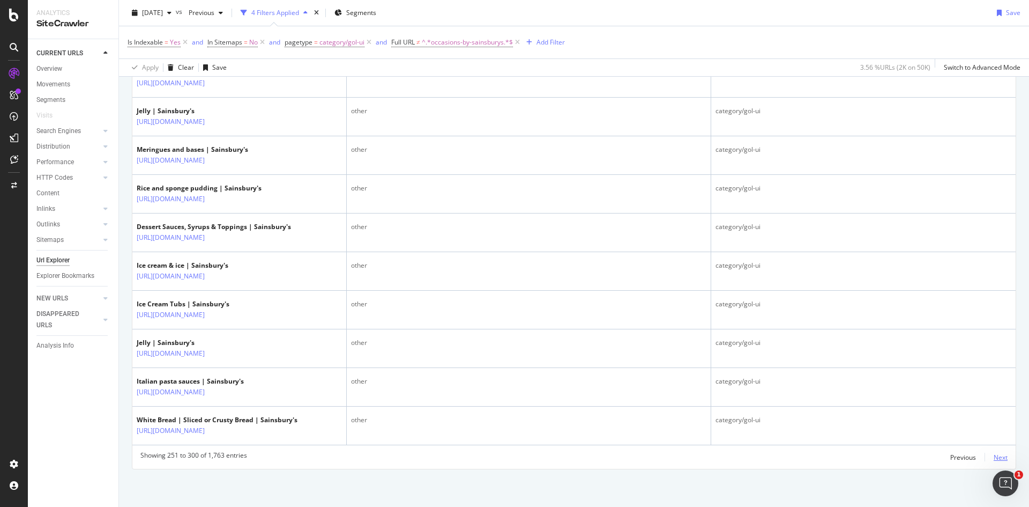
click at [994, 455] on div "Next" at bounding box center [1001, 456] width 14 height 9
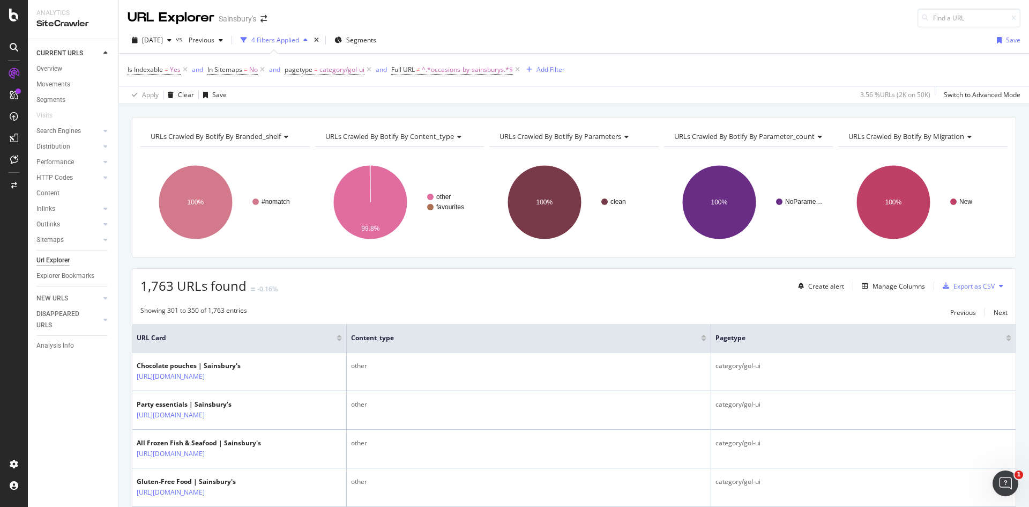
scroll to position [2646, 0]
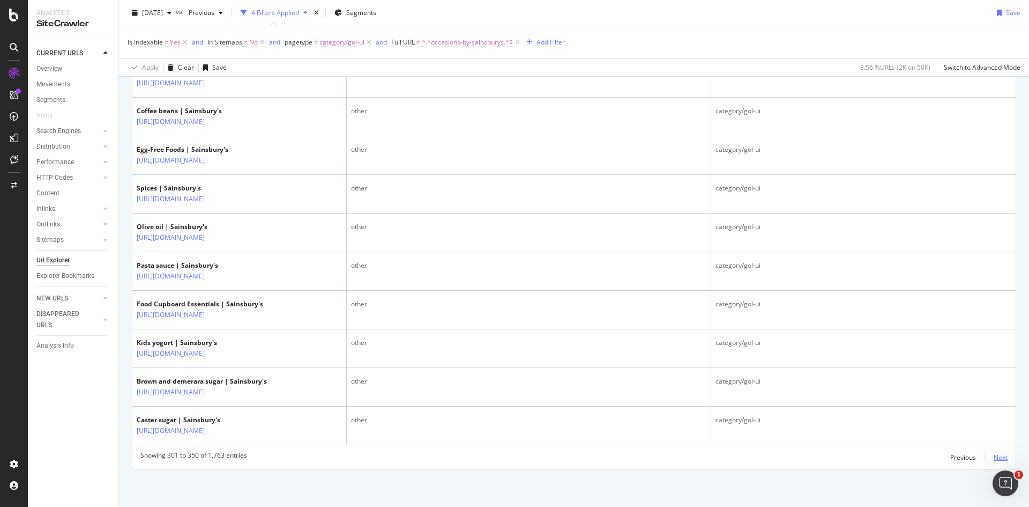
click at [994, 454] on div "Next" at bounding box center [1001, 456] width 14 height 9
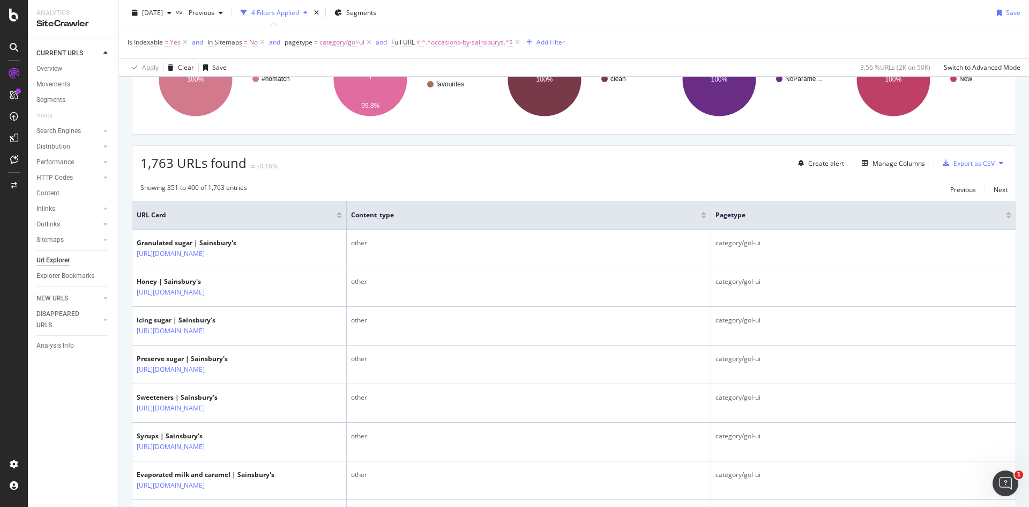
scroll to position [588, 0]
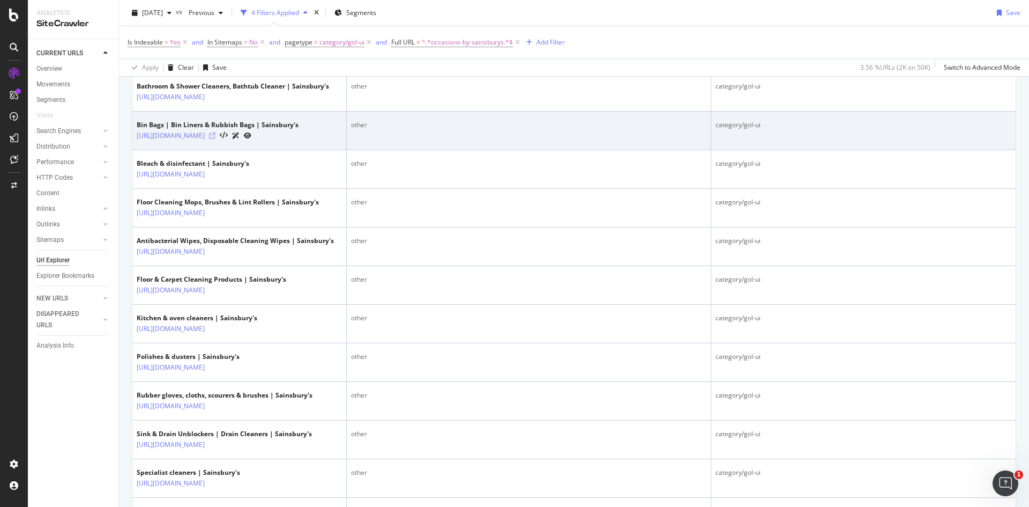
click at [215, 139] on icon at bounding box center [212, 135] width 6 height 6
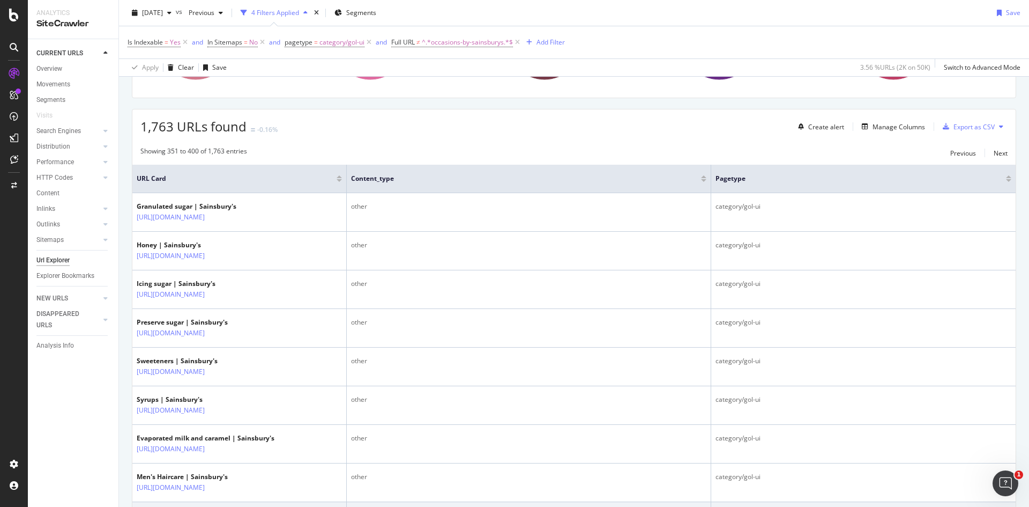
scroll to position [0, 0]
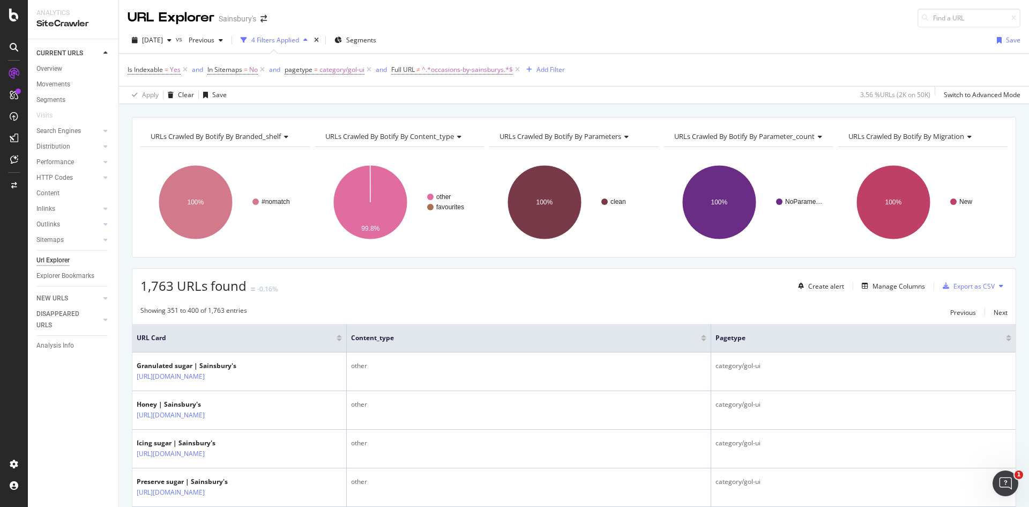
click at [294, 112] on div "URLs Crawled By Botify By branded_shelf Chart (by Value) Table Expand Export as…" at bounding box center [574, 117] width 910 height 26
click at [263, 71] on icon at bounding box center [262, 69] width 9 height 11
click at [293, 69] on icon at bounding box center [291, 69] width 9 height 11
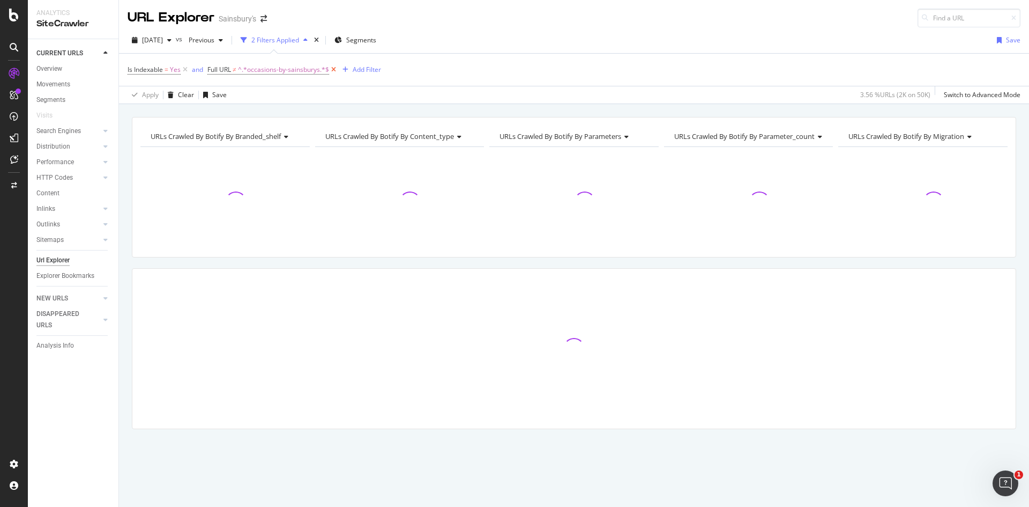
click at [331, 71] on icon at bounding box center [333, 69] width 9 height 11
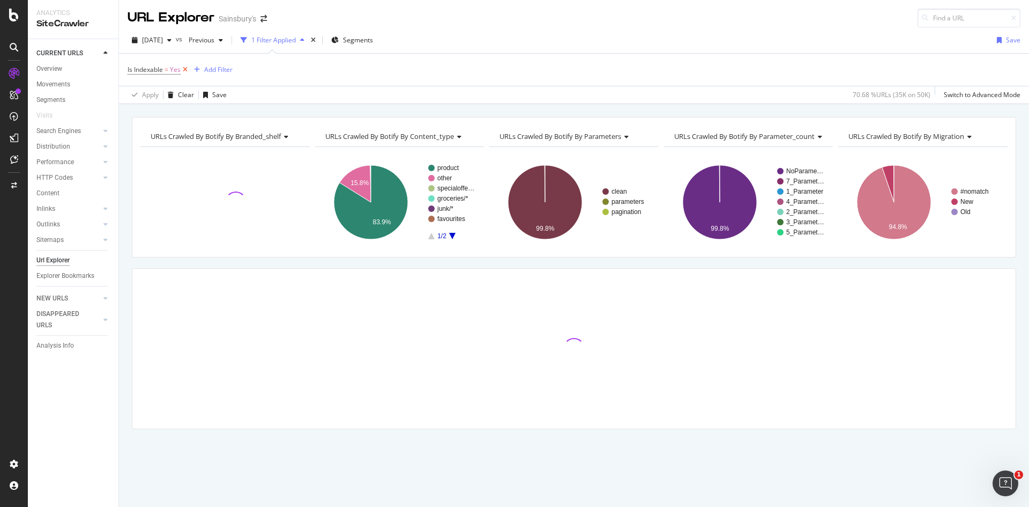
click at [188, 66] on icon at bounding box center [185, 69] width 9 height 11
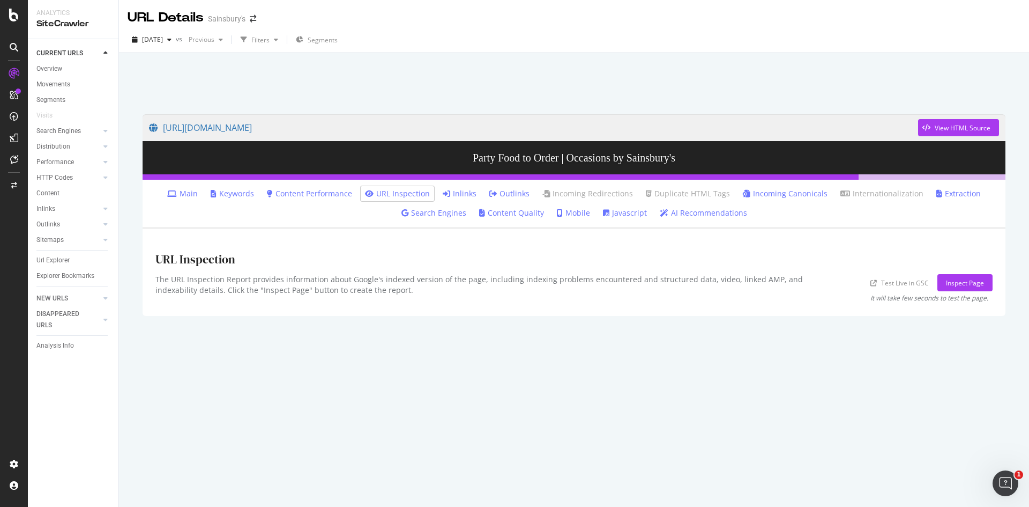
click at [458, 191] on link "Inlinks" at bounding box center [460, 193] width 34 height 11
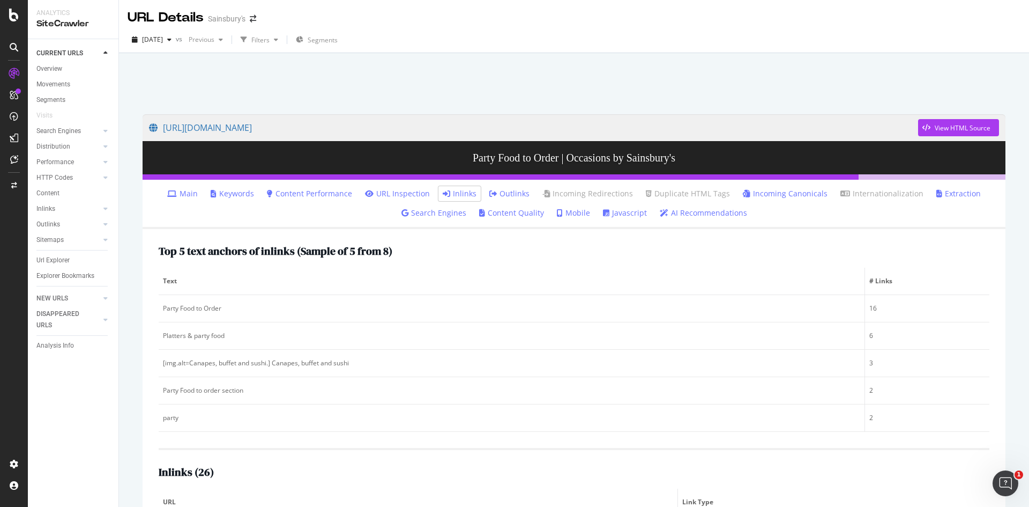
click at [194, 192] on link "Main" at bounding box center [182, 193] width 31 height 11
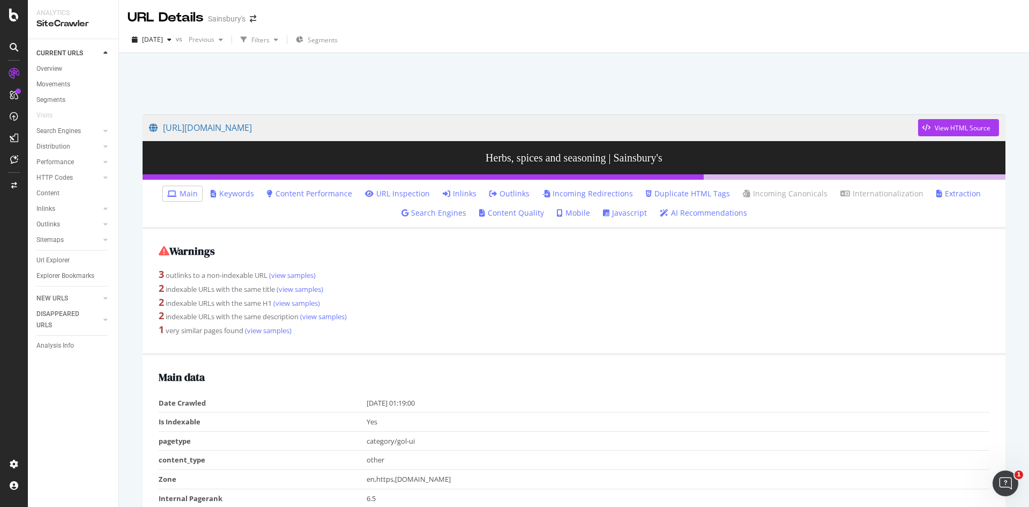
scroll to position [568, 0]
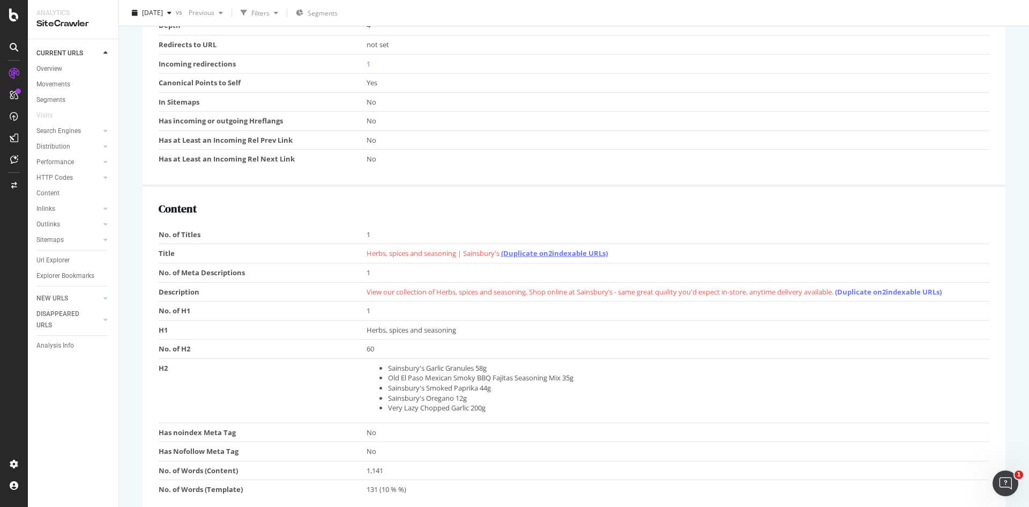
click at [571, 256] on link "(Duplicate on 2 indexable URLs)" at bounding box center [554, 253] width 107 height 10
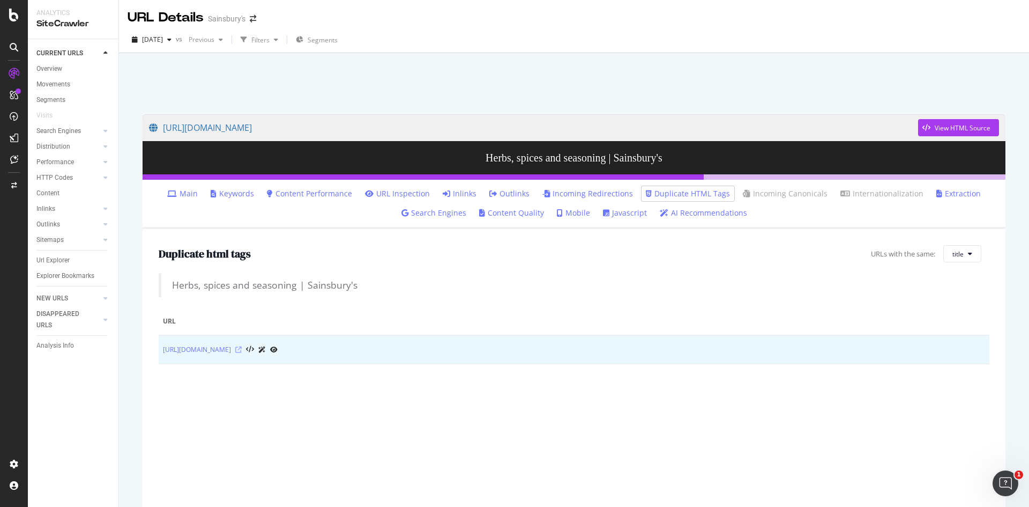
click at [242, 348] on icon at bounding box center [238, 349] width 6 height 6
